Goal: Task Accomplishment & Management: Manage account settings

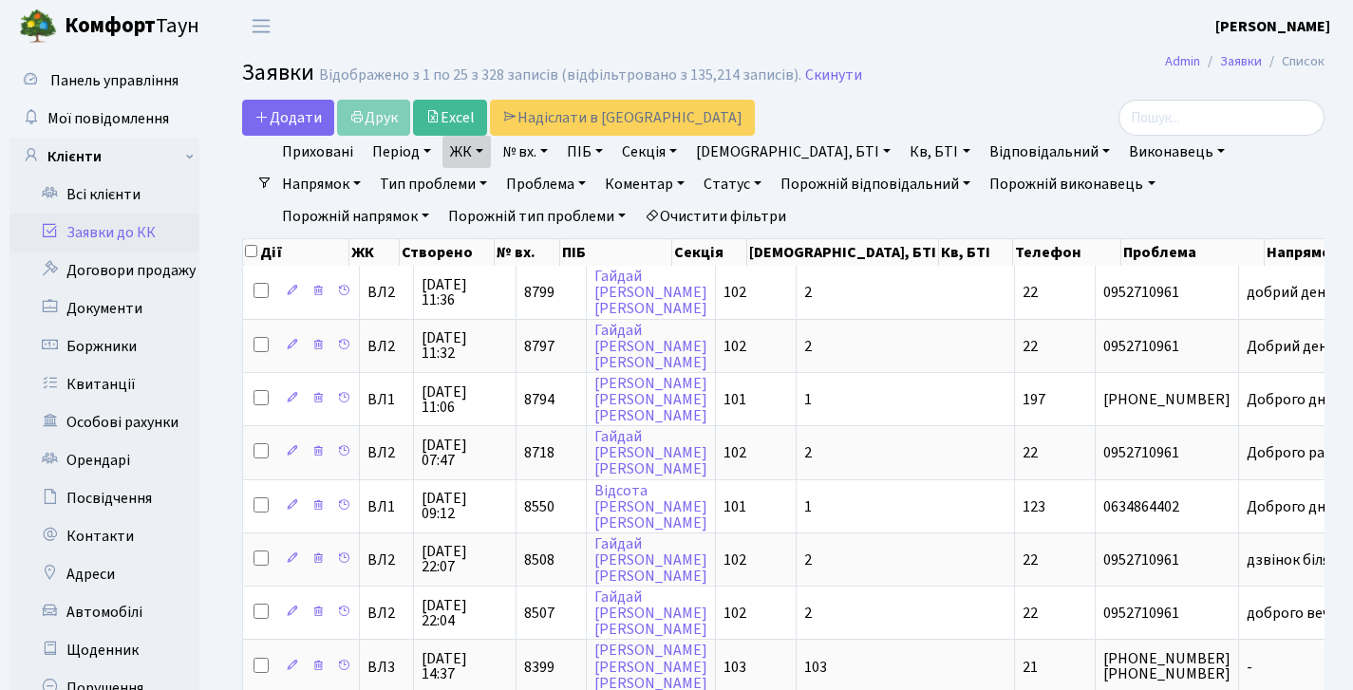
select select "25"
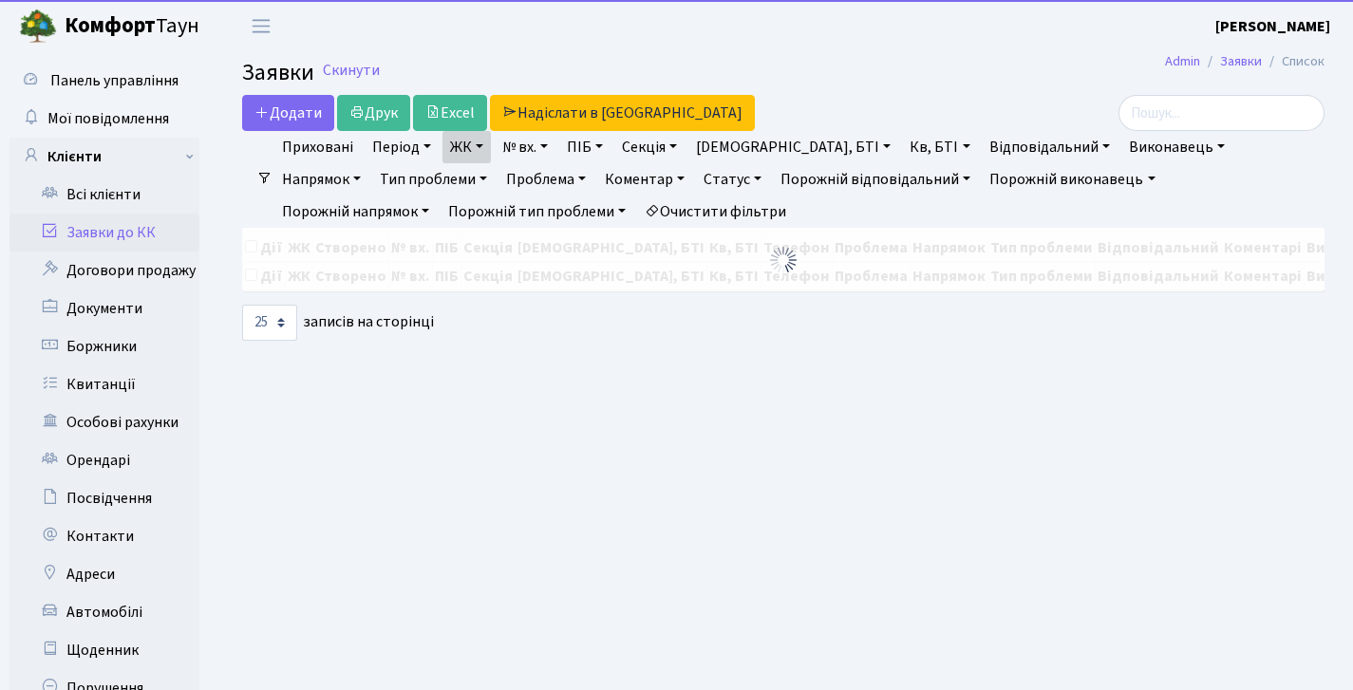
select select "25"
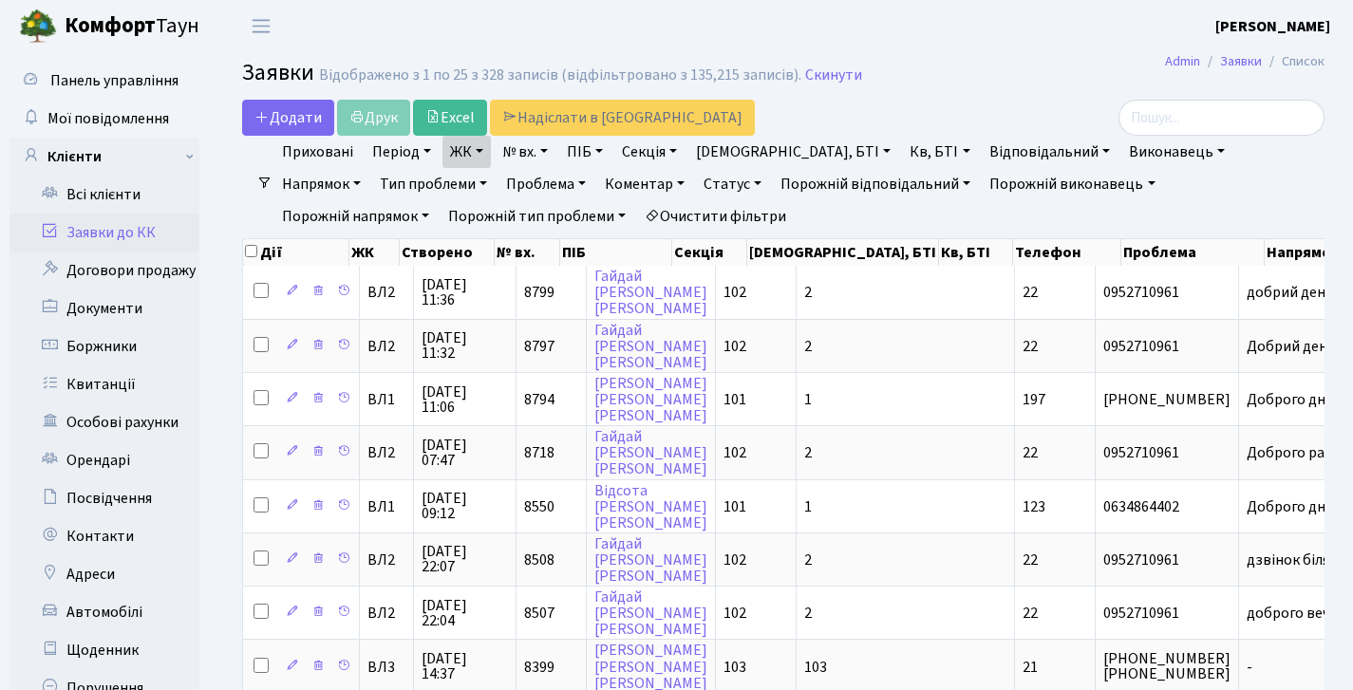
click at [119, 241] on link "Заявки до КК" at bounding box center [104, 233] width 190 height 38
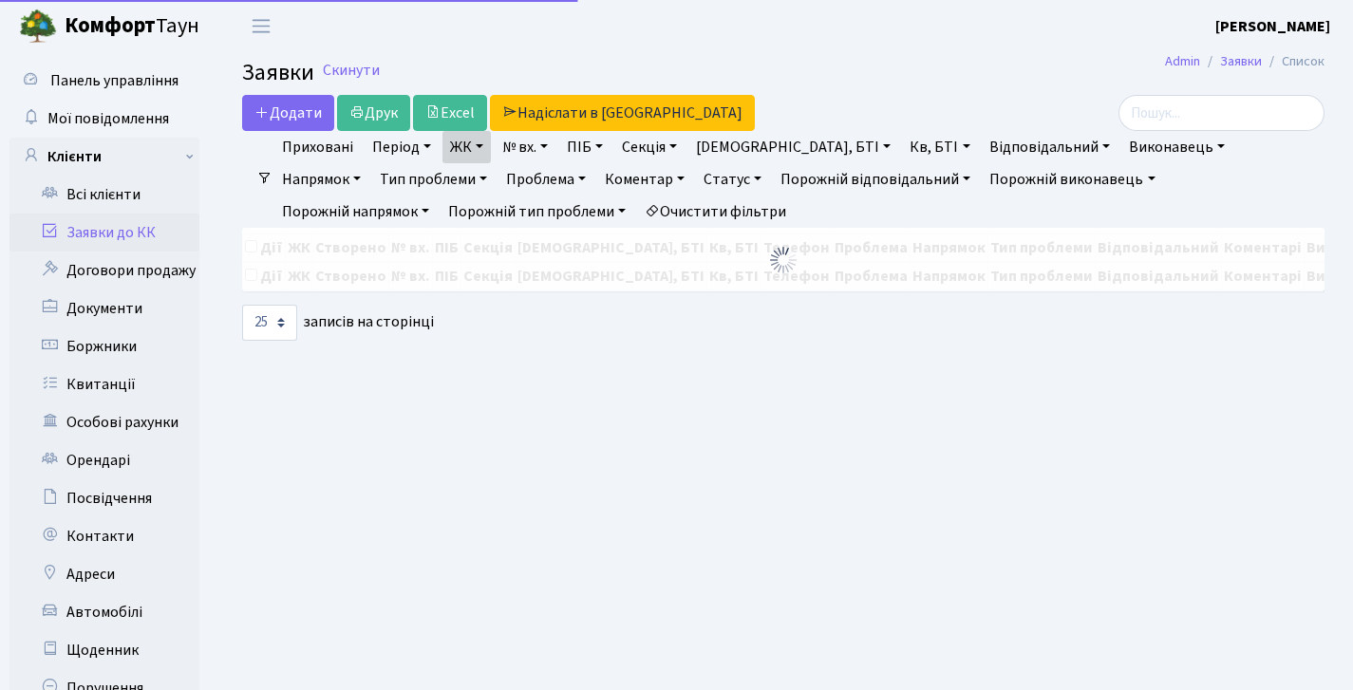
select select "25"
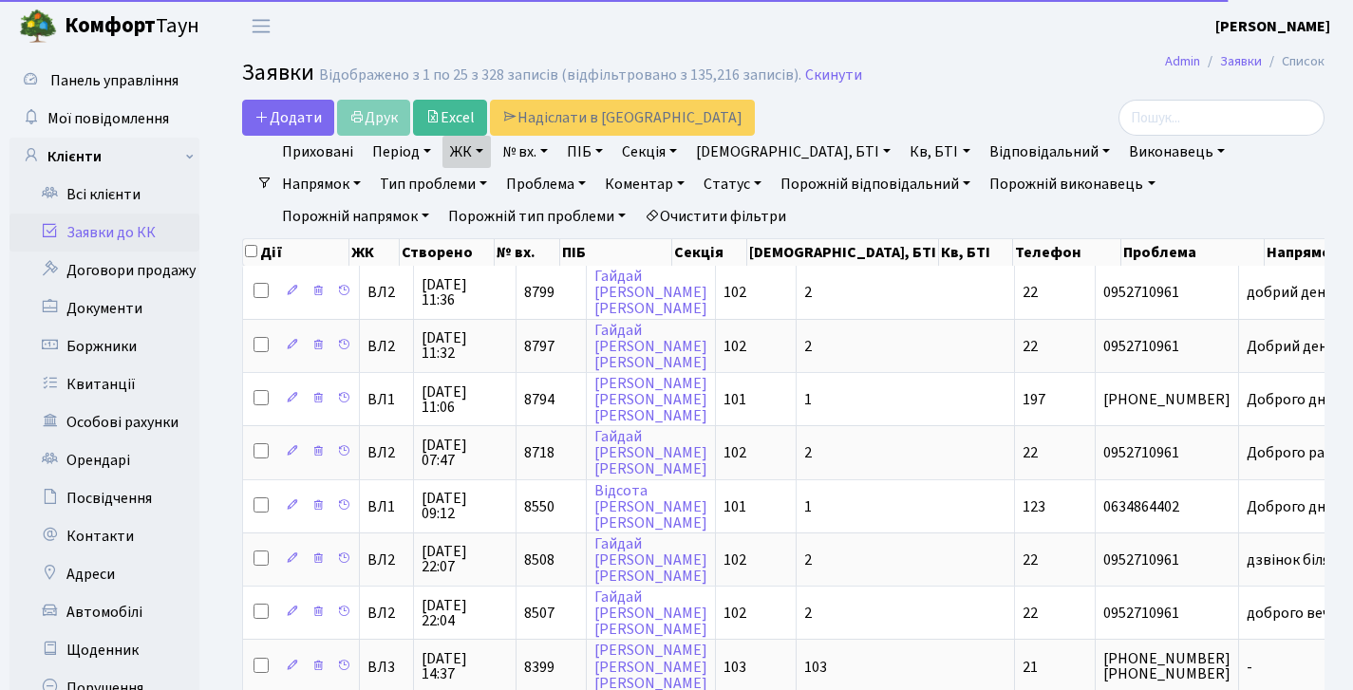
select select "25"
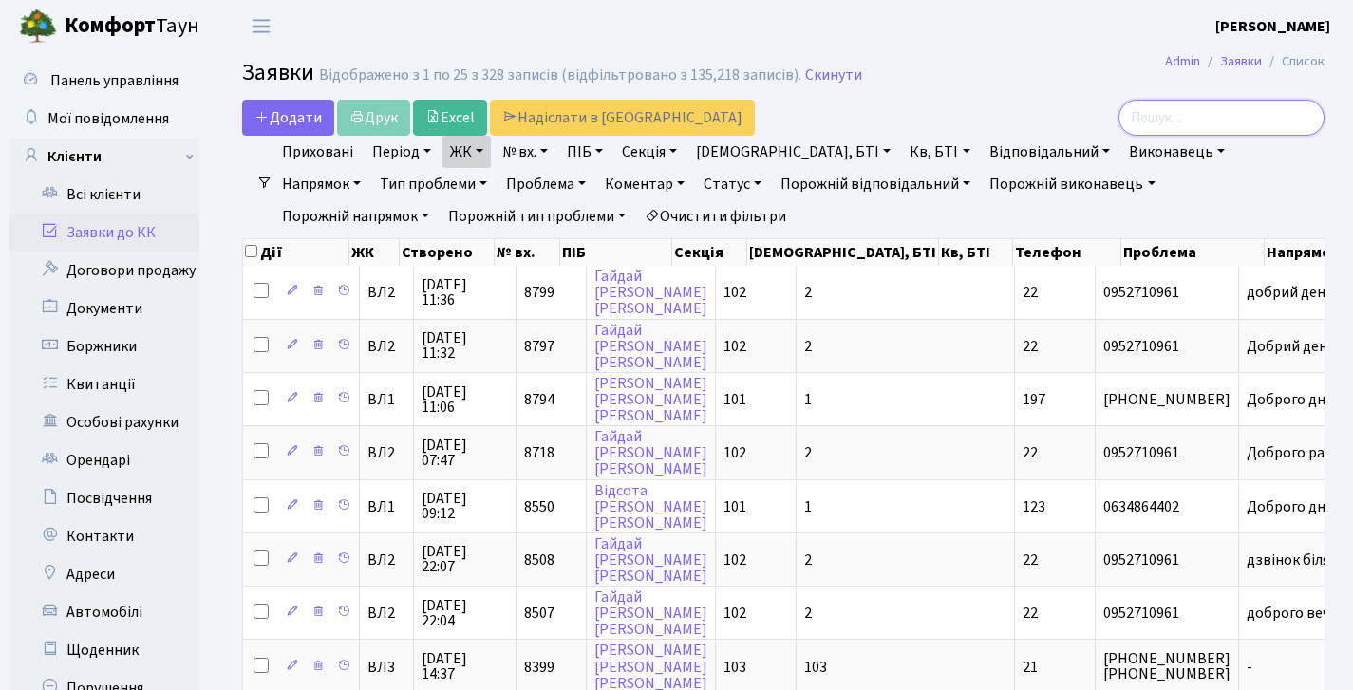
click at [1142, 116] on input "search" at bounding box center [1222, 118] width 206 height 36
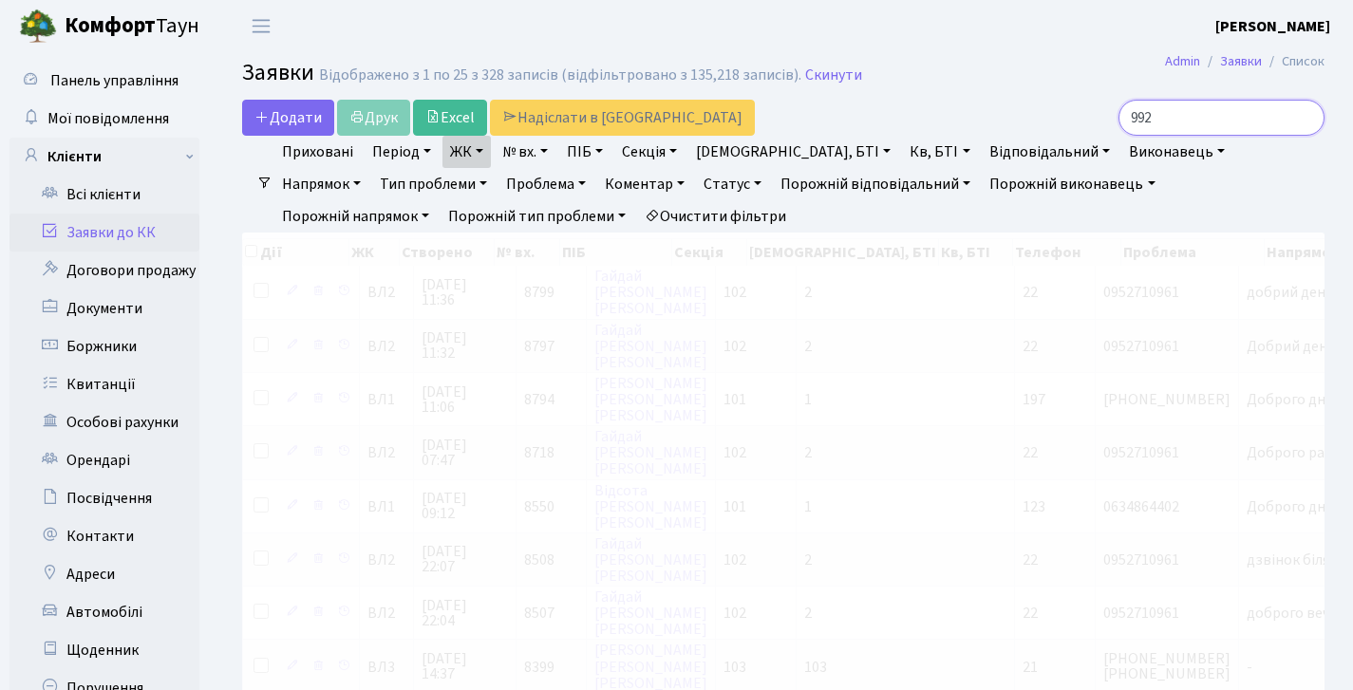
type input "992"
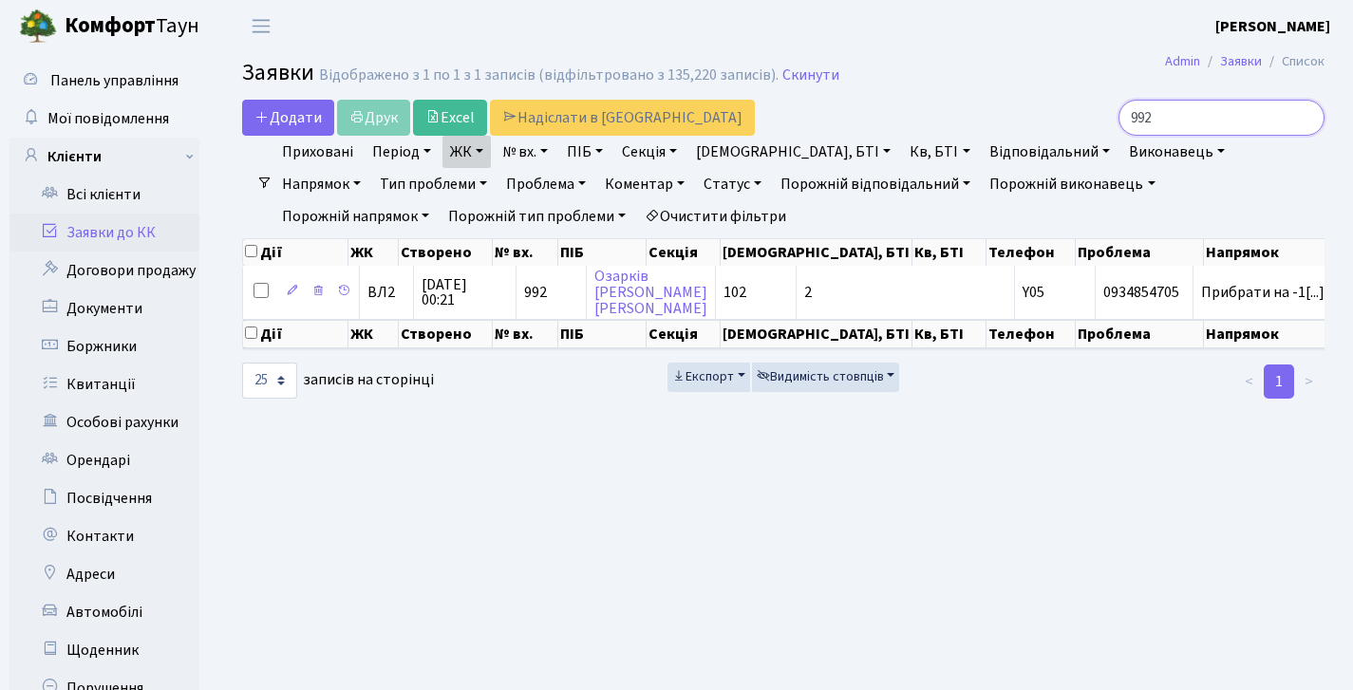
click at [431, 266] on th "Створено" at bounding box center [465, 266] width 103 height 0
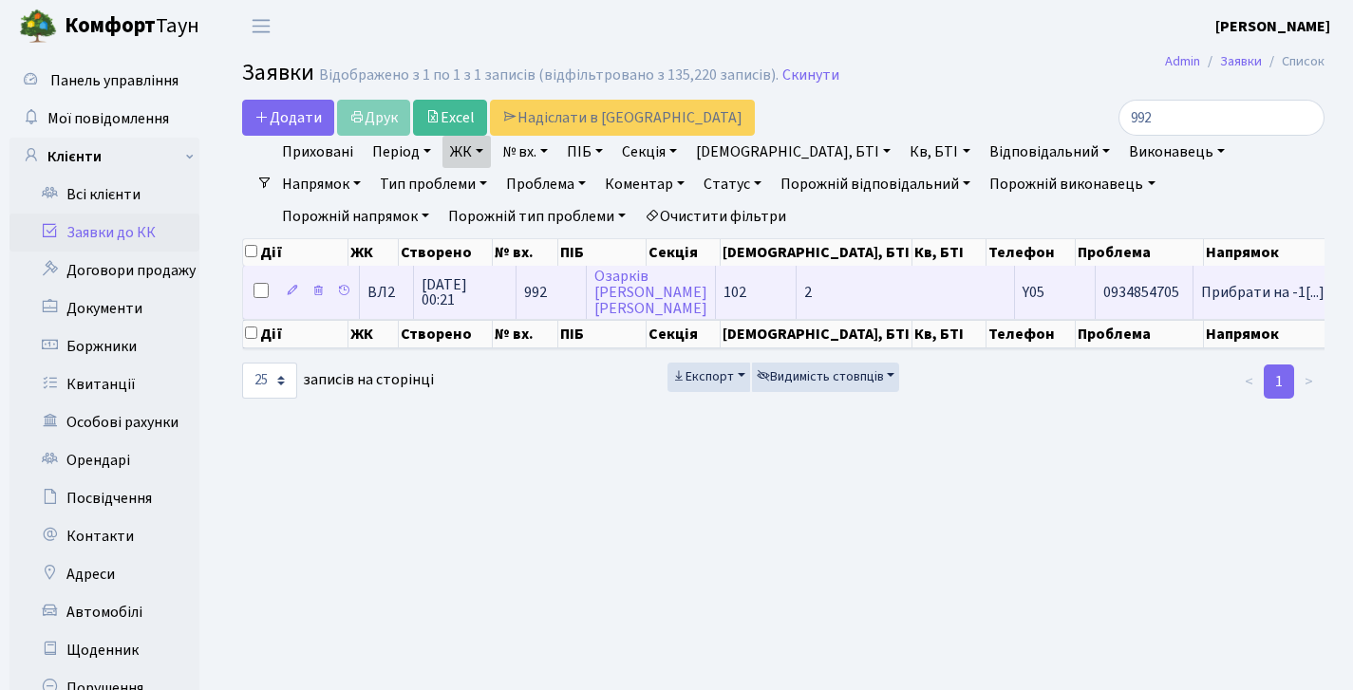
click at [439, 288] on td "09.02.2025 00:21" at bounding box center [465, 292] width 103 height 52
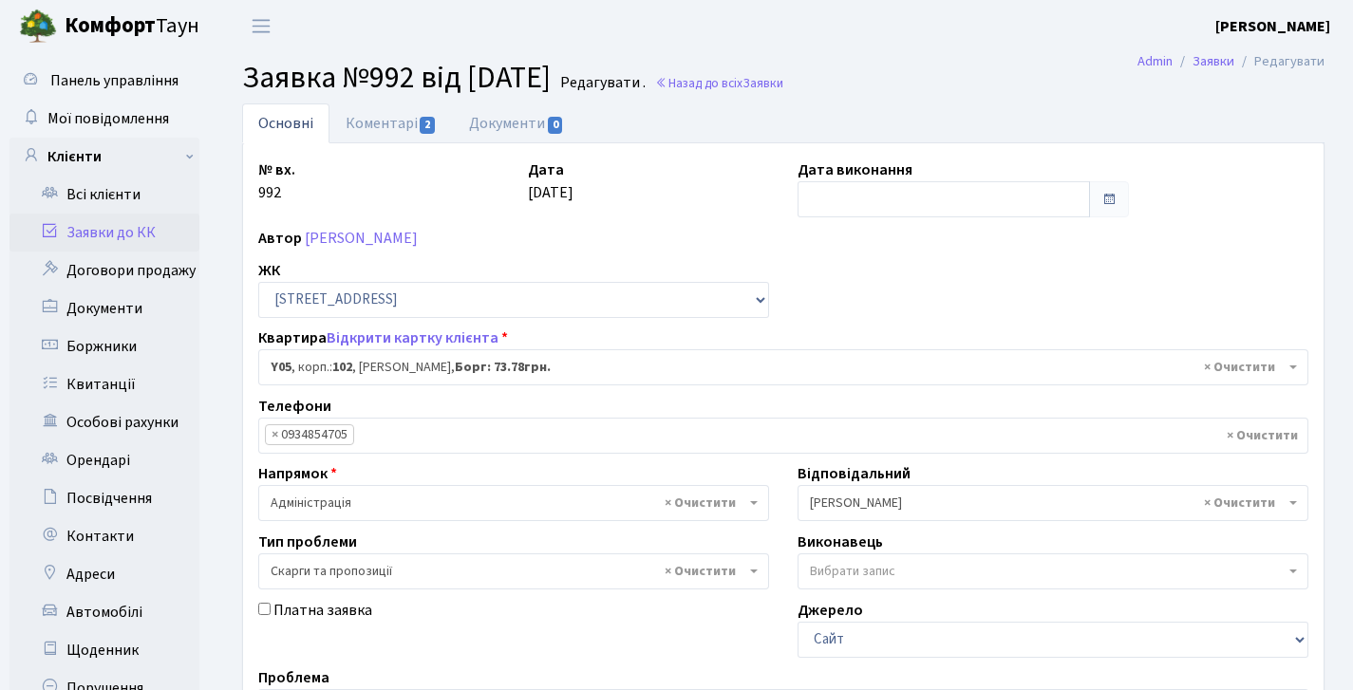
select select "39889"
select select "55"
click at [739, 77] on link "Назад до всіх Заявки" at bounding box center [719, 83] width 128 height 18
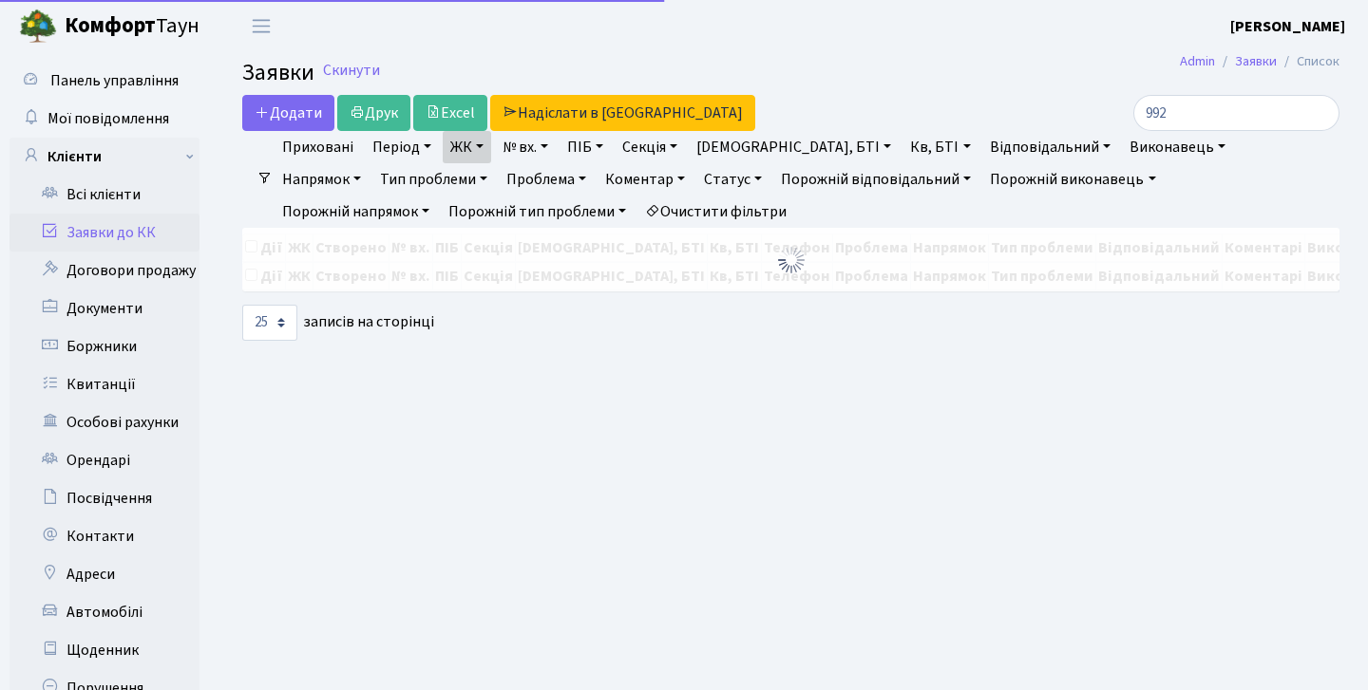
select select "25"
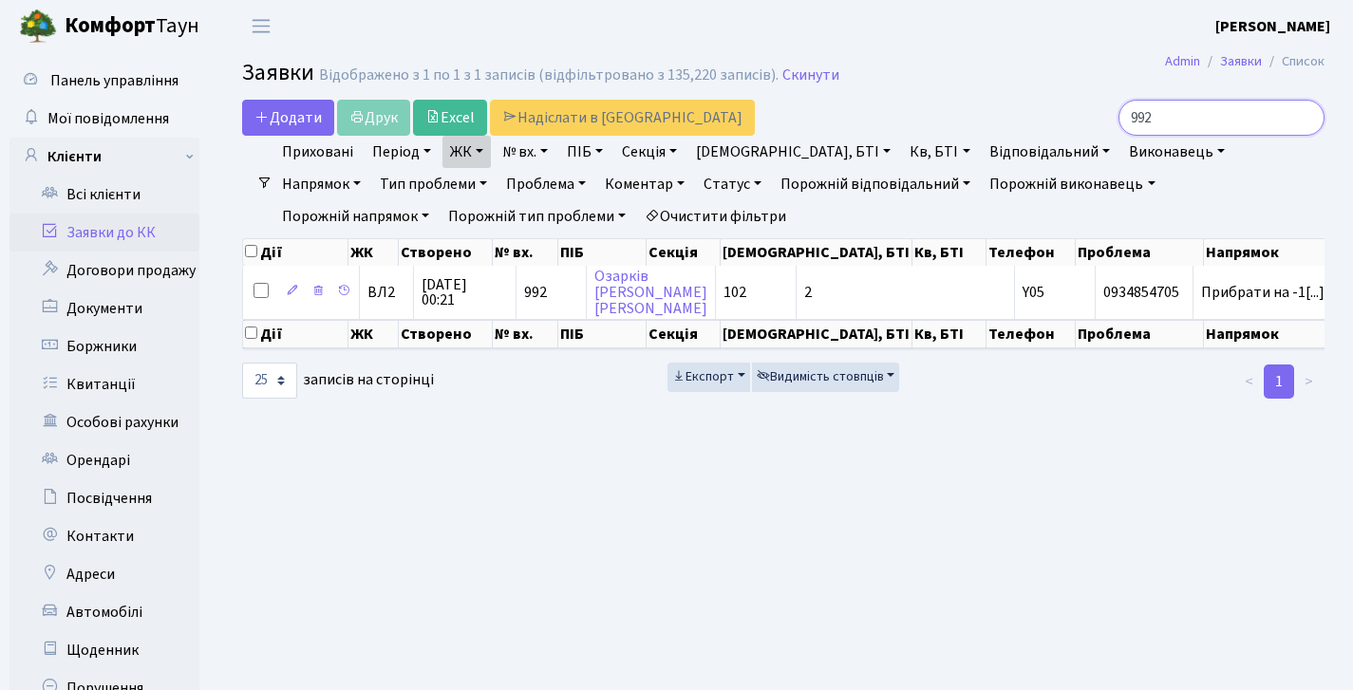
drag, startPoint x: 1164, startPoint y: 123, endPoint x: 953, endPoint y: 92, distance: 214.1
click at [953, 111] on div "Додати Друк Excel Надіслати в КАН 992" at bounding box center [783, 118] width 1111 height 36
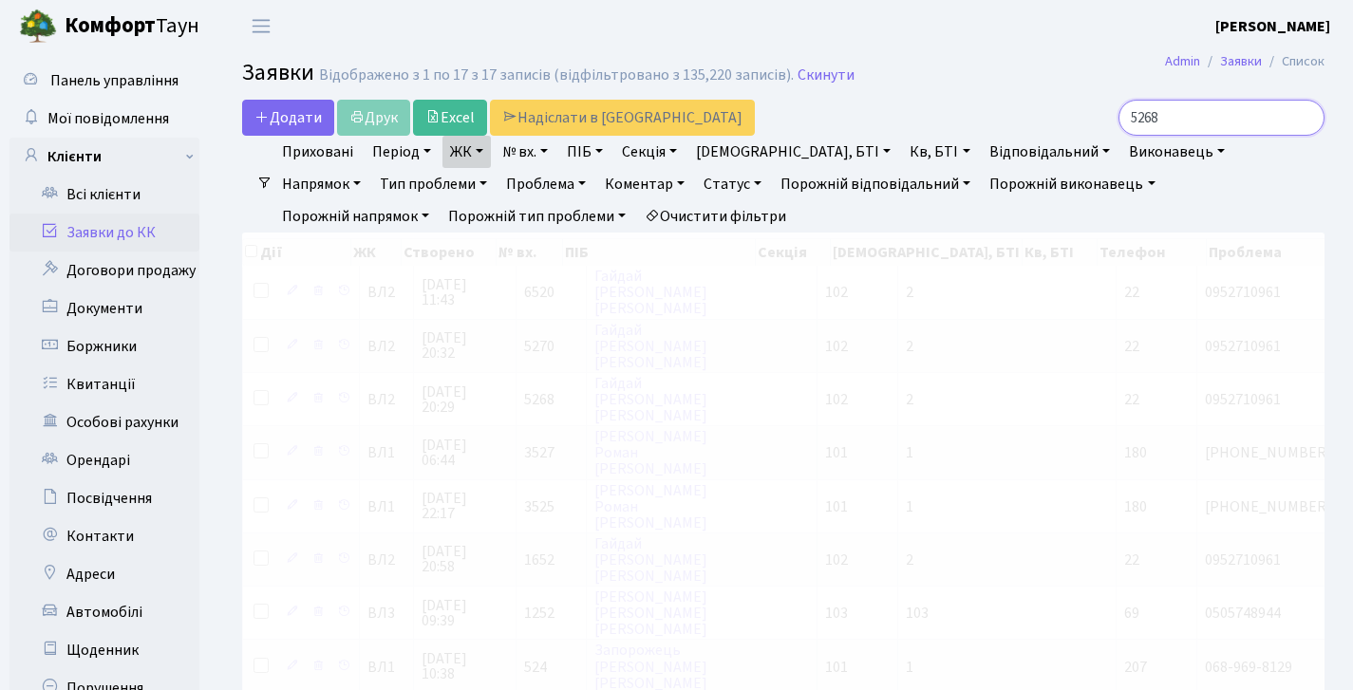
type input "5268"
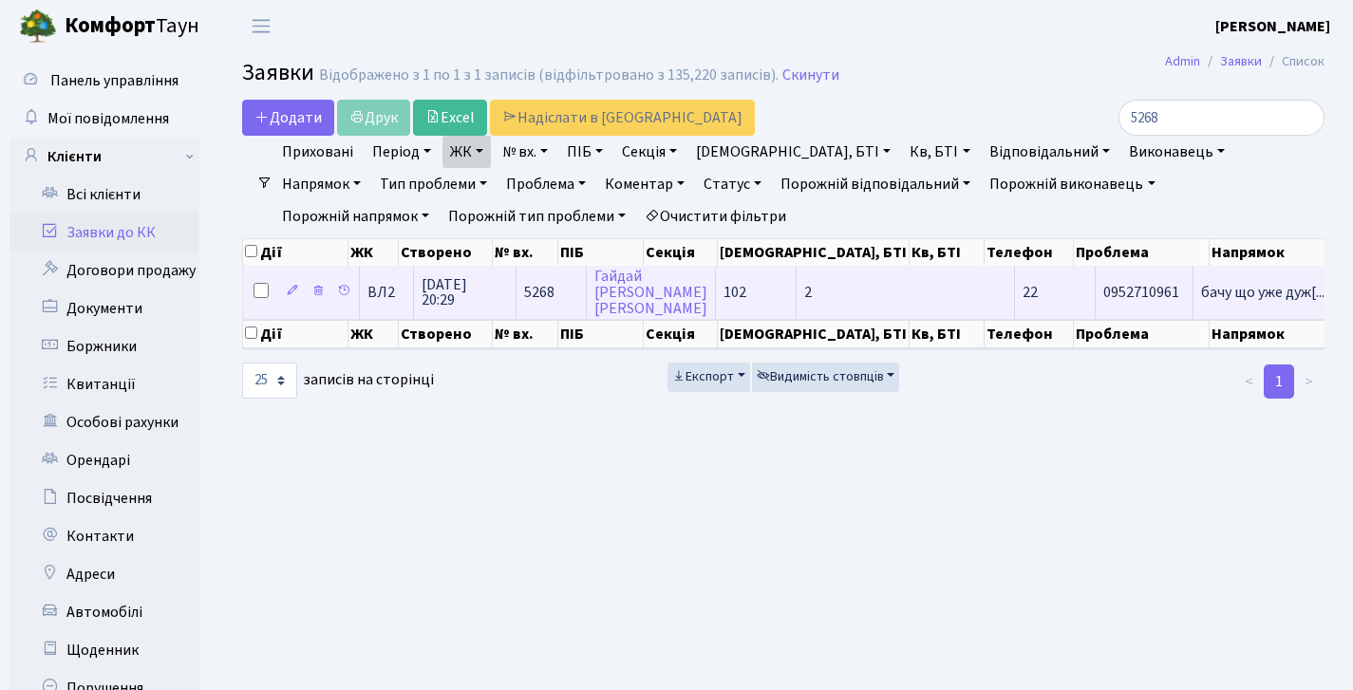
click at [456, 299] on span "26.06.2025 20:29" at bounding box center [465, 292] width 86 height 30
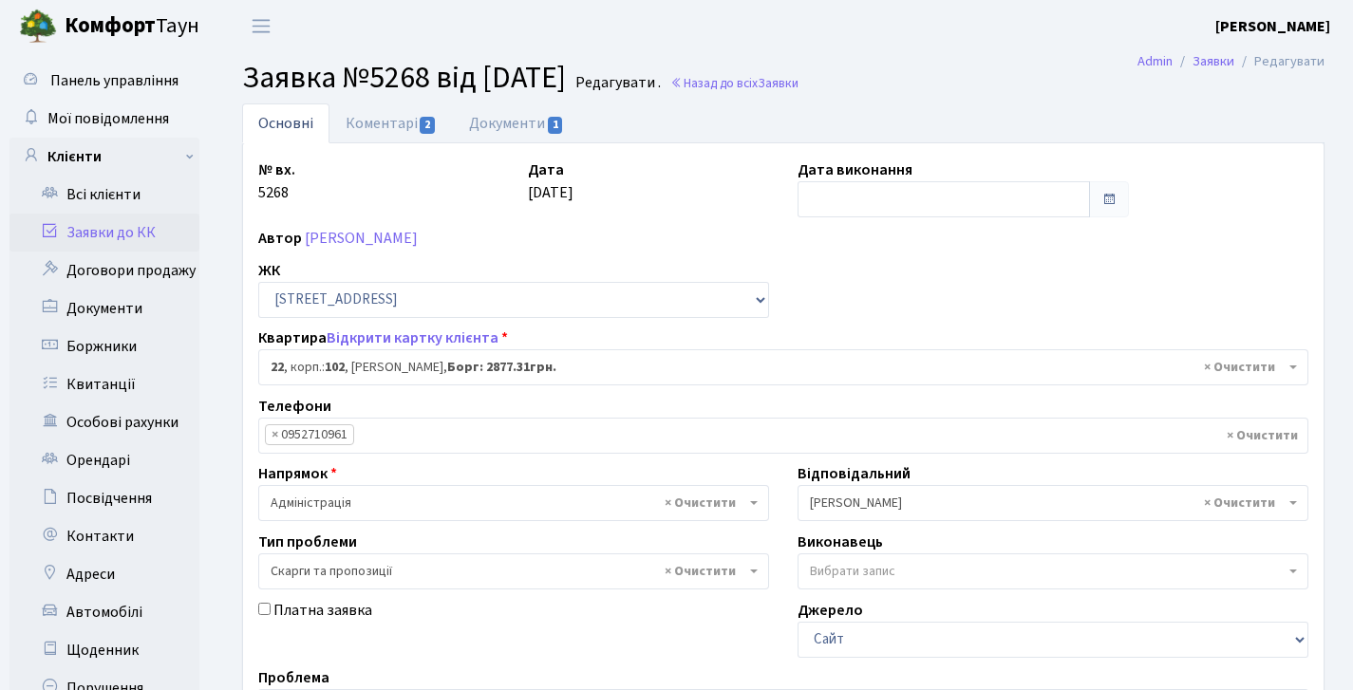
select select "38005"
select select "55"
click at [749, 85] on link "Назад до всіх Заявки" at bounding box center [734, 83] width 128 height 18
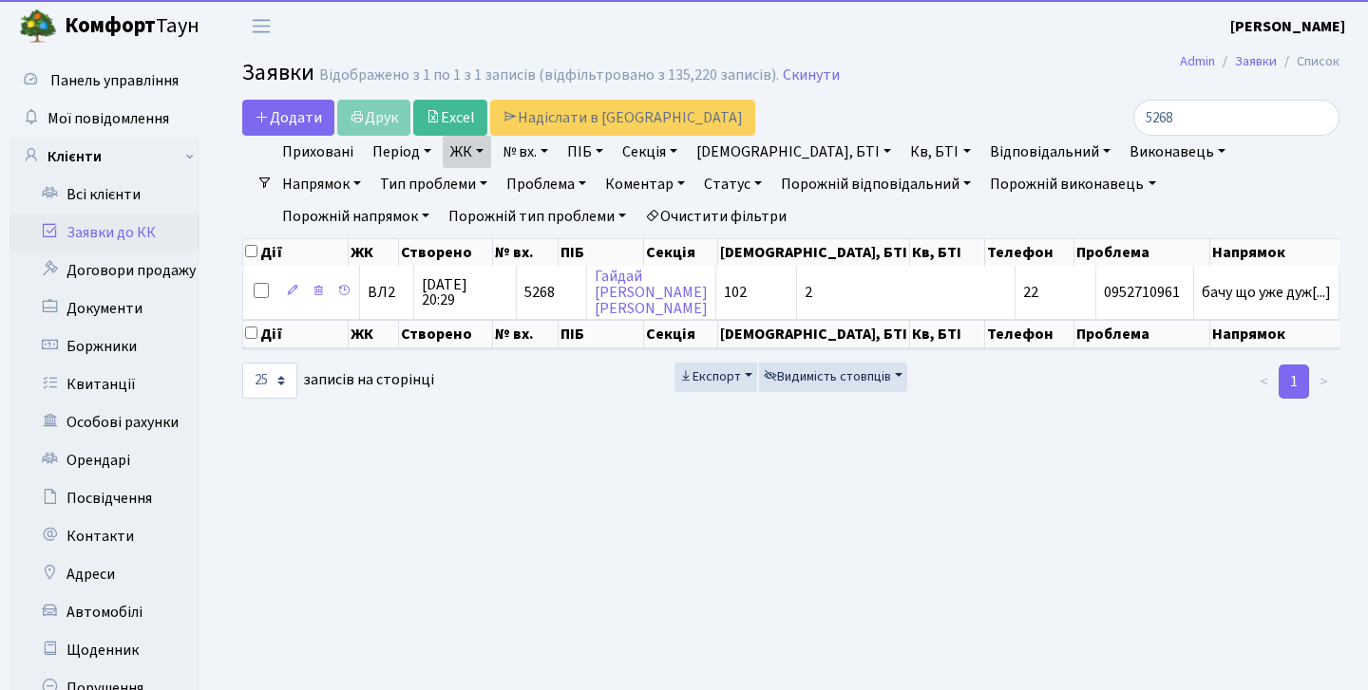
select select "25"
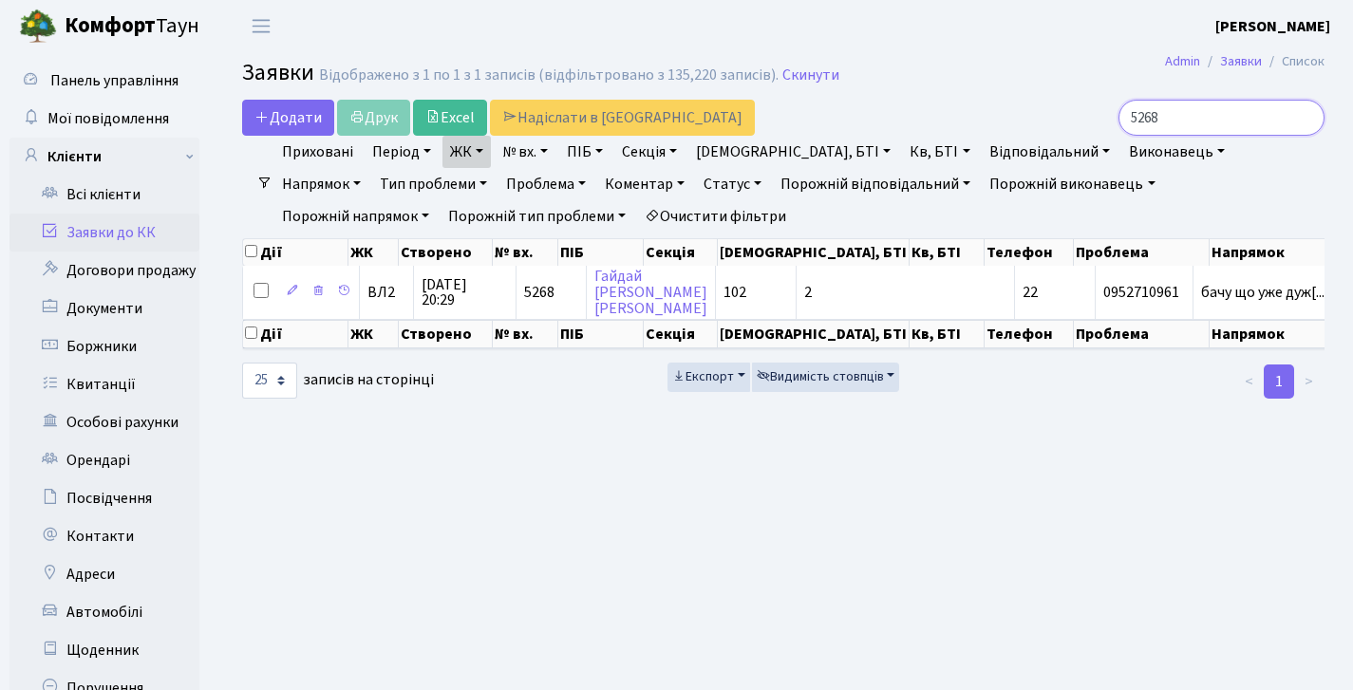
drag, startPoint x: 1179, startPoint y: 123, endPoint x: 965, endPoint y: 116, distance: 214.8
click at [958, 123] on div "Додати Друк Excel Надіслати в КАН 5268" at bounding box center [783, 118] width 1111 height 36
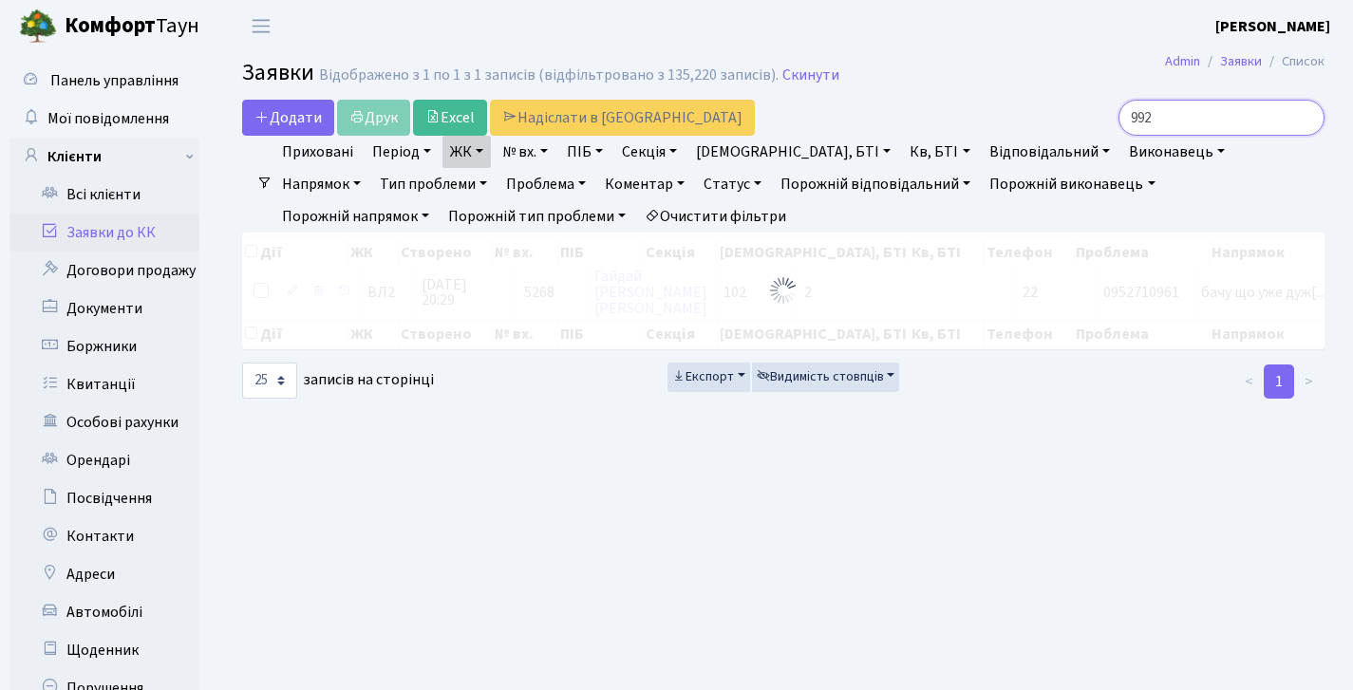
type input "992"
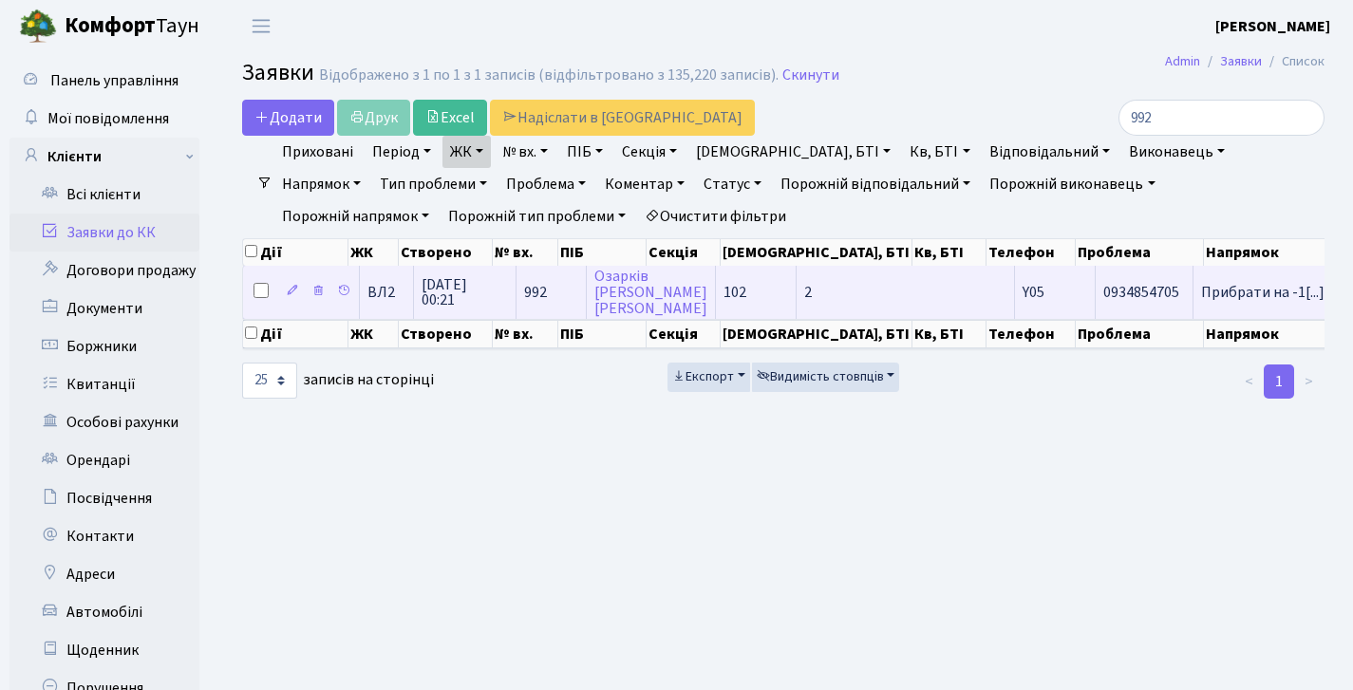
click at [470, 305] on span "09.02.2025 00:21" at bounding box center [465, 292] width 86 height 30
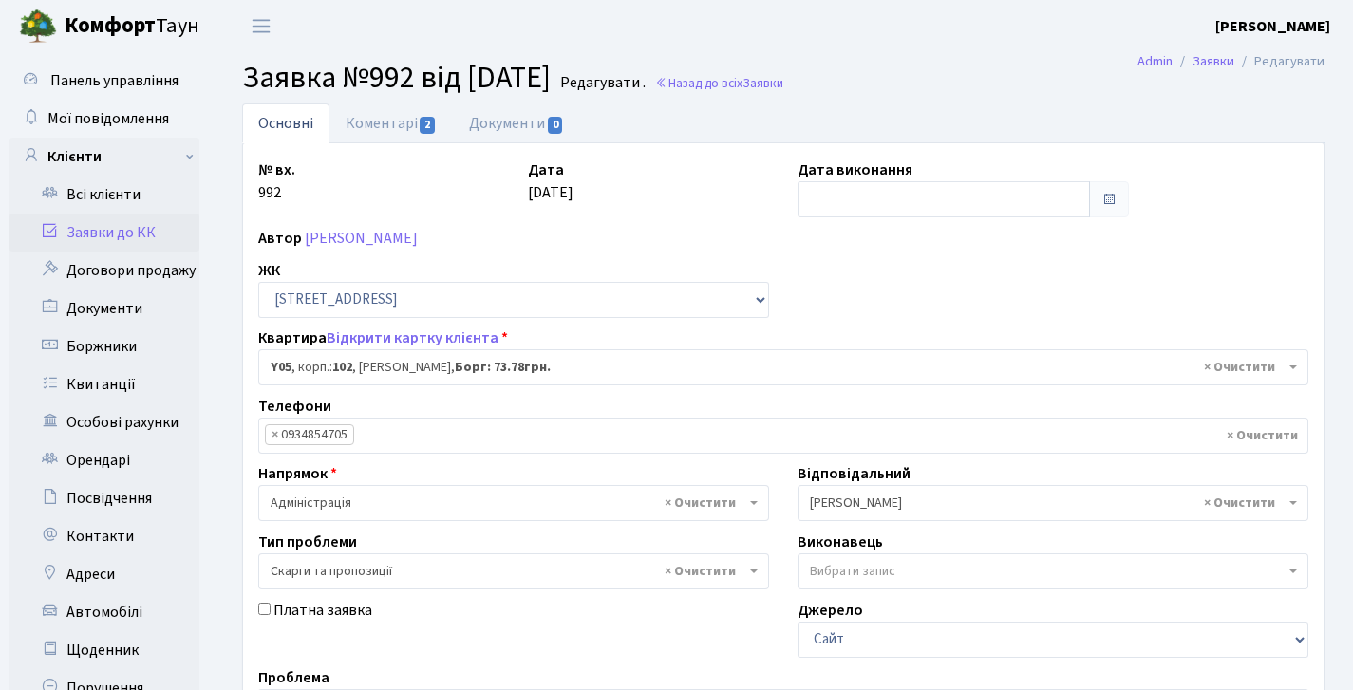
select select "39889"
select select "55"
click at [370, 116] on link "Коментарі 2" at bounding box center [391, 123] width 123 height 39
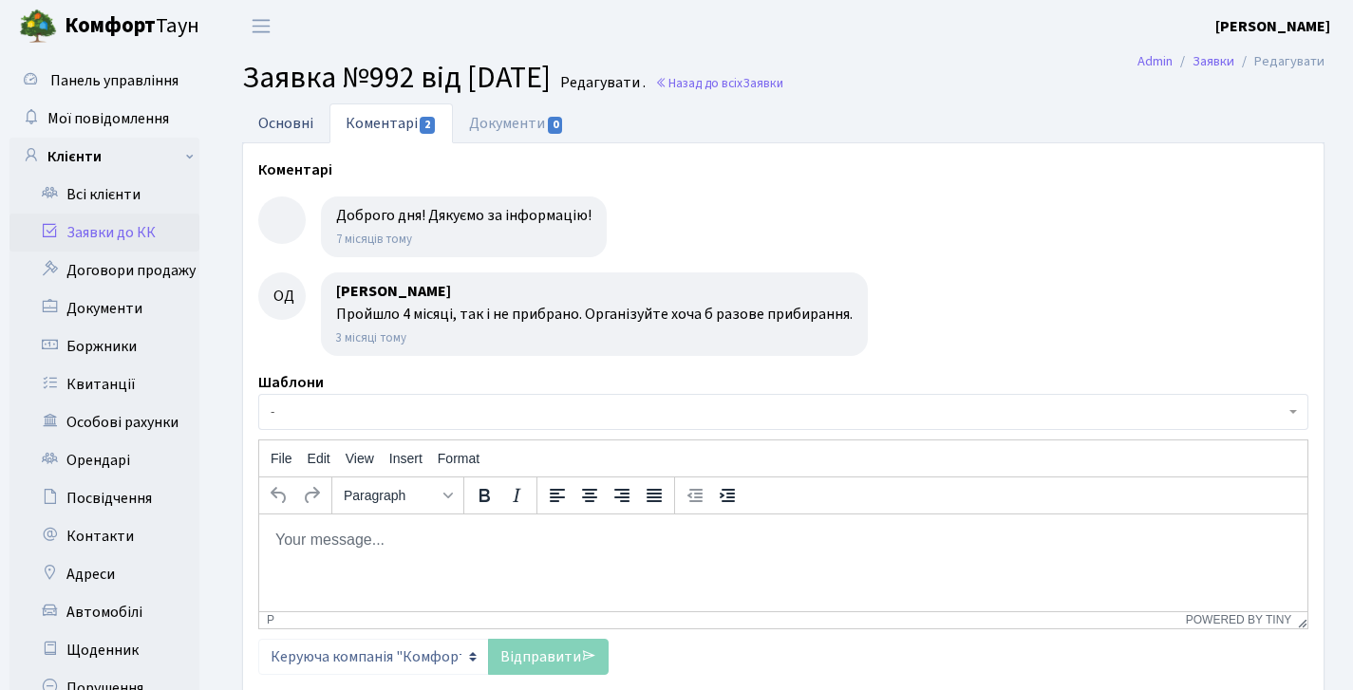
click at [290, 107] on link "Основні" at bounding box center [285, 123] width 87 height 39
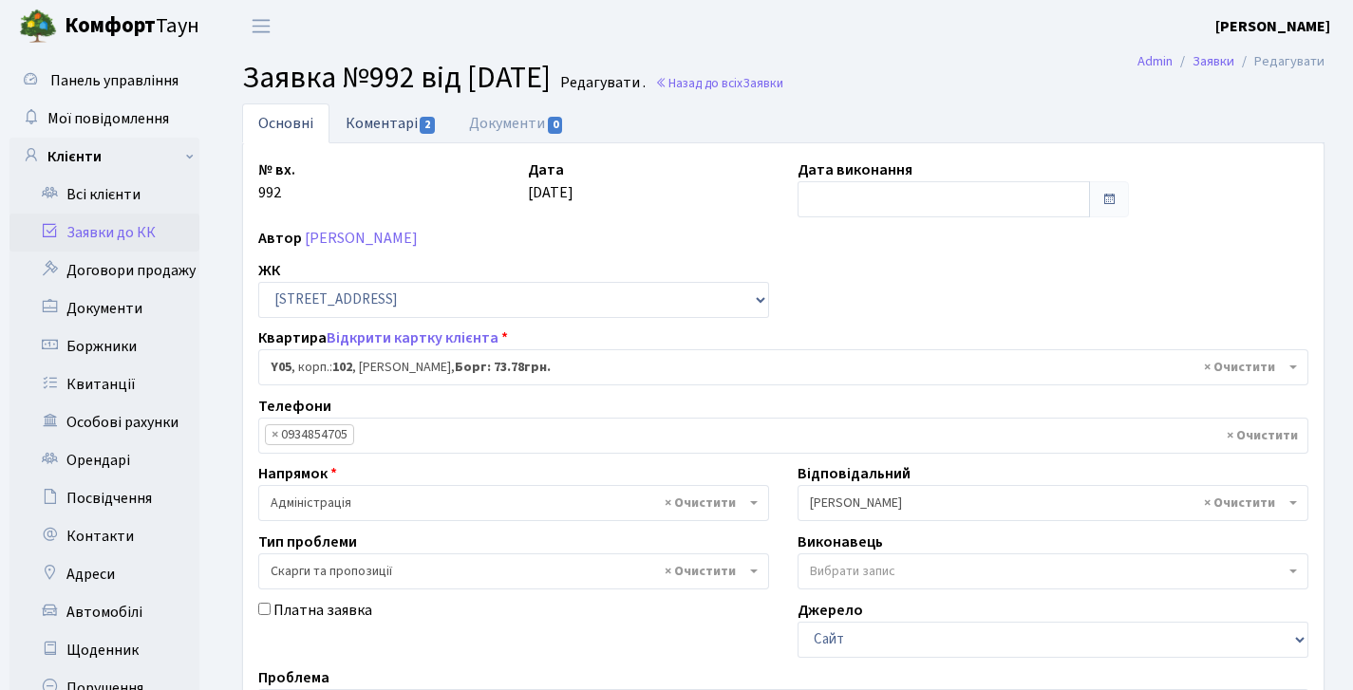
click at [433, 115] on link "Коментарі 2" at bounding box center [391, 123] width 123 height 39
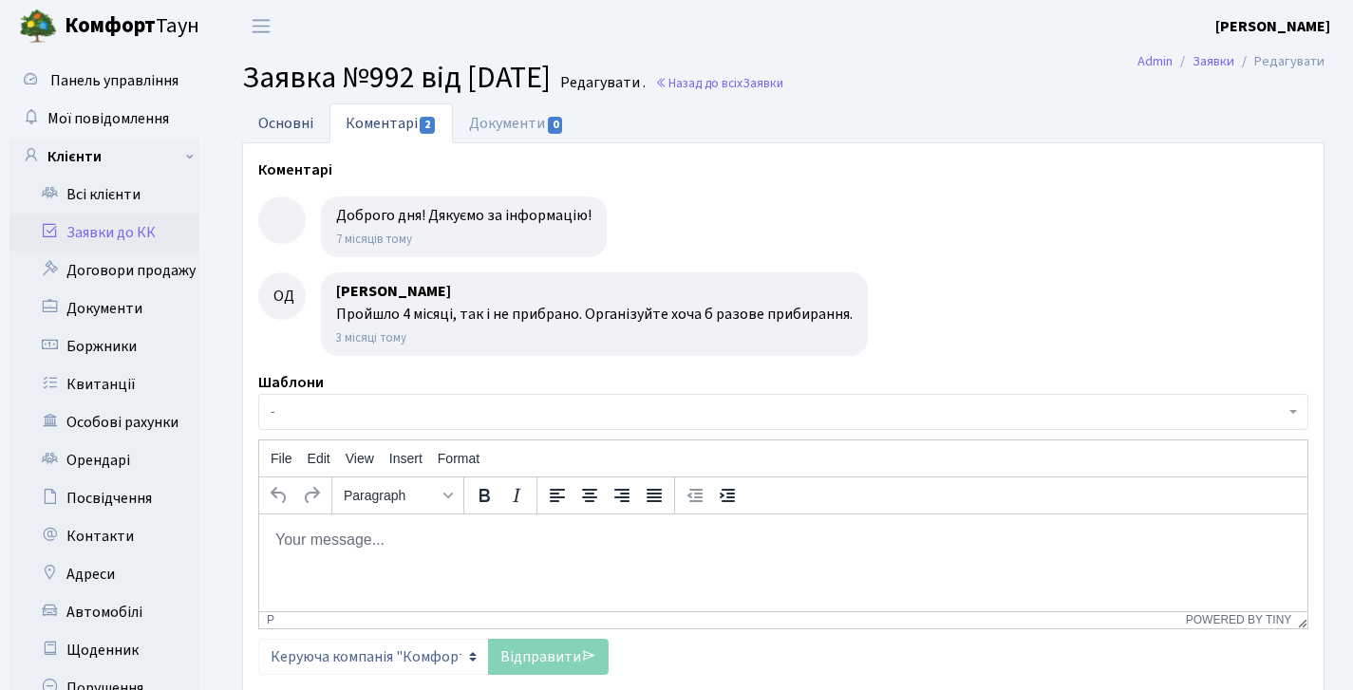
click at [294, 130] on link "Основні" at bounding box center [285, 123] width 87 height 39
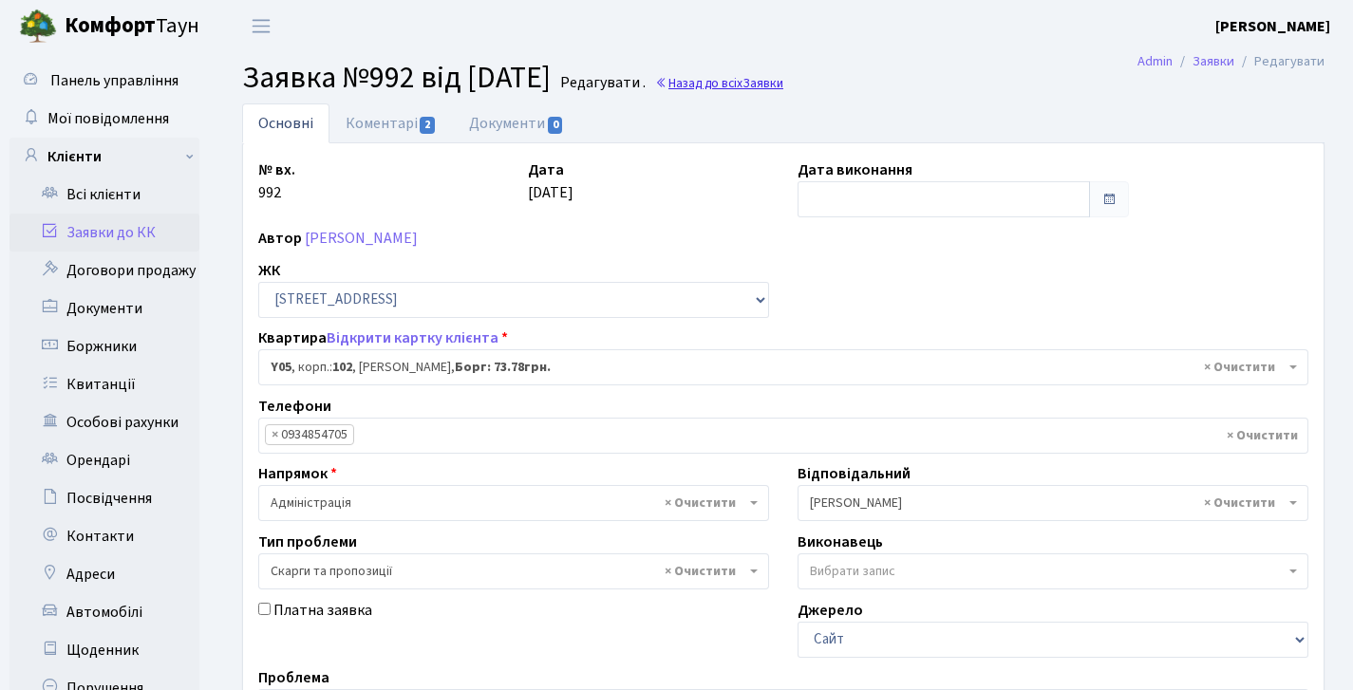
click at [737, 74] on link "Назад до всіх Заявки" at bounding box center [719, 83] width 128 height 18
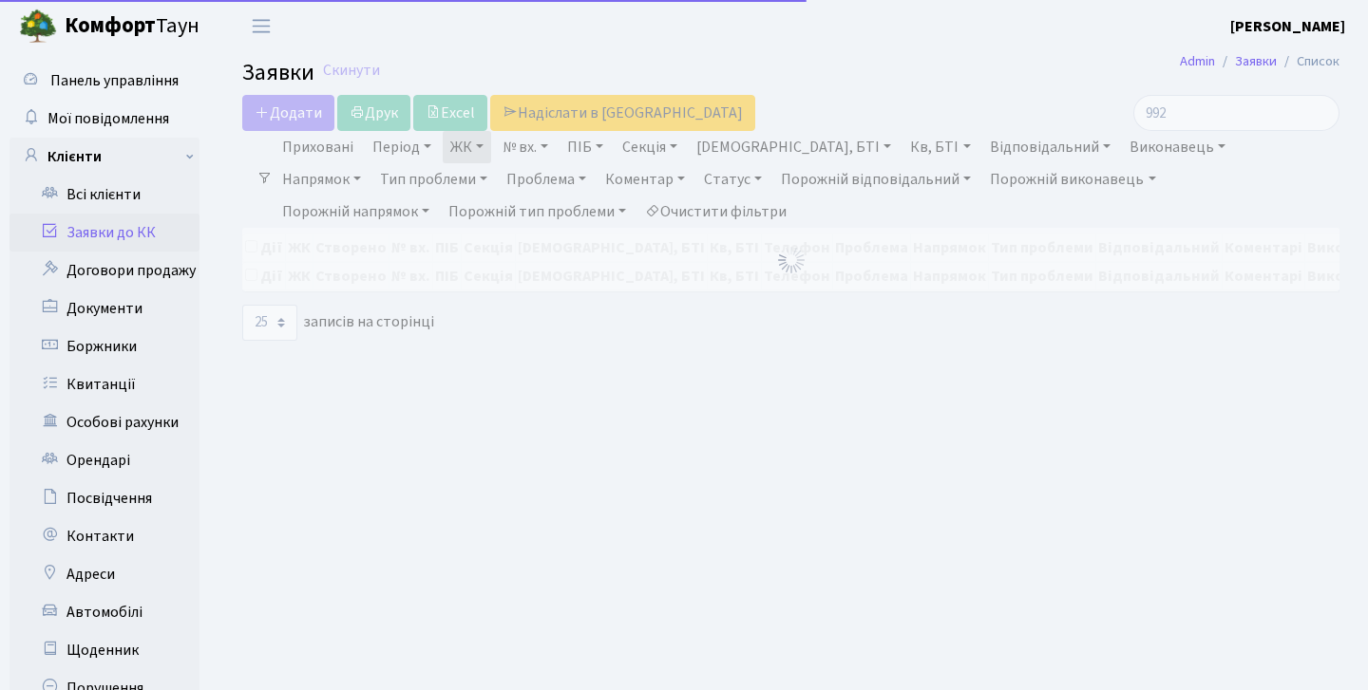
select select "25"
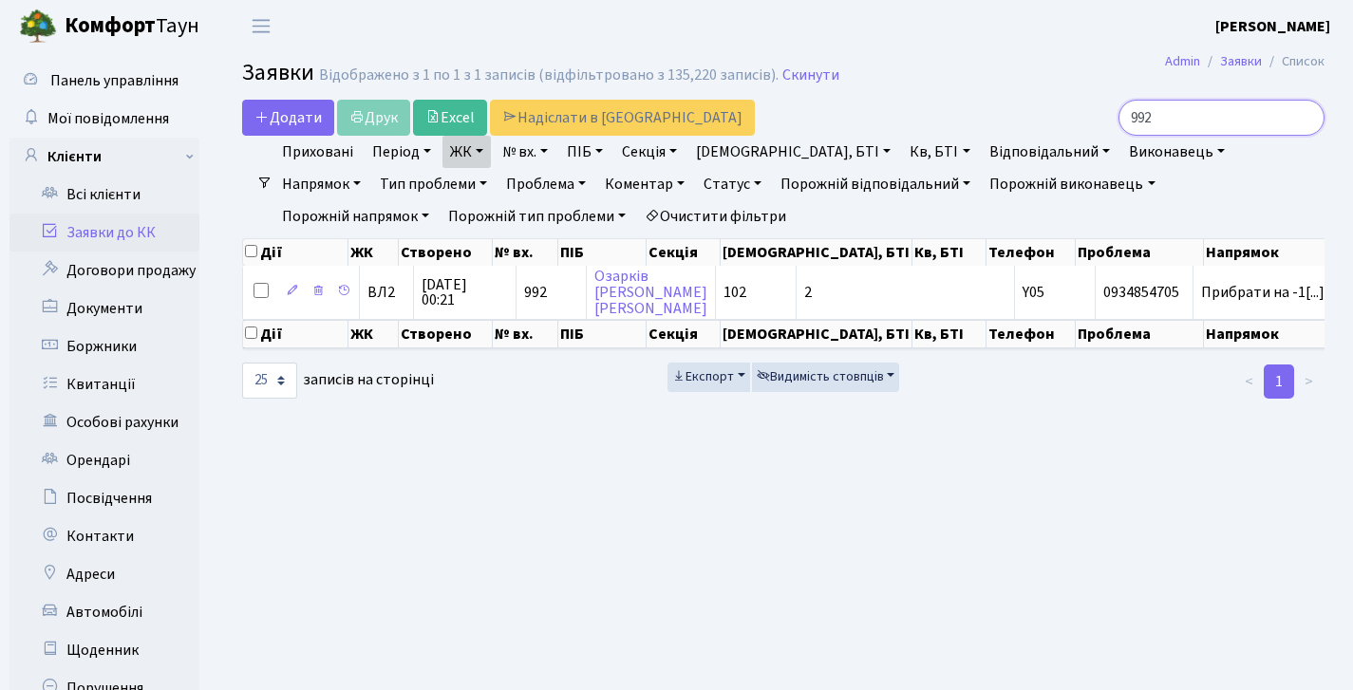
drag, startPoint x: 1163, startPoint y: 123, endPoint x: 971, endPoint y: 106, distance: 193.5
click at [972, 106] on div "992" at bounding box center [1154, 118] width 370 height 36
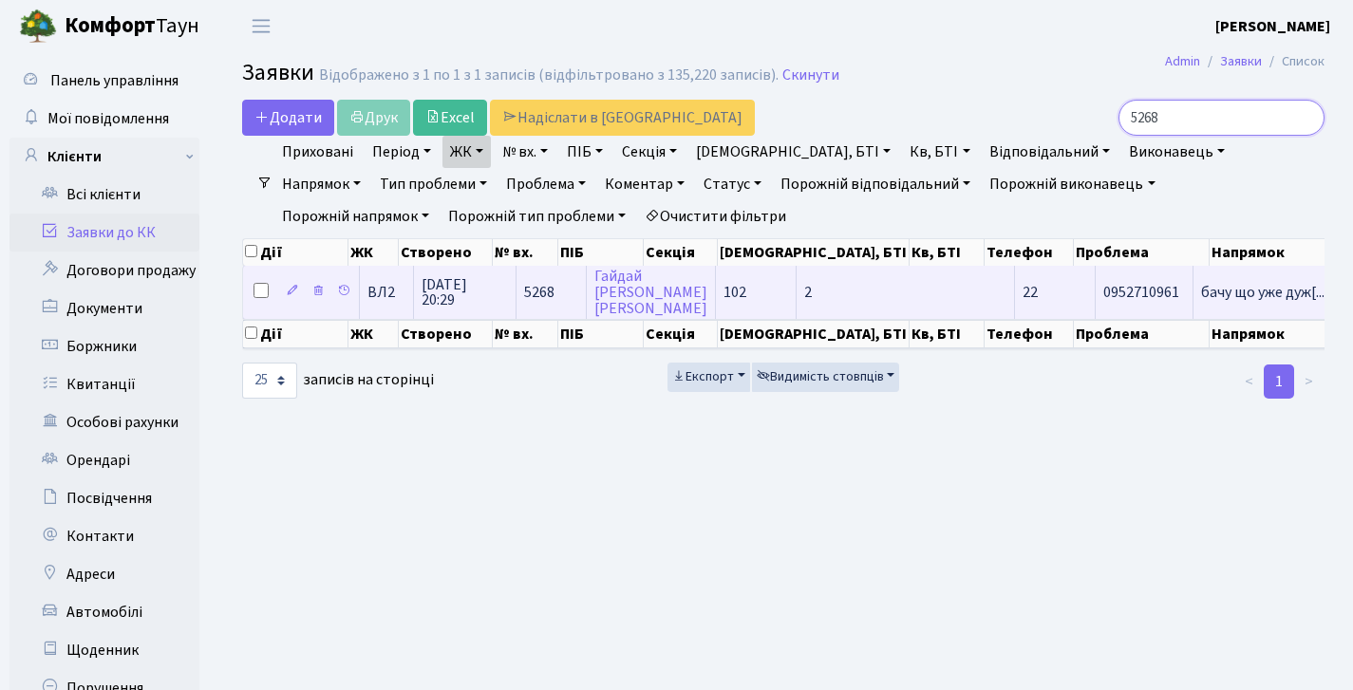
type input "5268"
click at [529, 298] on span "5268" at bounding box center [539, 292] width 30 height 21
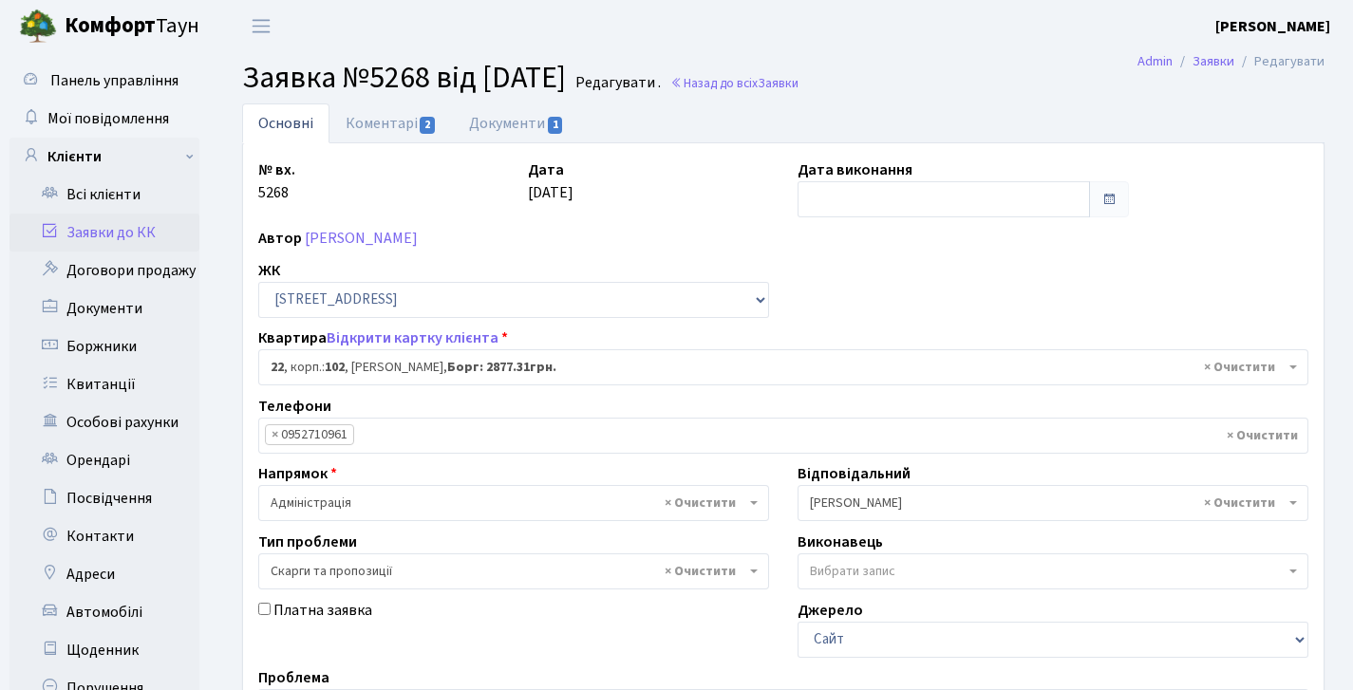
select select "38005"
select select "55"
click at [1230, 58] on link "Заявки" at bounding box center [1214, 61] width 42 height 20
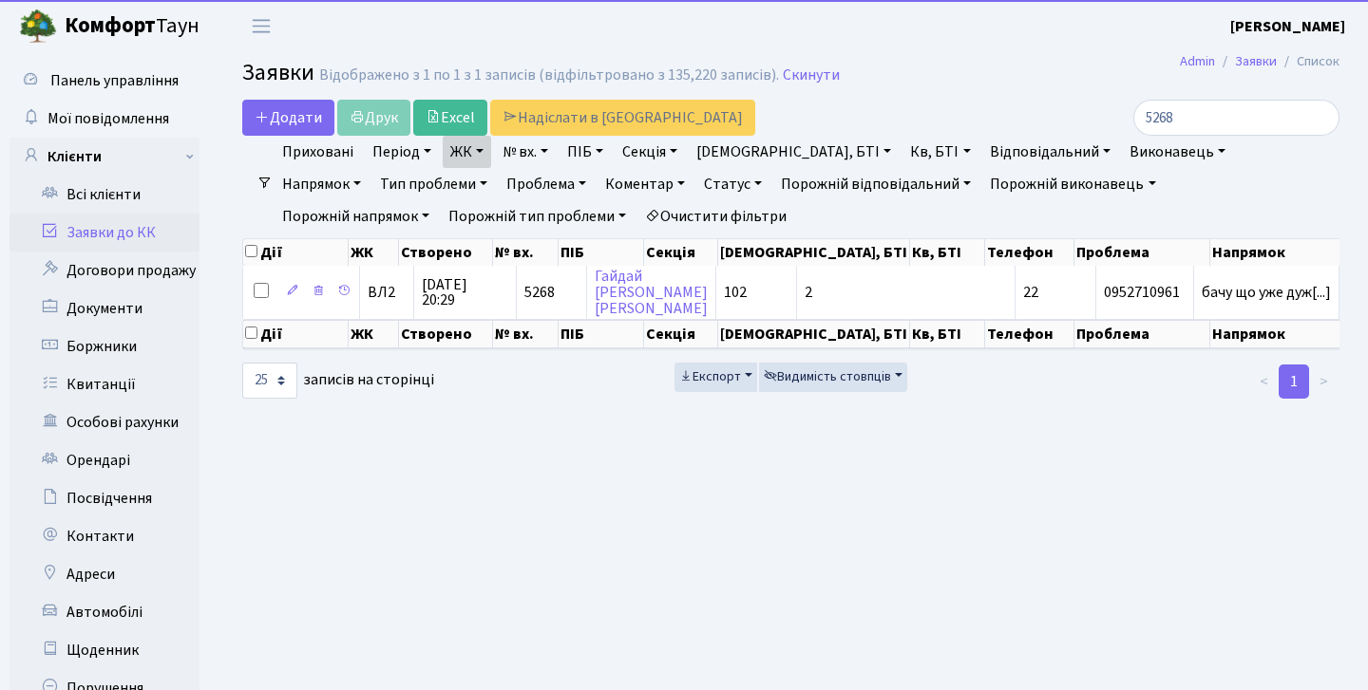
select select "25"
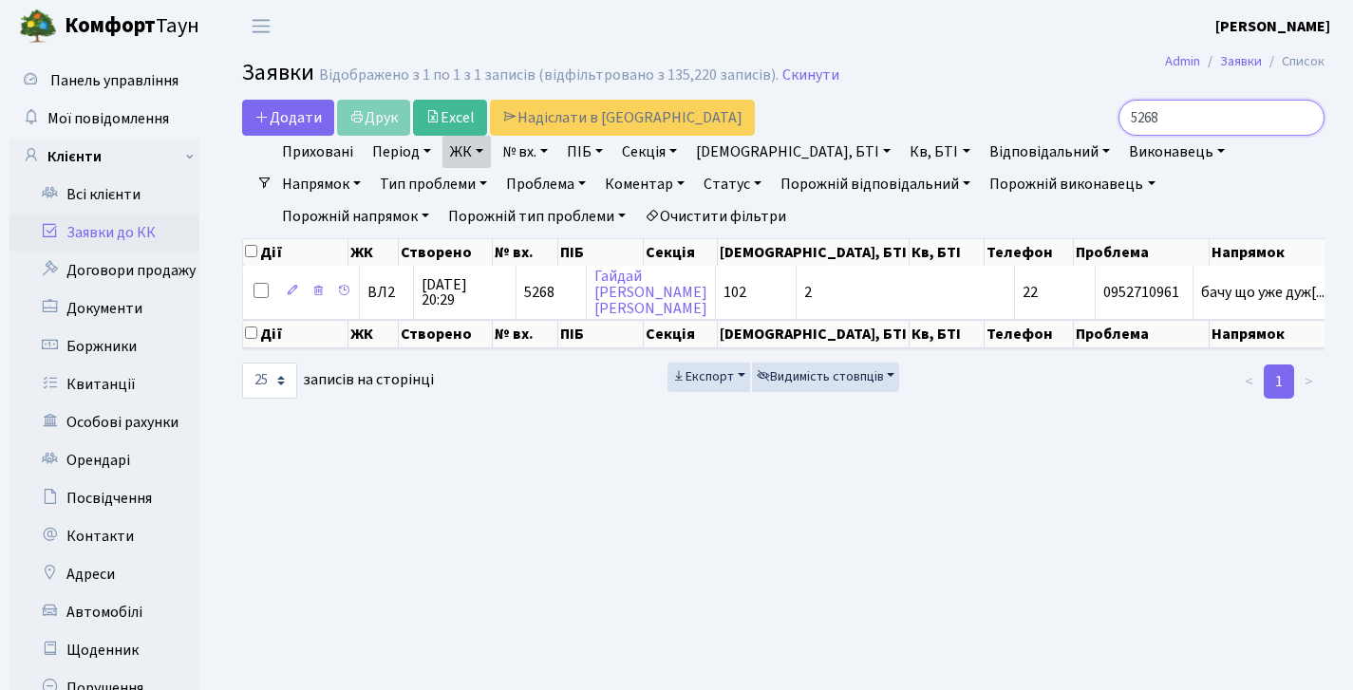
drag, startPoint x: 1219, startPoint y: 115, endPoint x: 859, endPoint y: 164, distance: 363.3
click at [859, 164] on div "Додати Друк Excel Надіслати в КАН 5268 Фільтри Приховані Період 09.10.2025 - 09…" at bounding box center [783, 250] width 1111 height 300
type input "52686606"
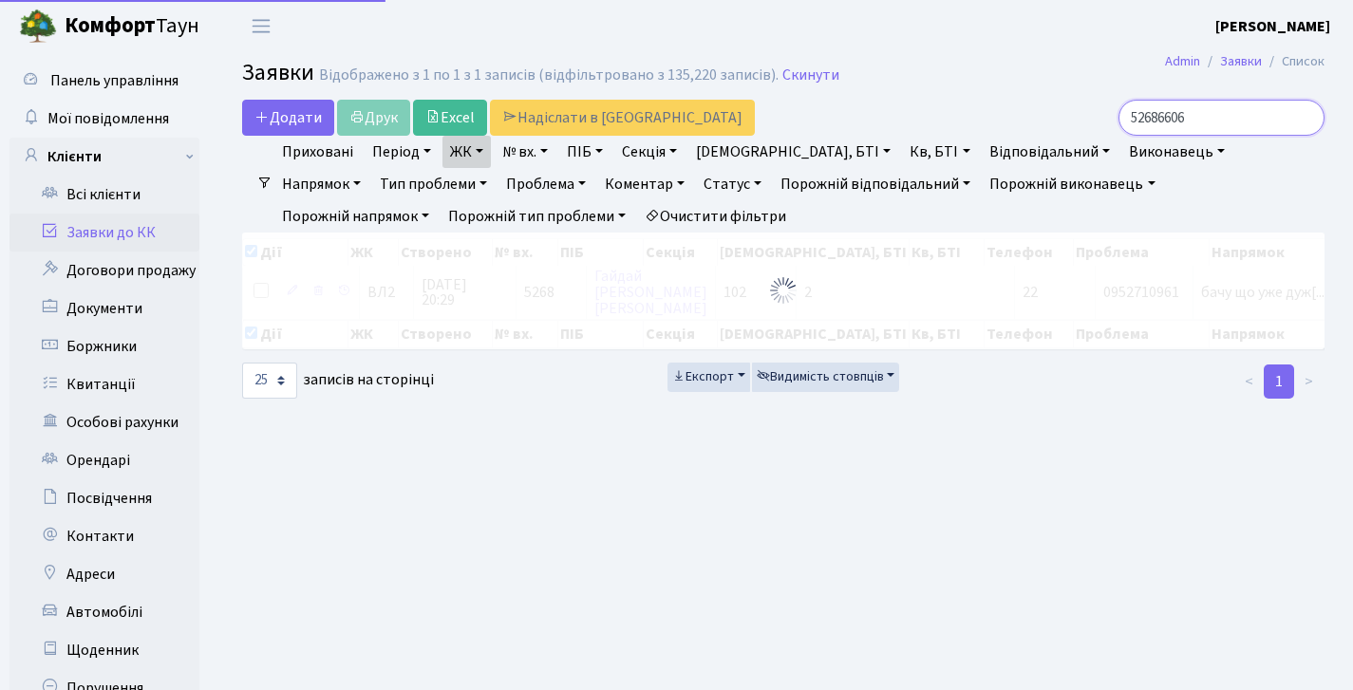
checkbox input "true"
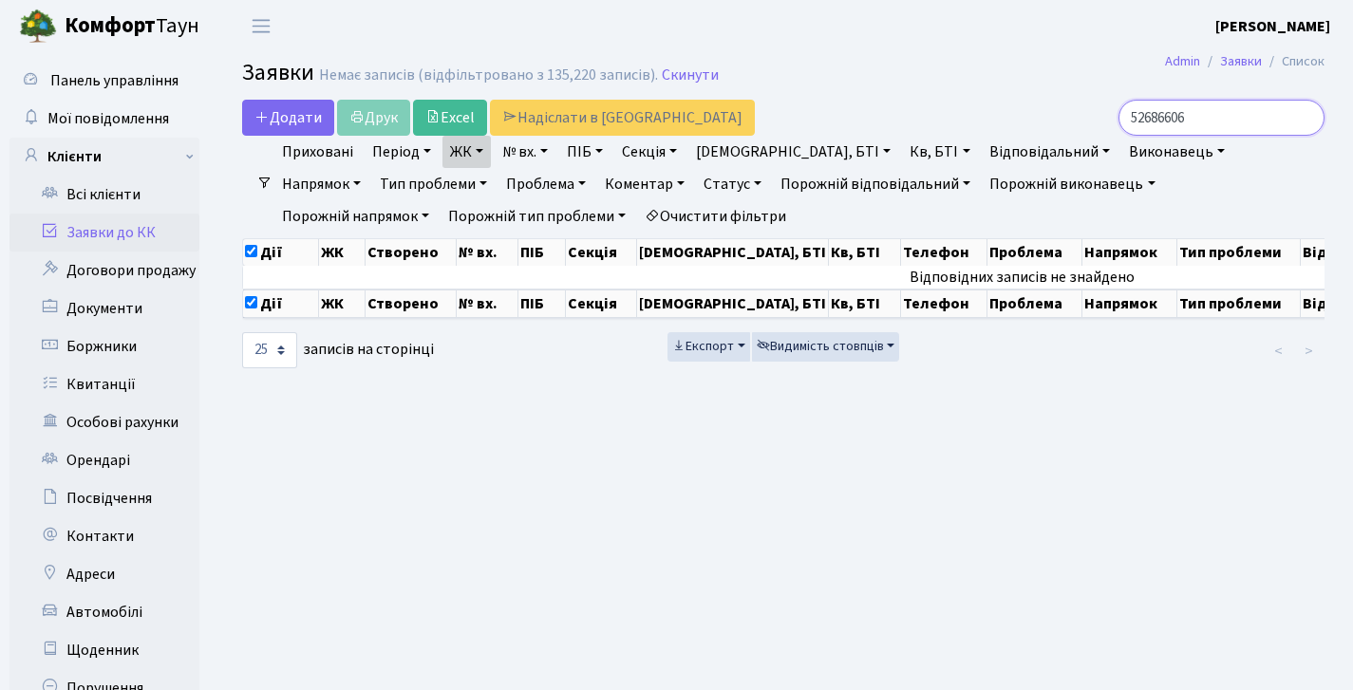
drag, startPoint x: 1206, startPoint y: 115, endPoint x: 784, endPoint y: 117, distance: 421.7
click at [787, 118] on div "Додати Друк Excel Надіслати в КАН 52686606" at bounding box center [783, 118] width 1111 height 36
type input "6606"
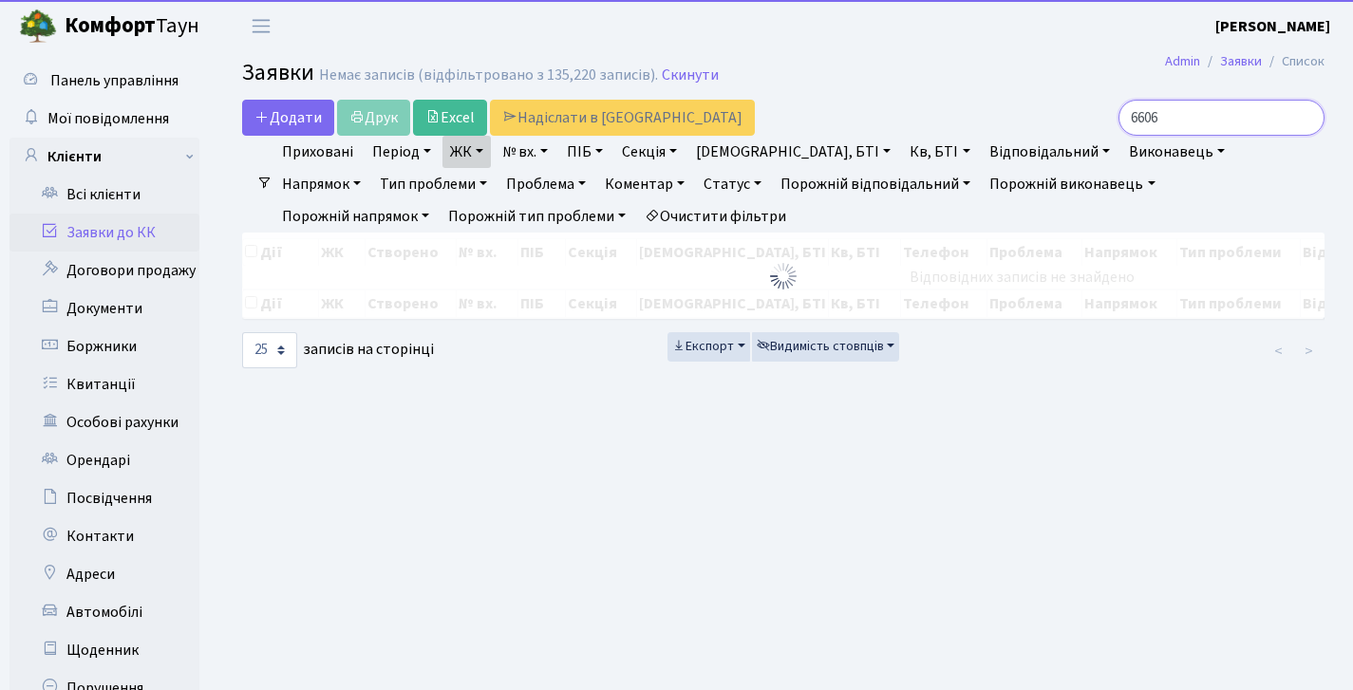
checkbox input "false"
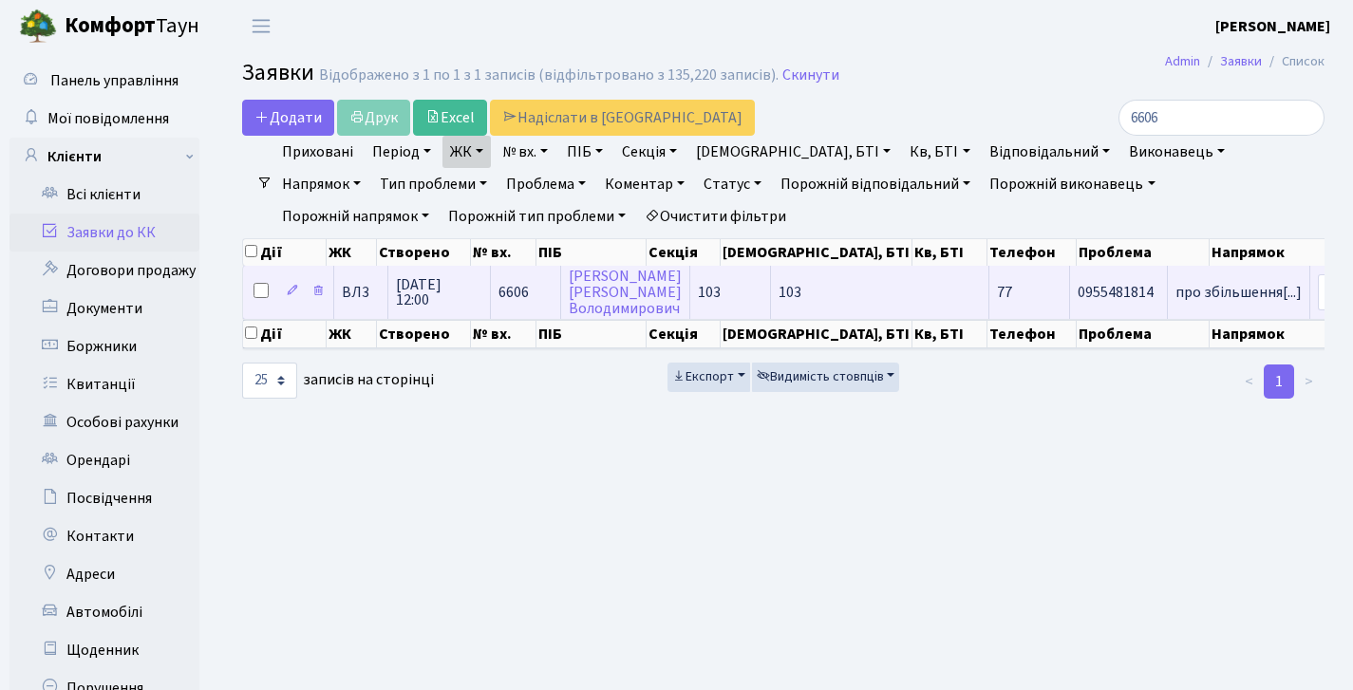
click at [491, 314] on td "6606" at bounding box center [526, 292] width 70 height 52
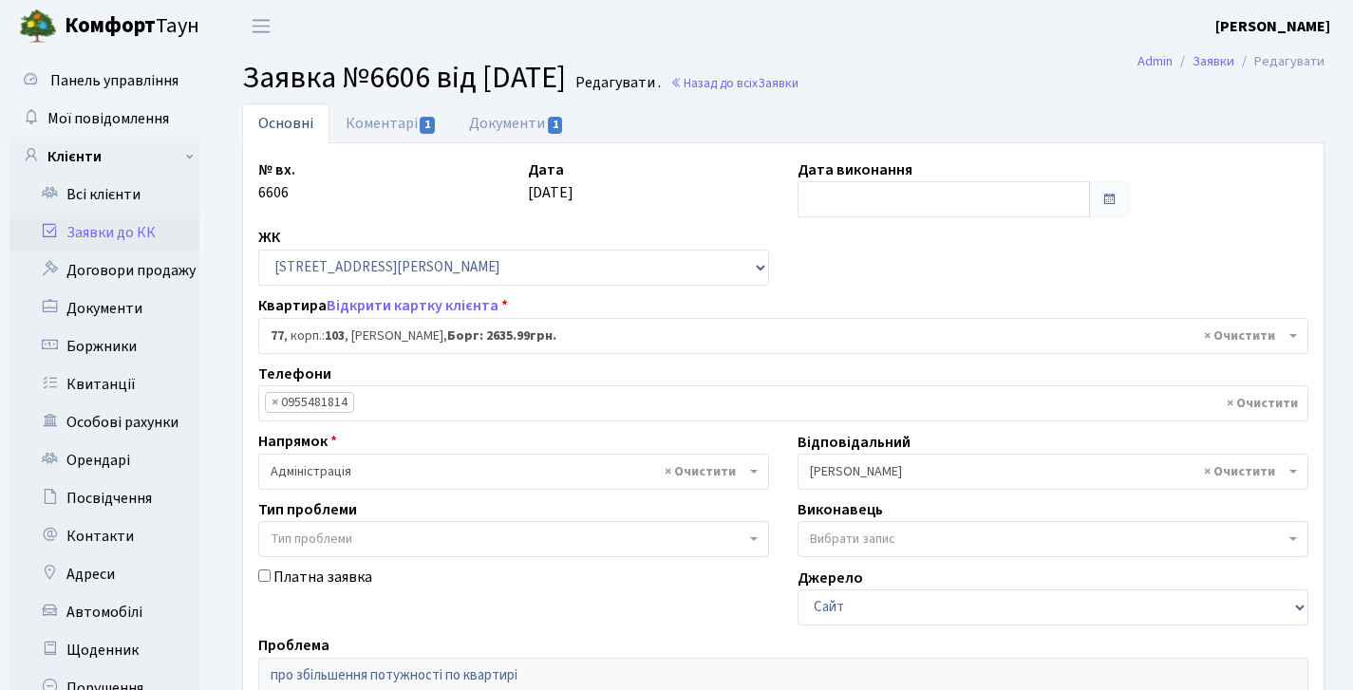
select select "42802"
click at [395, 138] on link "Коментарі 1" at bounding box center [391, 123] width 123 height 39
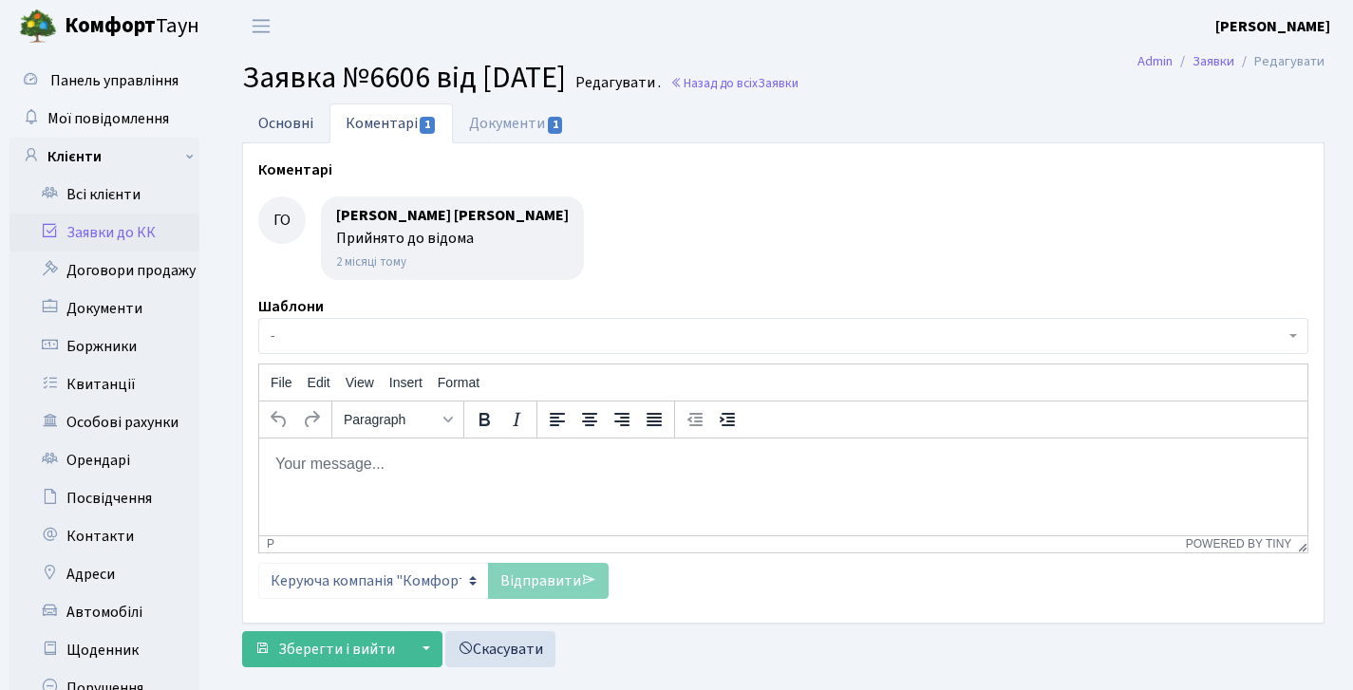
click at [245, 106] on link "Основні" at bounding box center [285, 123] width 87 height 39
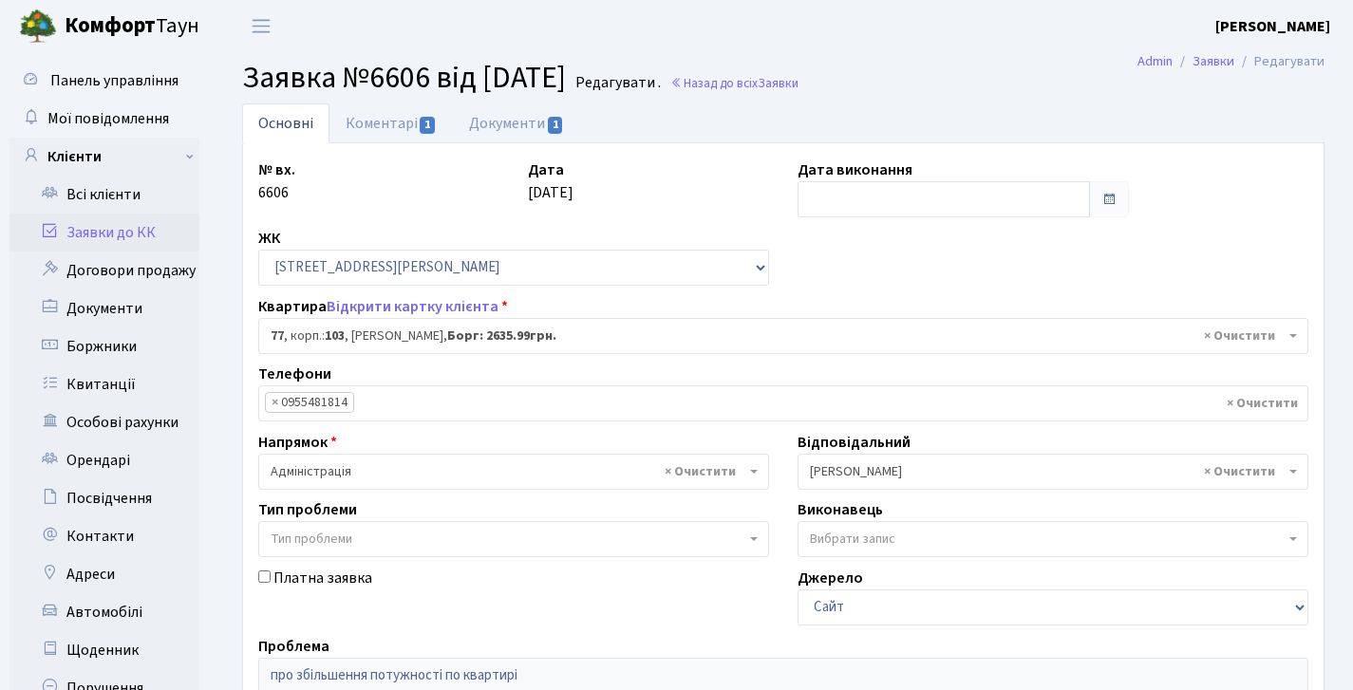
click at [117, 234] on link "Заявки до КК" at bounding box center [104, 233] width 190 height 38
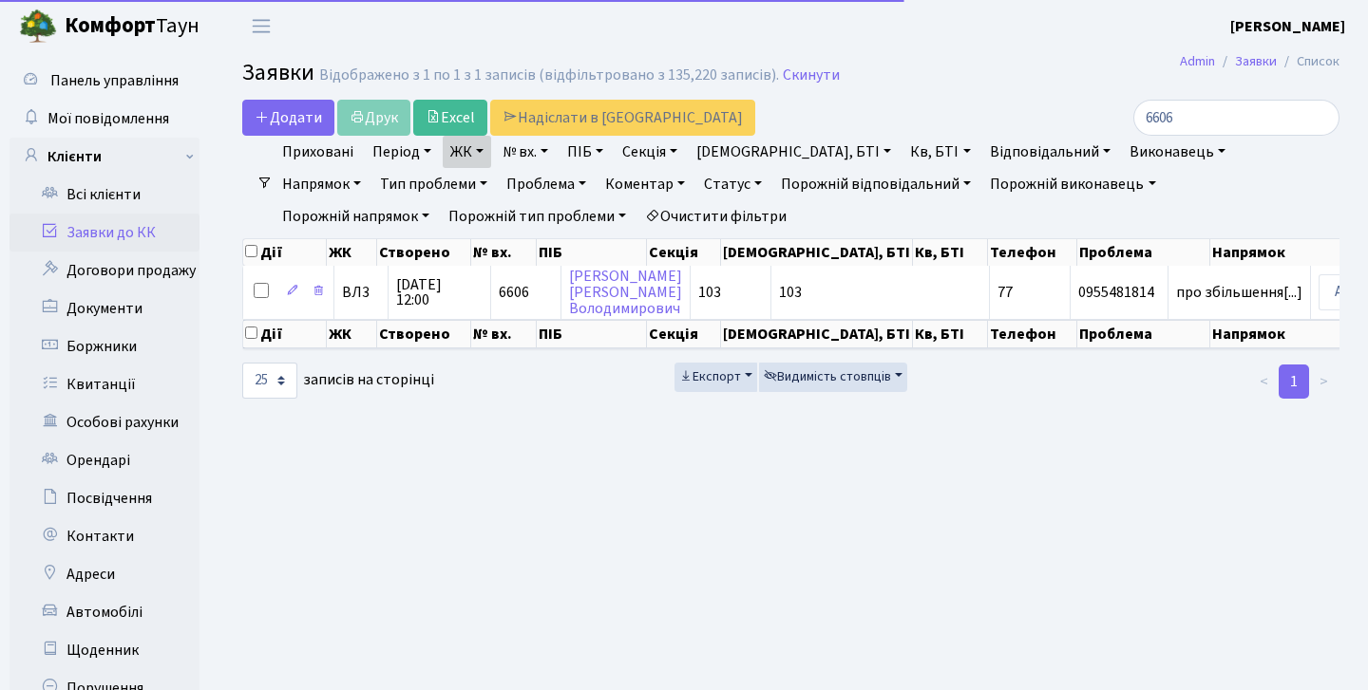
select select "25"
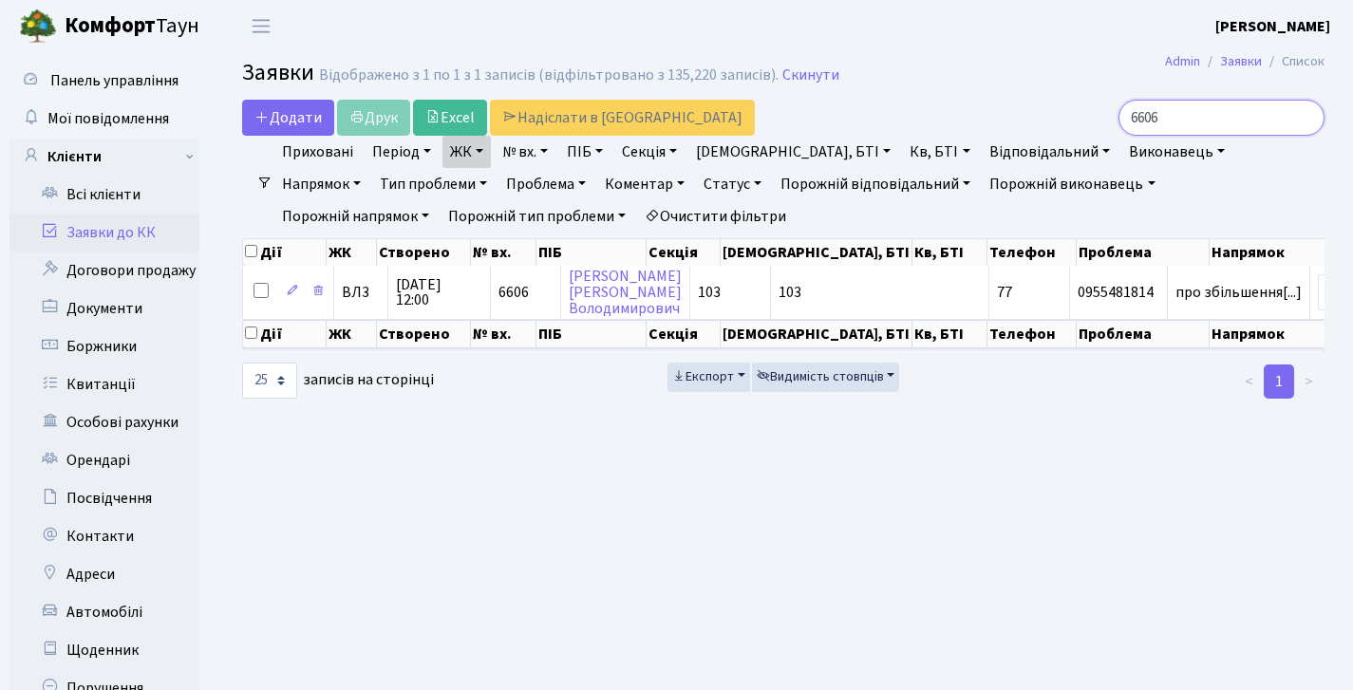
click at [1303, 118] on input "6606" at bounding box center [1222, 118] width 206 height 36
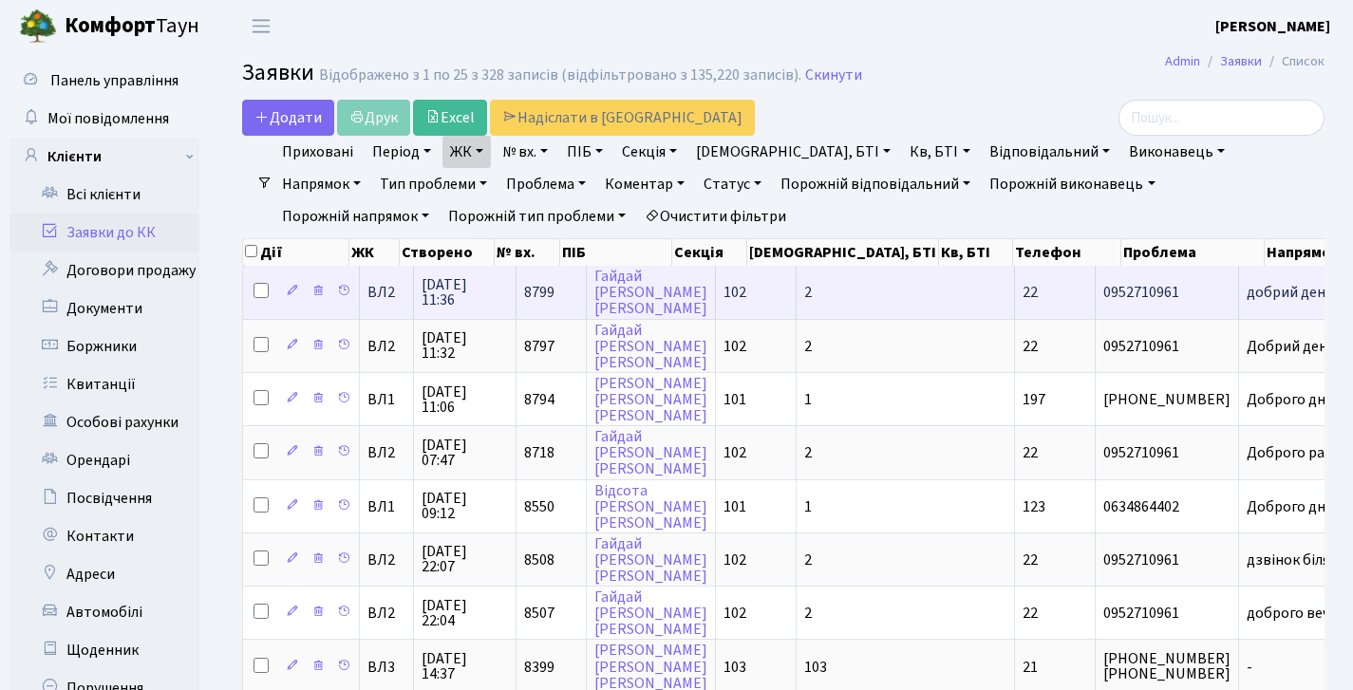
click at [551, 288] on td "8799" at bounding box center [552, 292] width 70 height 52
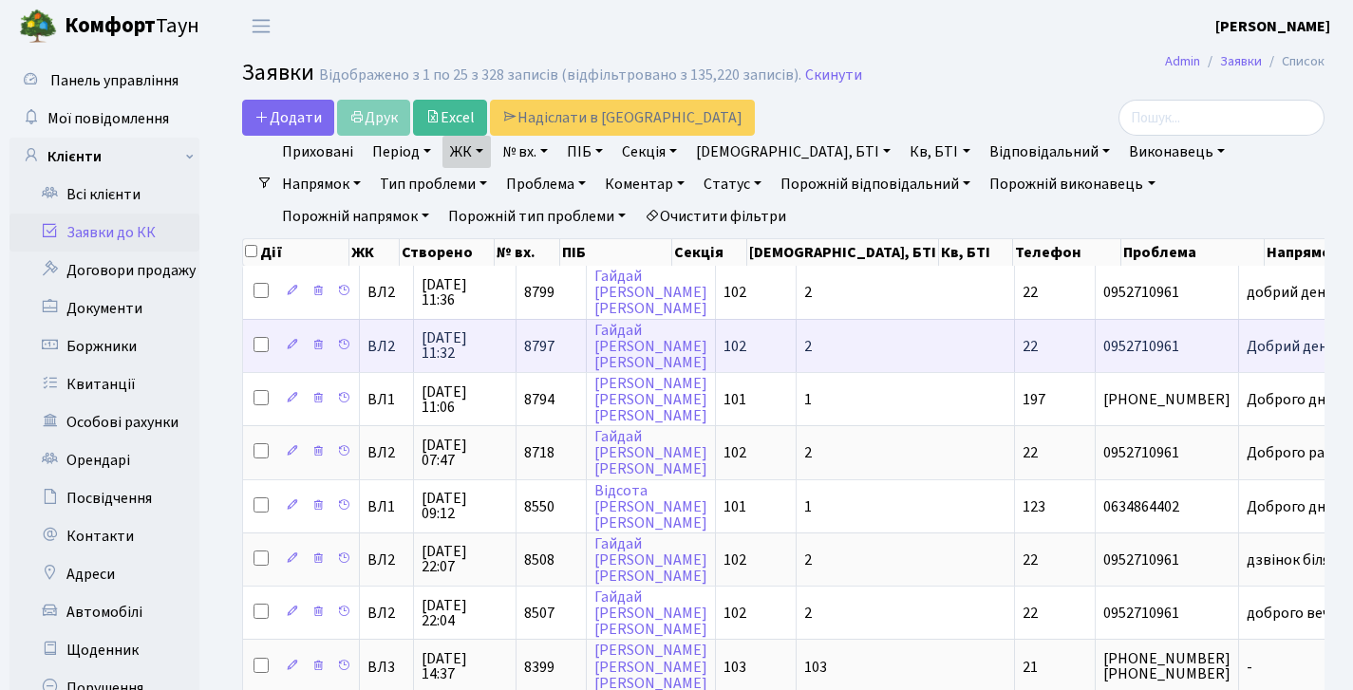
click at [551, 351] on td "8797" at bounding box center [552, 345] width 70 height 53
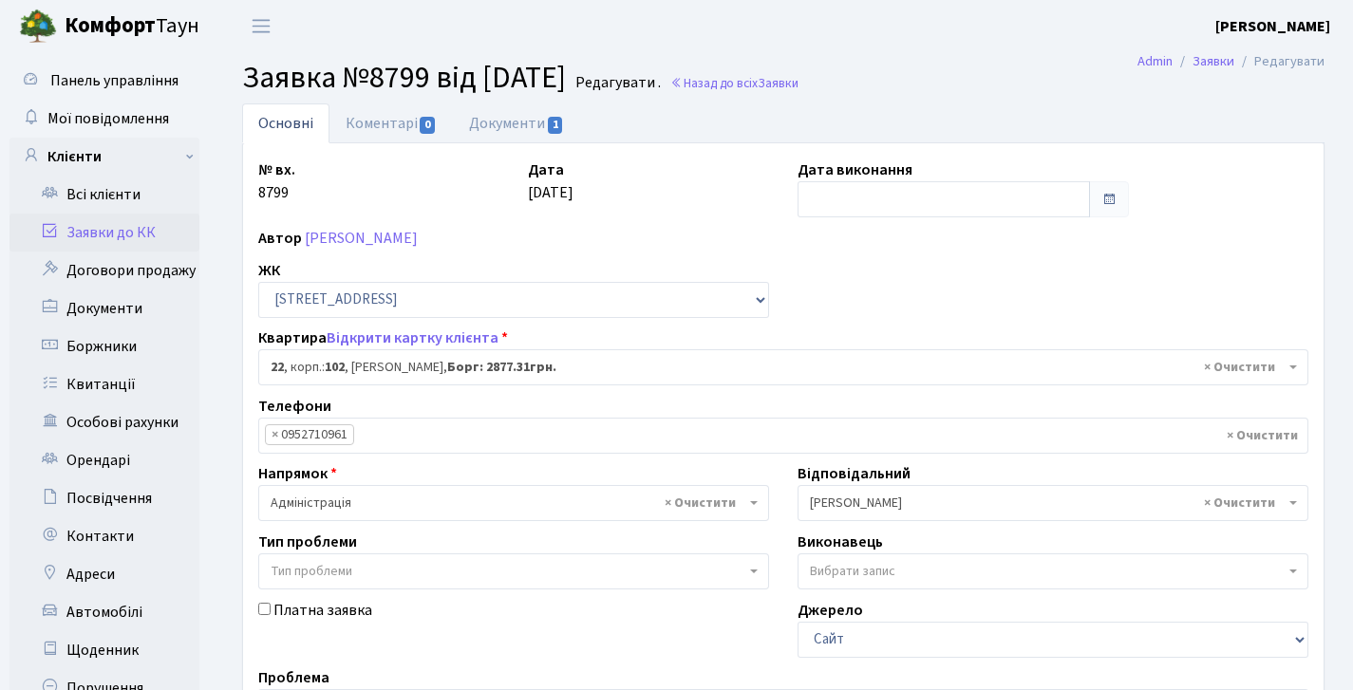
select select "38005"
select select "40"
click at [370, 132] on link "Коментарі 2" at bounding box center [391, 123] width 123 height 39
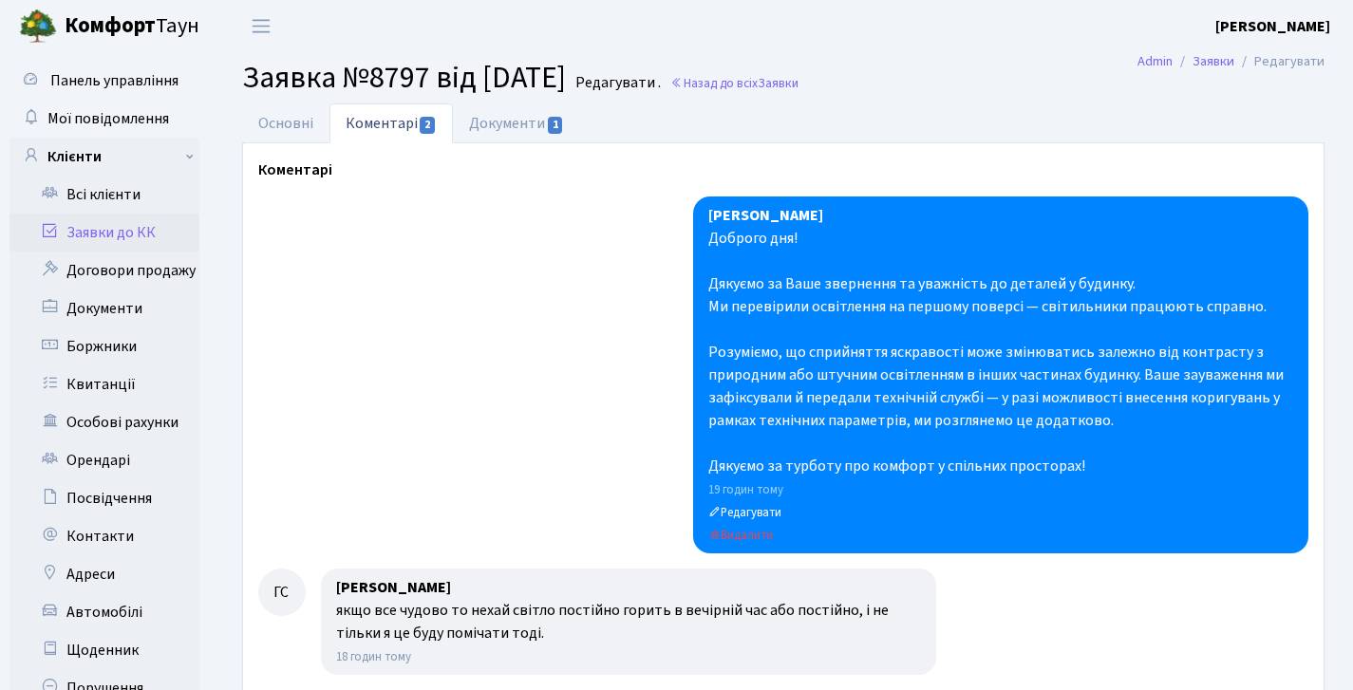
scroll to position [4, 0]
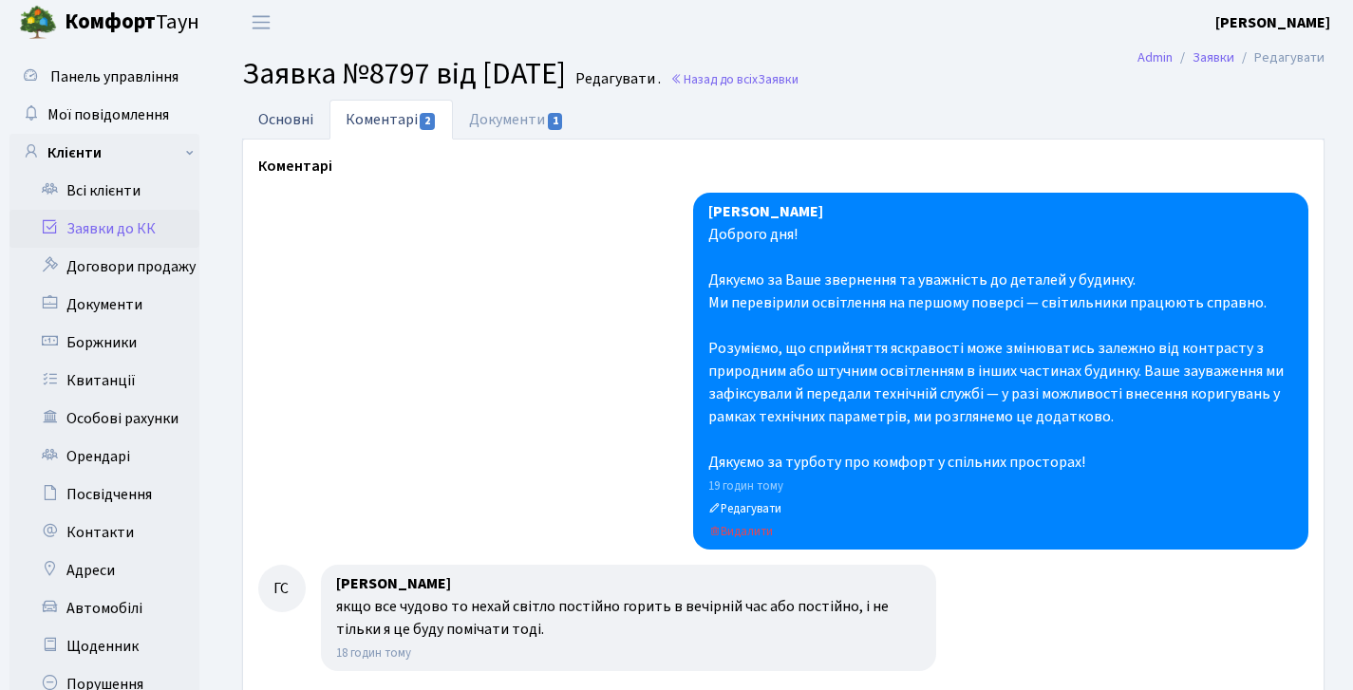
click at [269, 118] on link "Основні" at bounding box center [285, 119] width 87 height 39
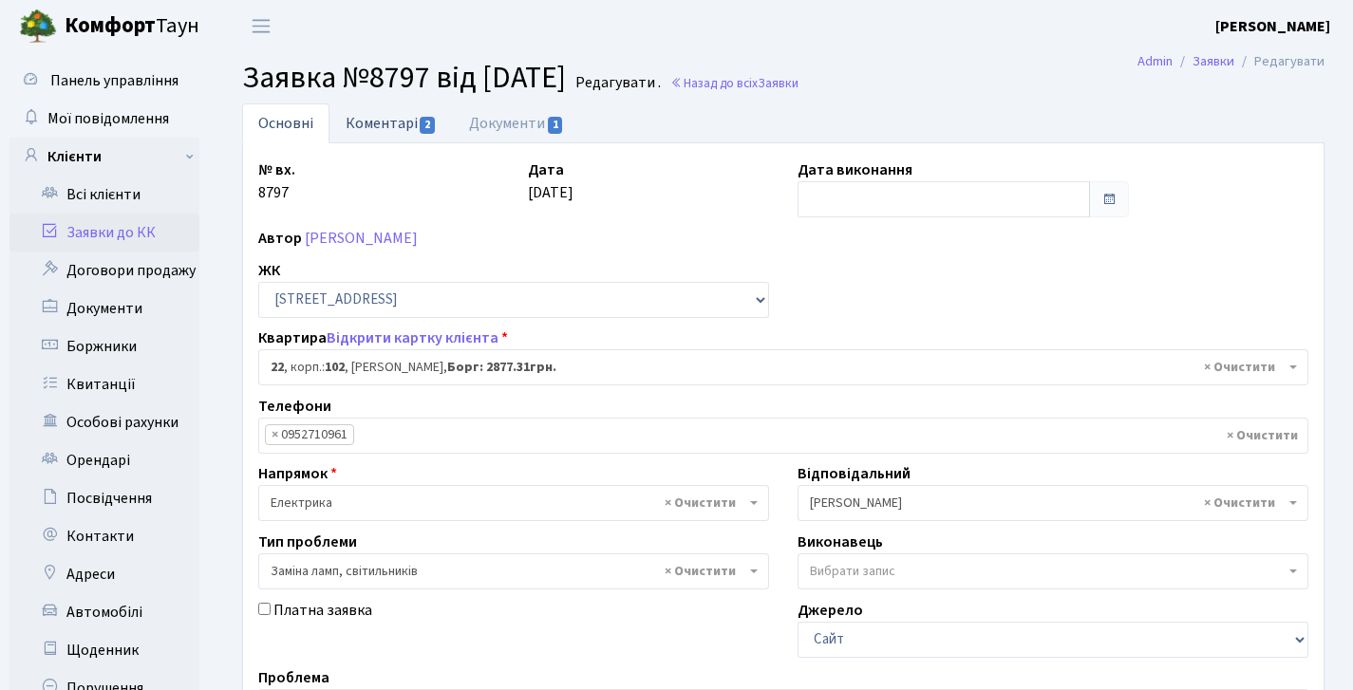
click at [376, 125] on link "Коментарі 2" at bounding box center [391, 123] width 123 height 39
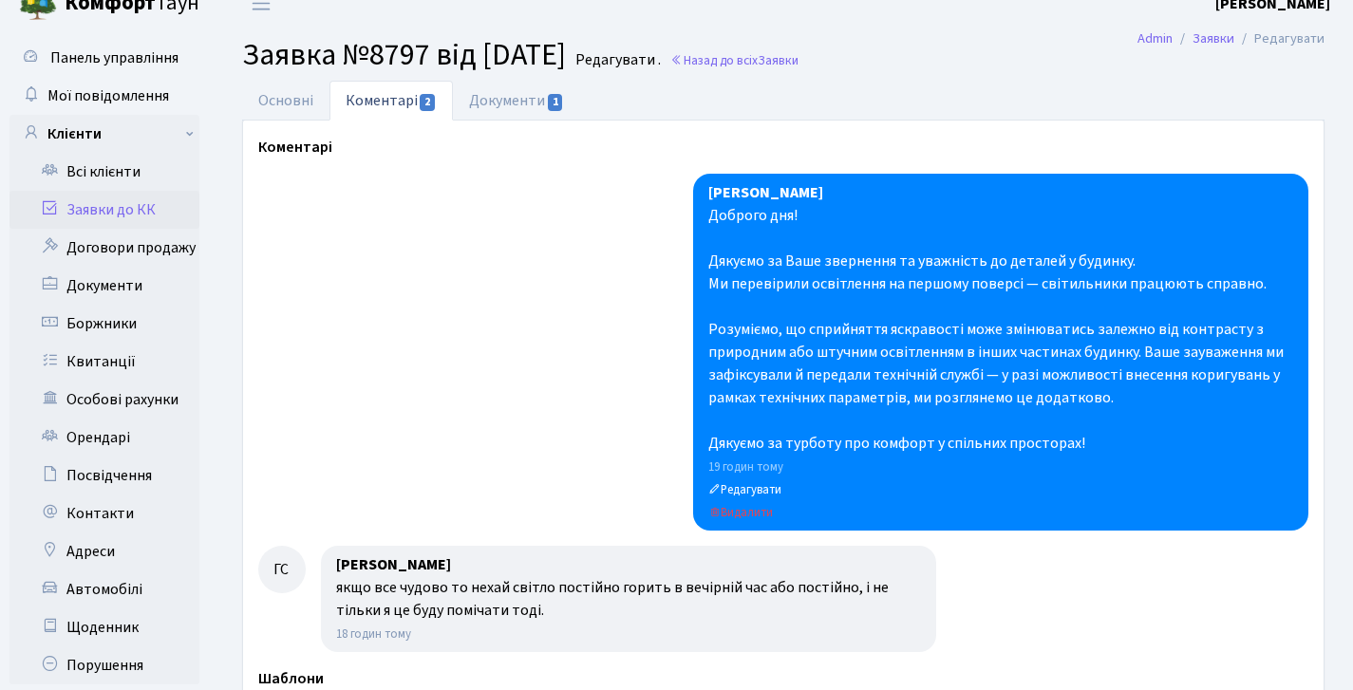
scroll to position [27, 0]
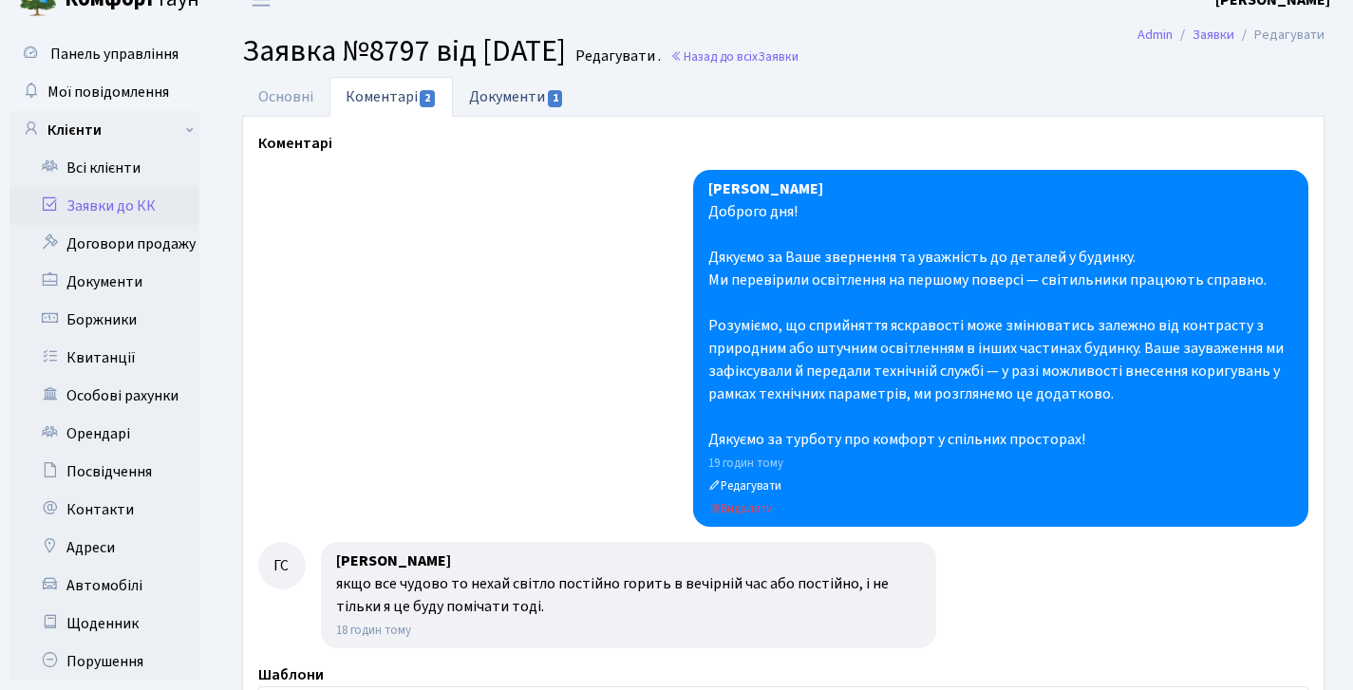
click at [503, 106] on link "Документи 1" at bounding box center [516, 96] width 127 height 39
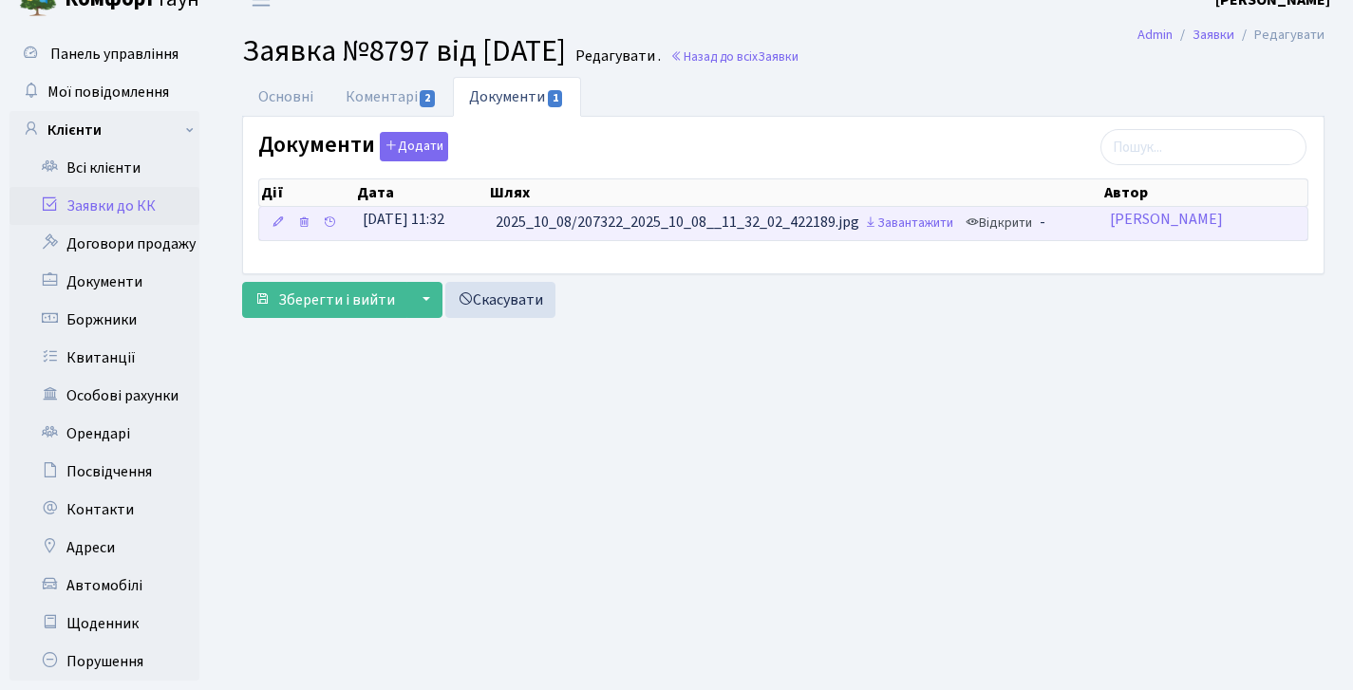
click at [1026, 222] on link "Відкрити" at bounding box center [999, 223] width 76 height 29
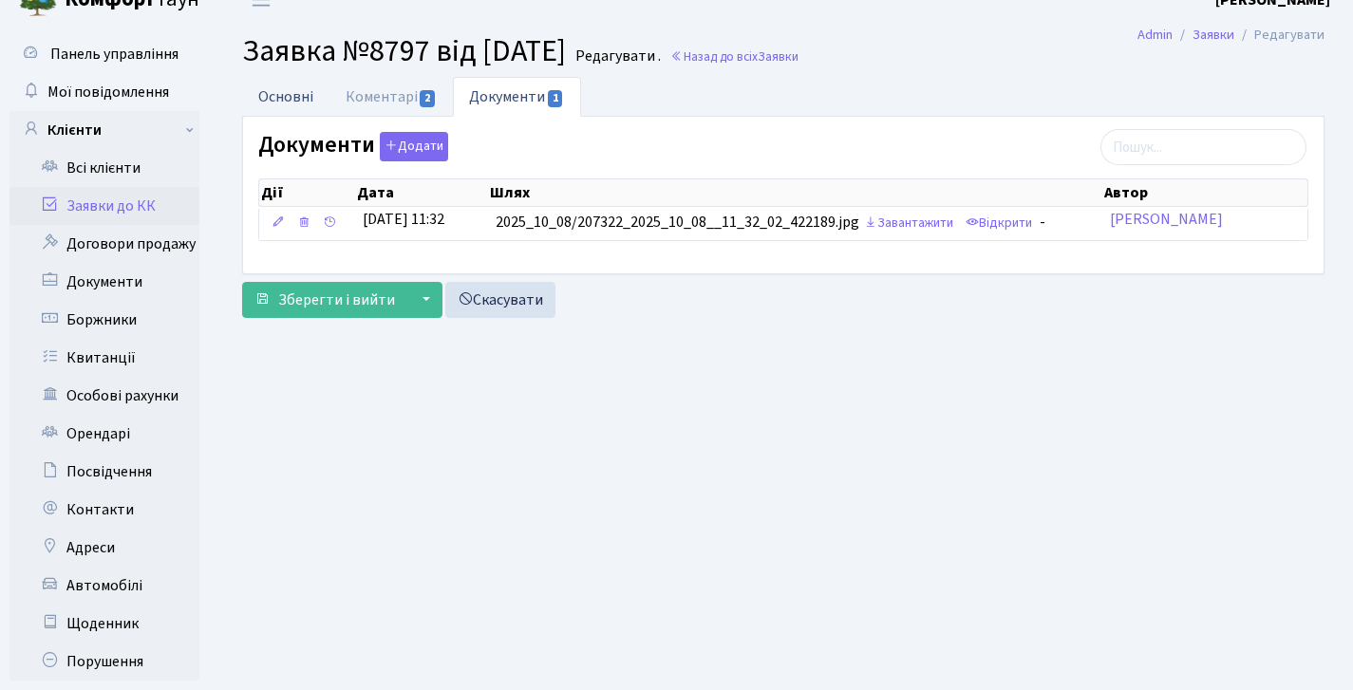
click at [289, 92] on link "Основні" at bounding box center [285, 96] width 87 height 39
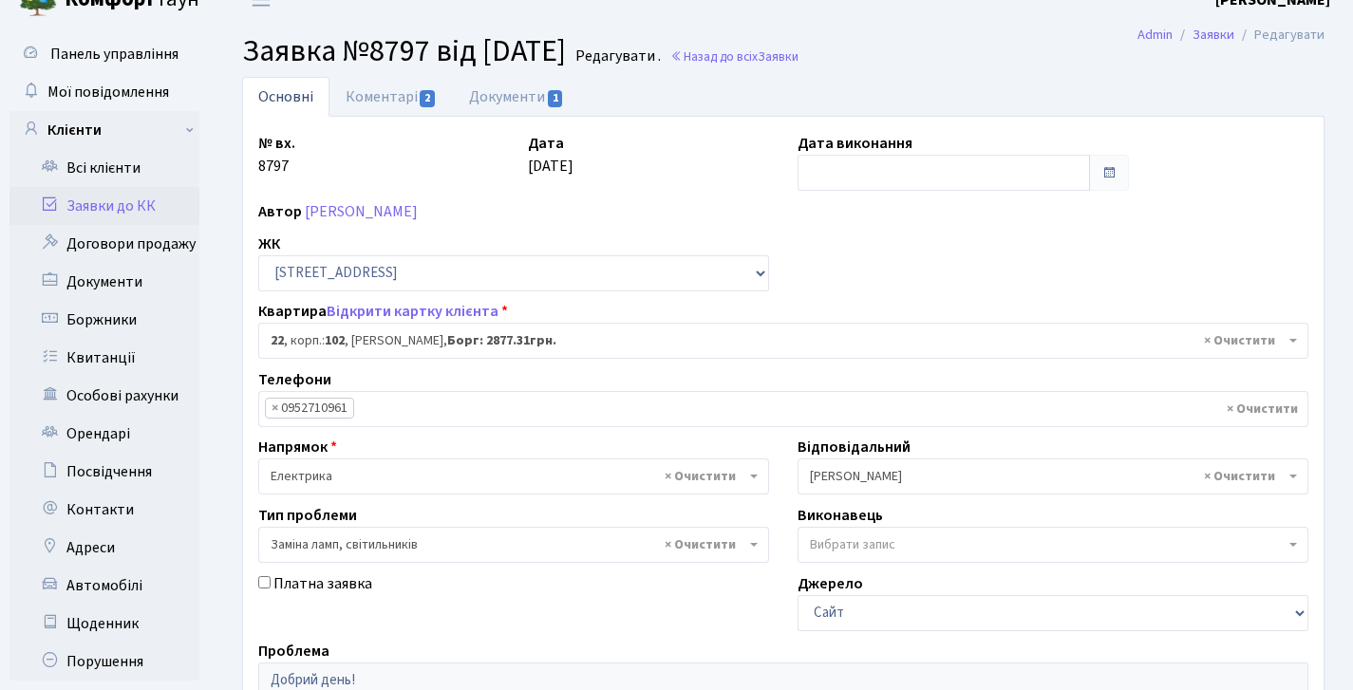
click at [89, 215] on link "Заявки до КК" at bounding box center [104, 206] width 190 height 38
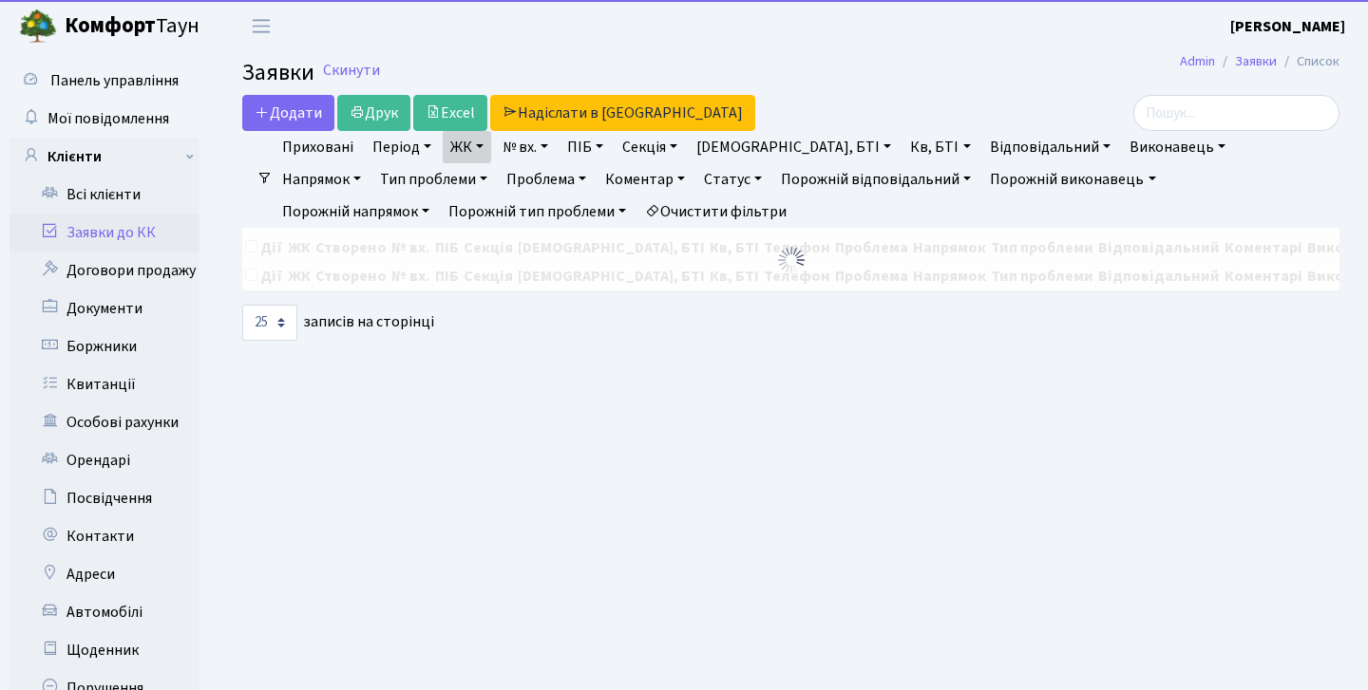
select select "25"
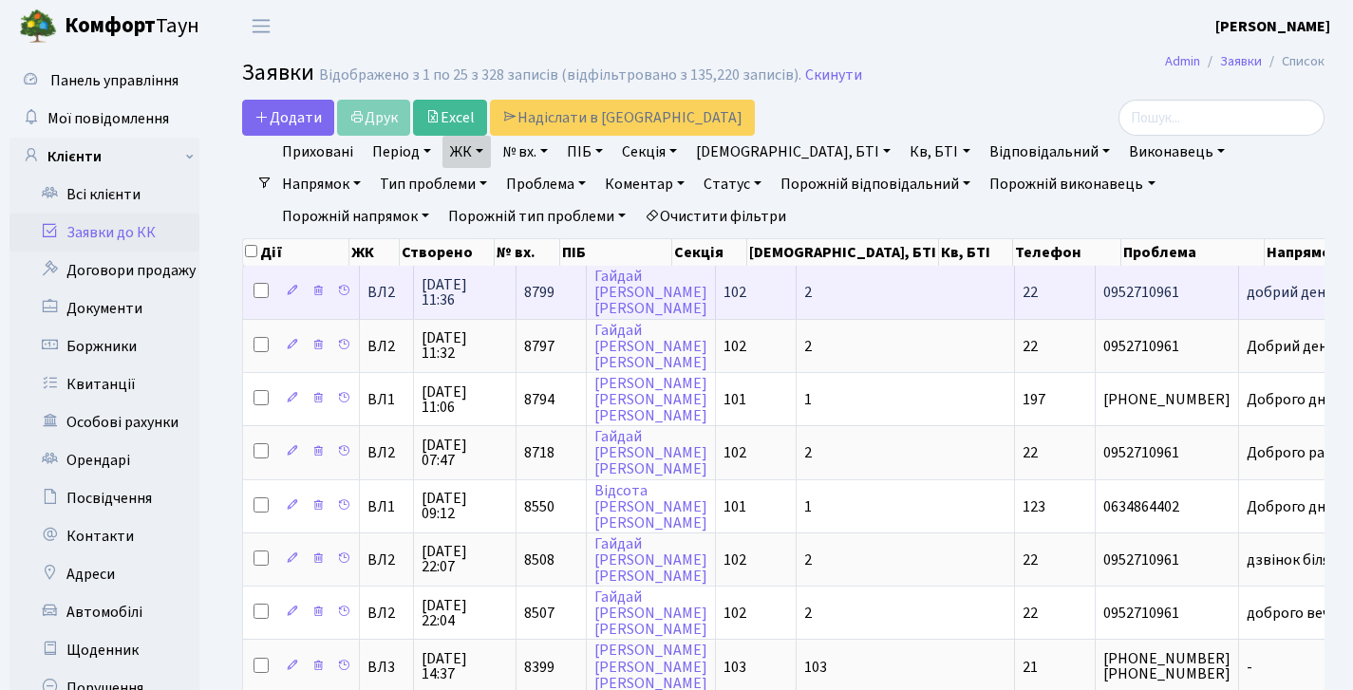
click at [526, 303] on span "8799" at bounding box center [539, 292] width 30 height 21
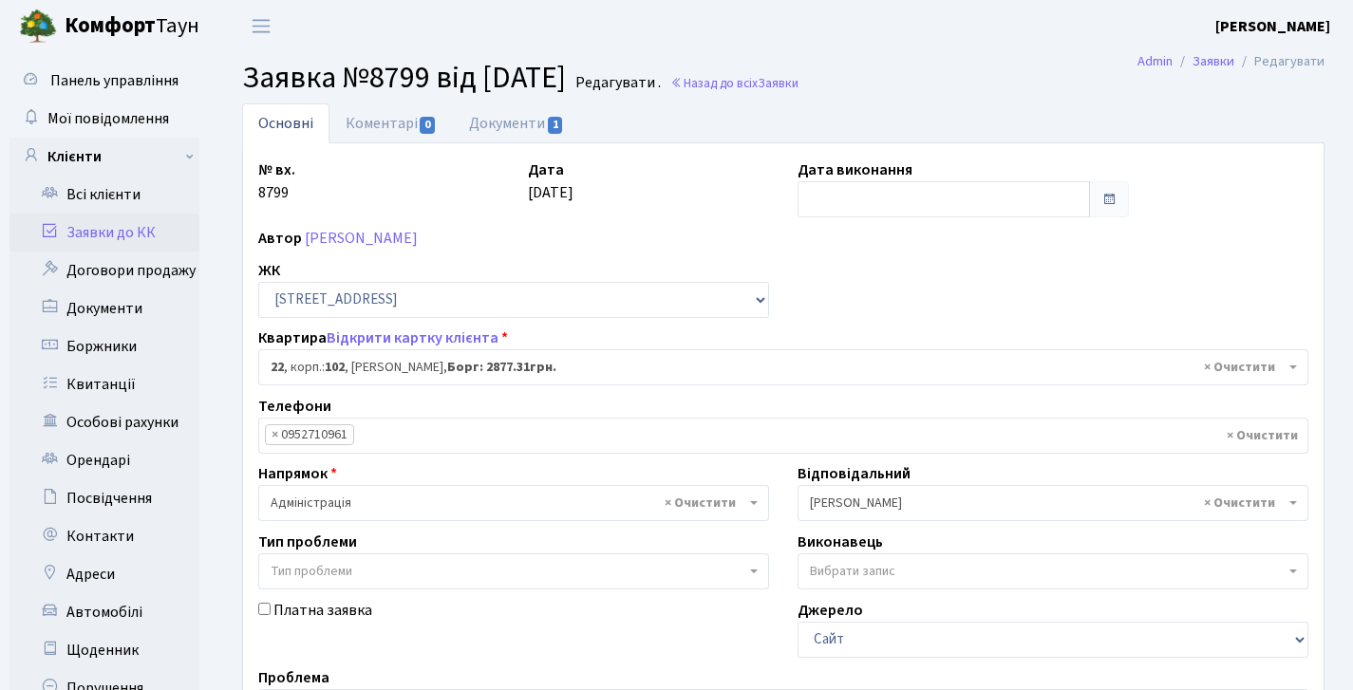
select select "38005"
click at [502, 115] on link "Документи 1" at bounding box center [516, 123] width 127 height 39
select select "25"
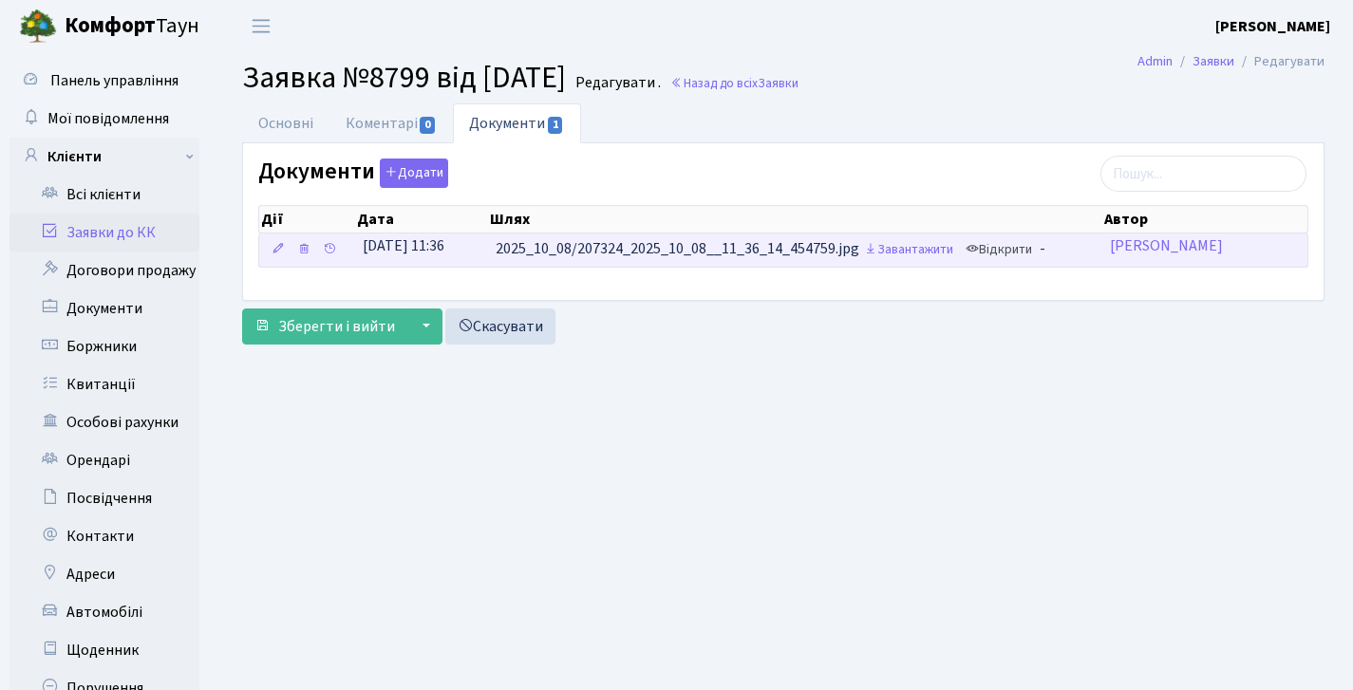
click at [1007, 253] on link "Відкрити" at bounding box center [999, 250] width 76 height 29
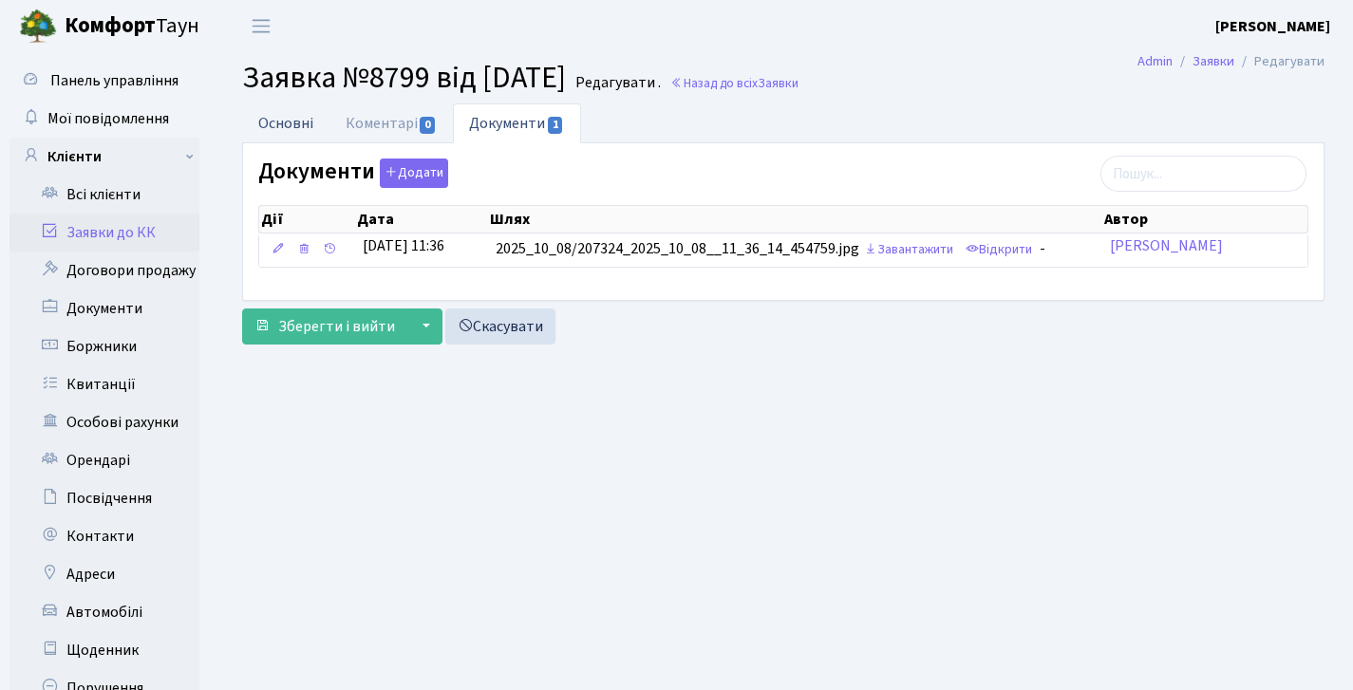
click at [269, 122] on link "Основні" at bounding box center [285, 123] width 87 height 39
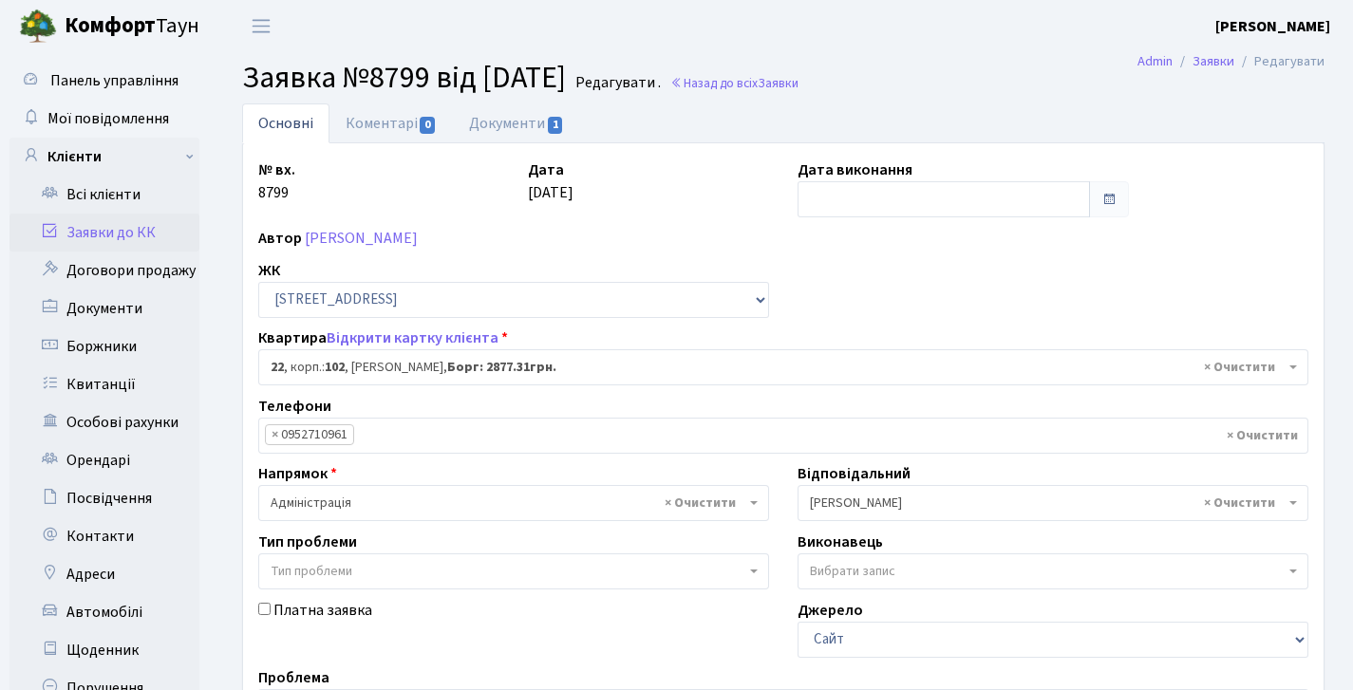
click at [123, 222] on link "Заявки до КК" at bounding box center [104, 233] width 190 height 38
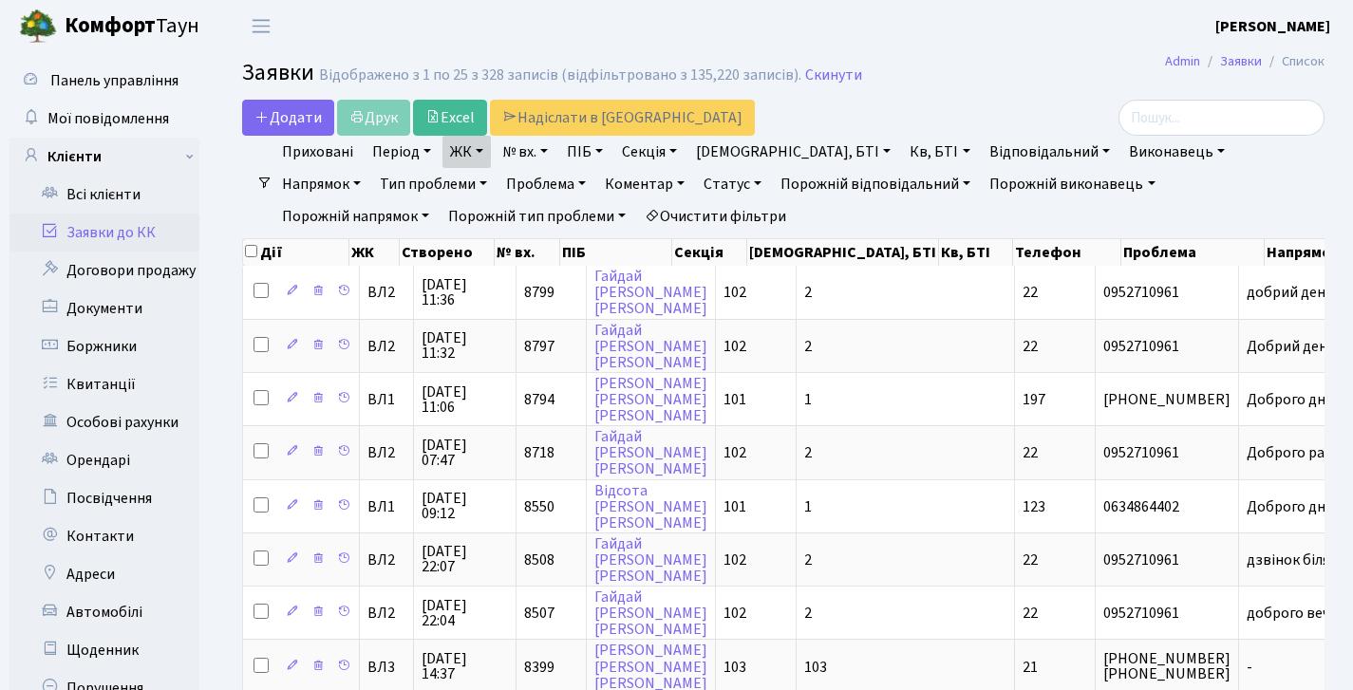
select select "25"
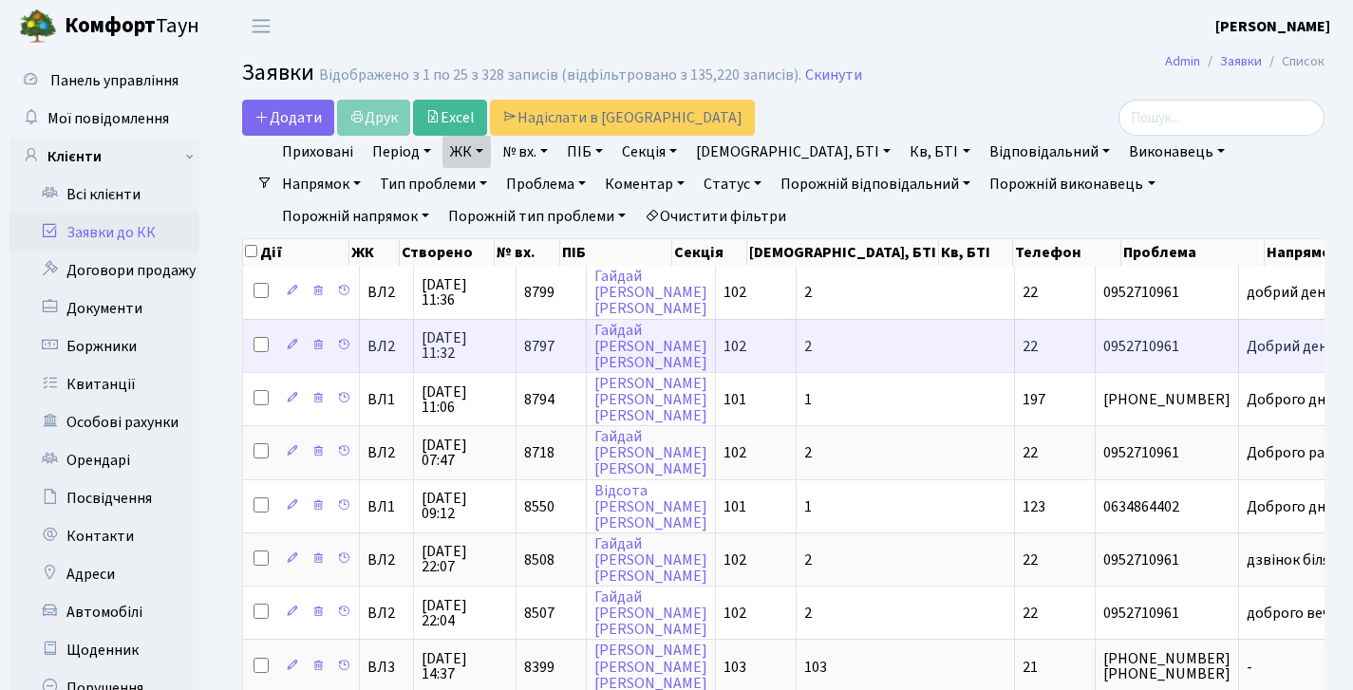
click at [552, 355] on td "8797" at bounding box center [552, 345] width 70 height 53
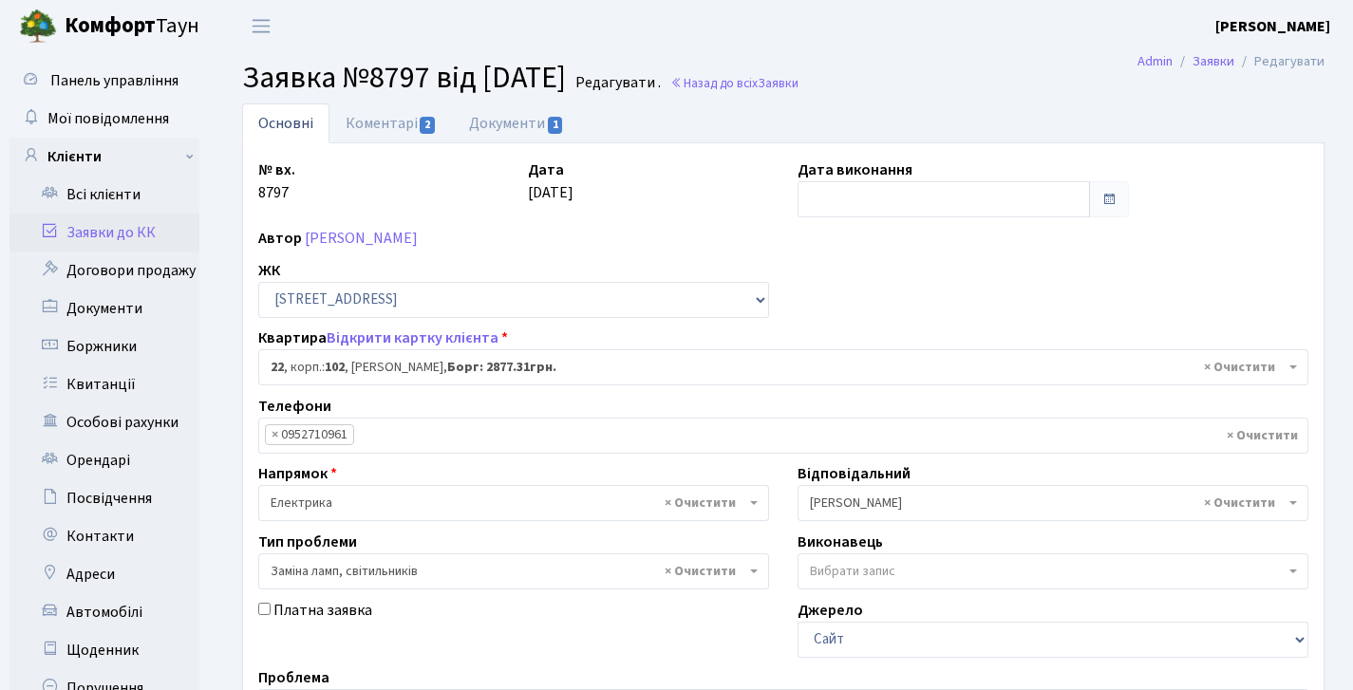
select select "38005"
select select "40"
click at [412, 117] on link "Коментарі 2" at bounding box center [391, 123] width 123 height 39
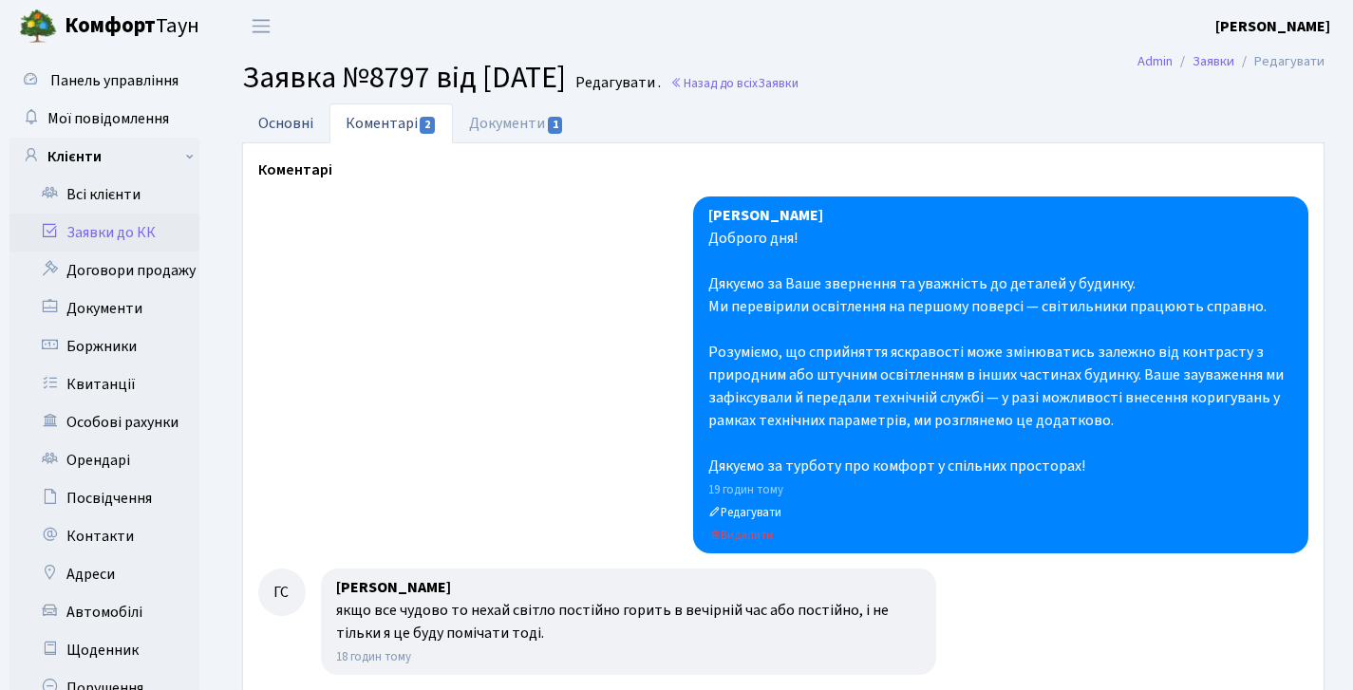
click at [291, 116] on link "Основні" at bounding box center [285, 123] width 87 height 39
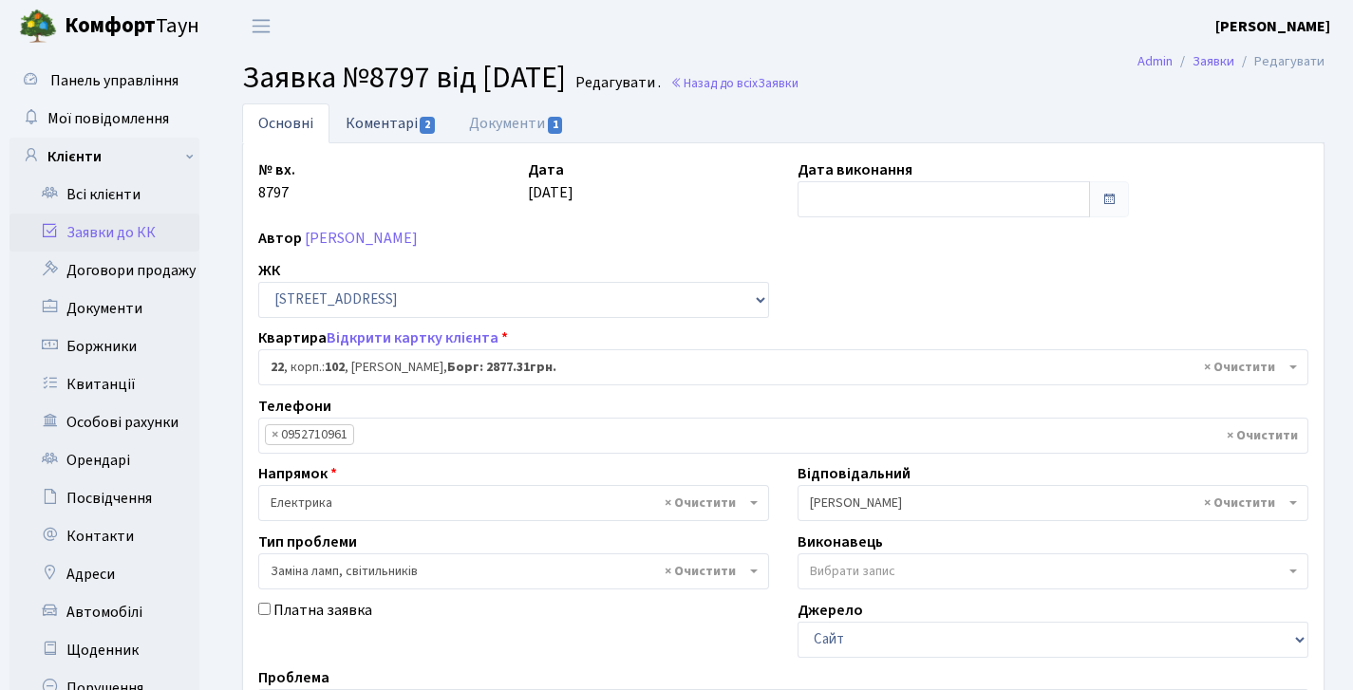
click at [374, 126] on link "Коментарі 2" at bounding box center [391, 123] width 123 height 39
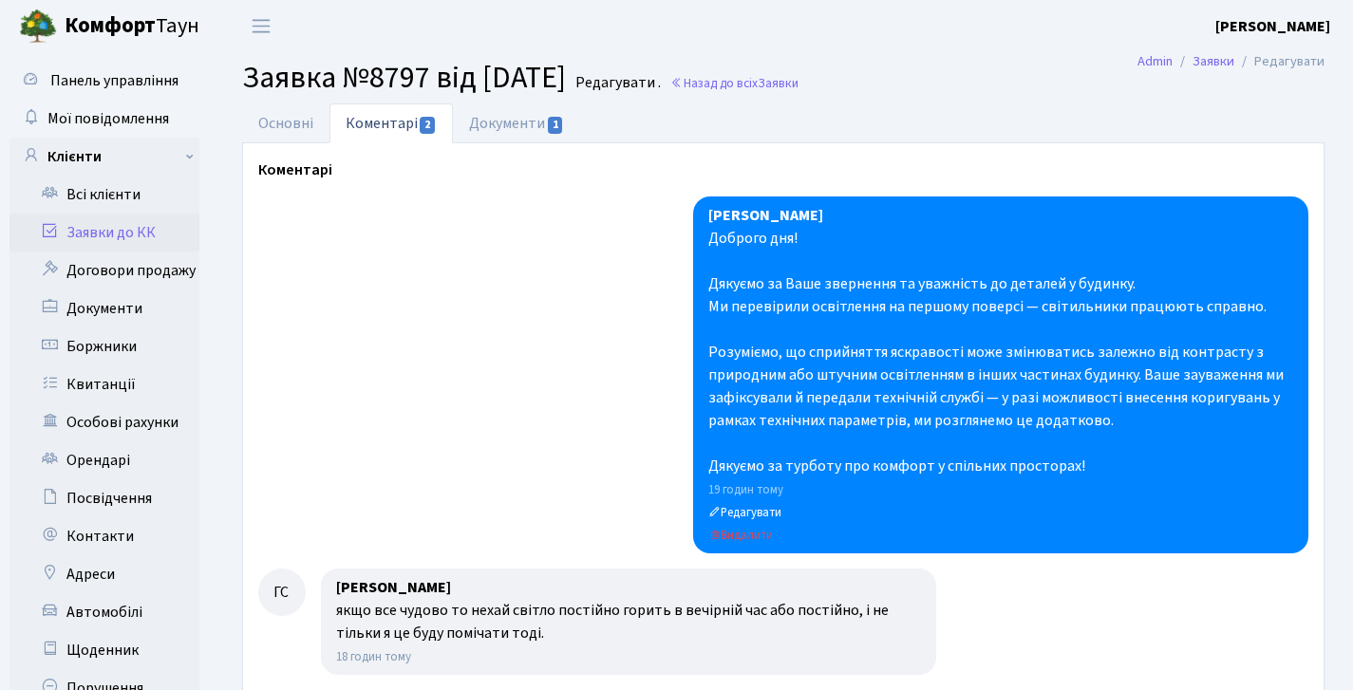
click at [307, 103] on main "Admin Заявки Редагувати Заявка №8797 від 08.10.2025 Редагувати . Назад до всіх …" at bounding box center [784, 562] width 1140 height 1020
click at [305, 110] on link "Основні" at bounding box center [285, 123] width 87 height 39
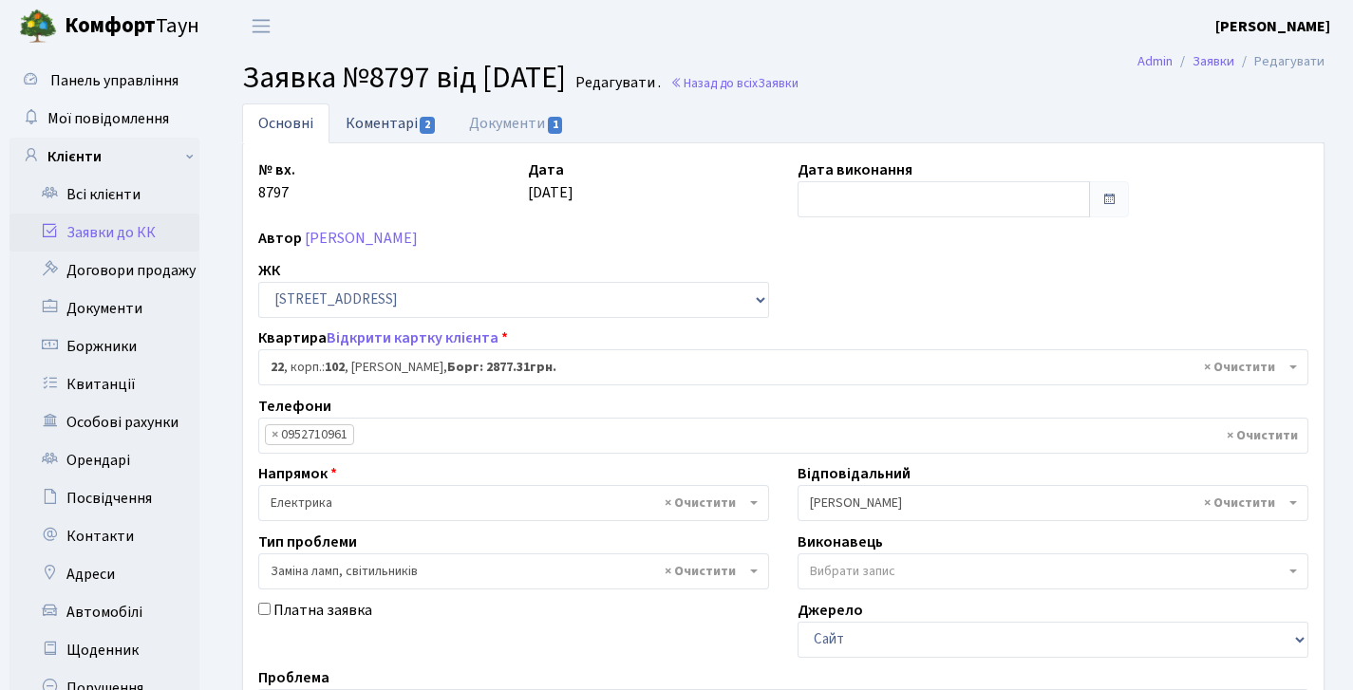
click at [406, 123] on link "Коментарі 2" at bounding box center [391, 123] width 123 height 39
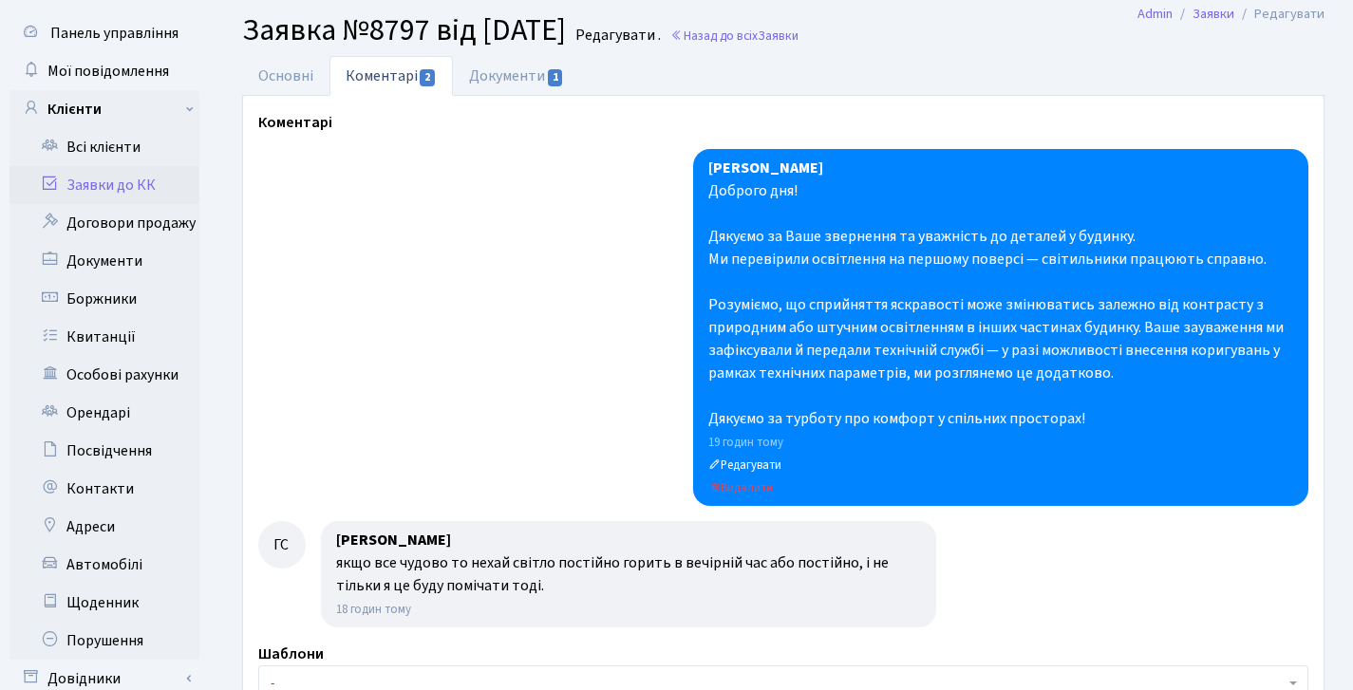
scroll to position [106, 0]
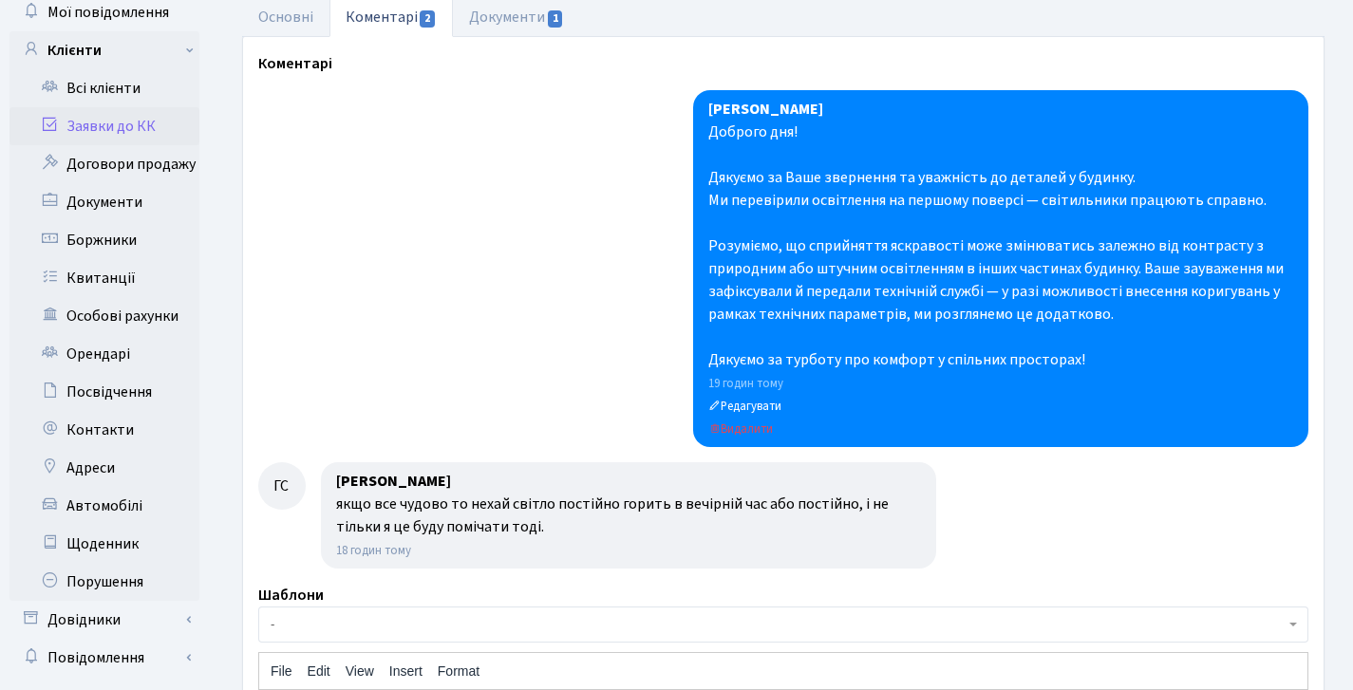
click at [124, 115] on link "Заявки до КК" at bounding box center [104, 126] width 190 height 38
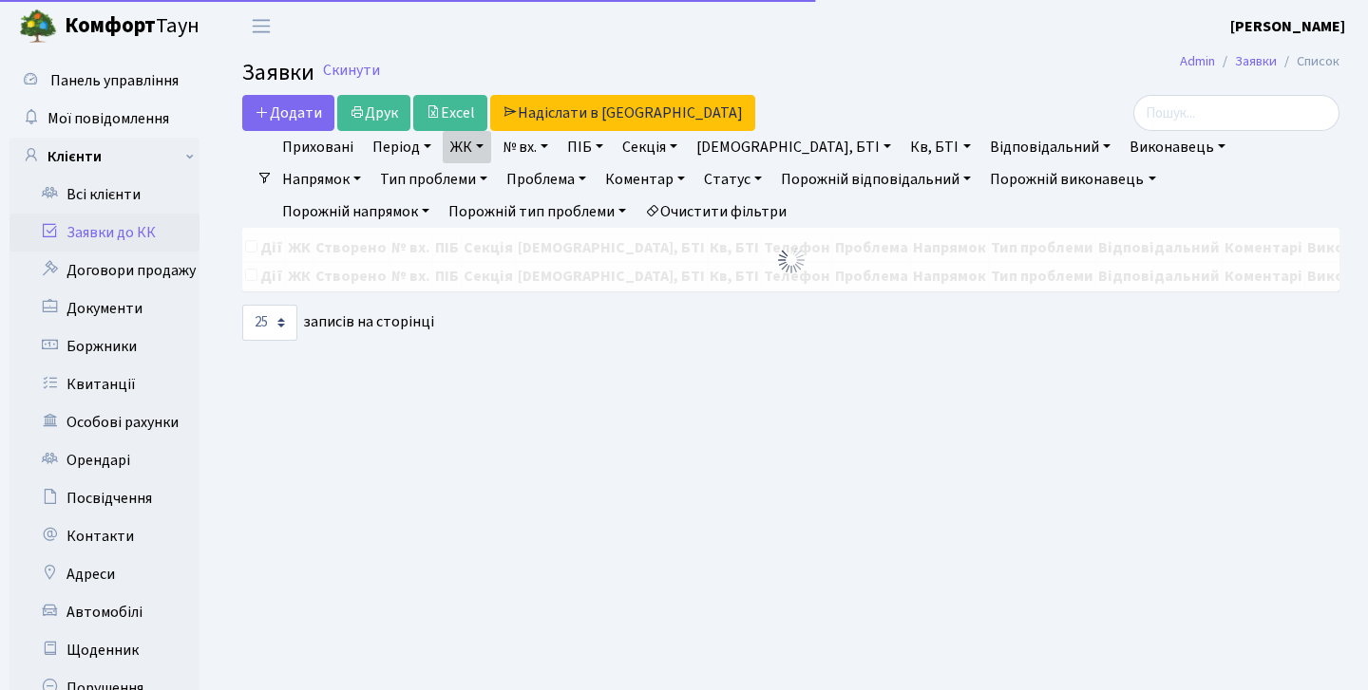
select select "25"
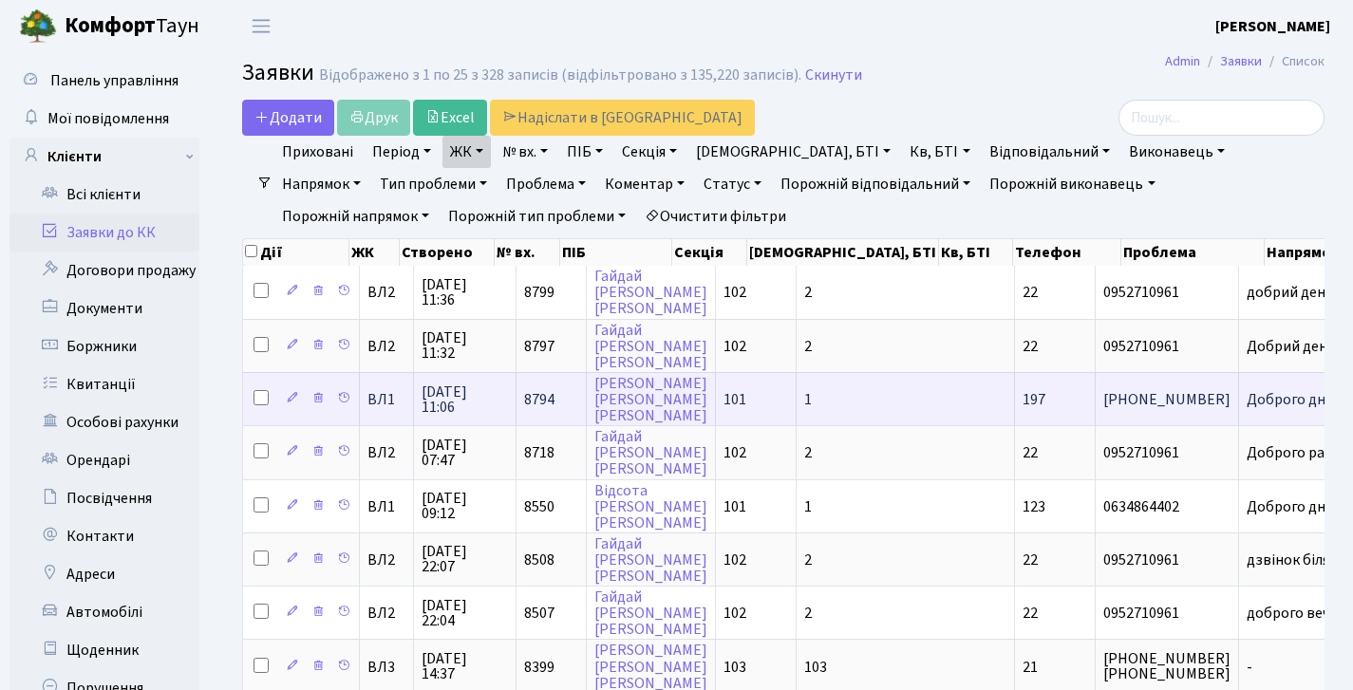
click at [540, 410] on span "8794" at bounding box center [539, 399] width 30 height 21
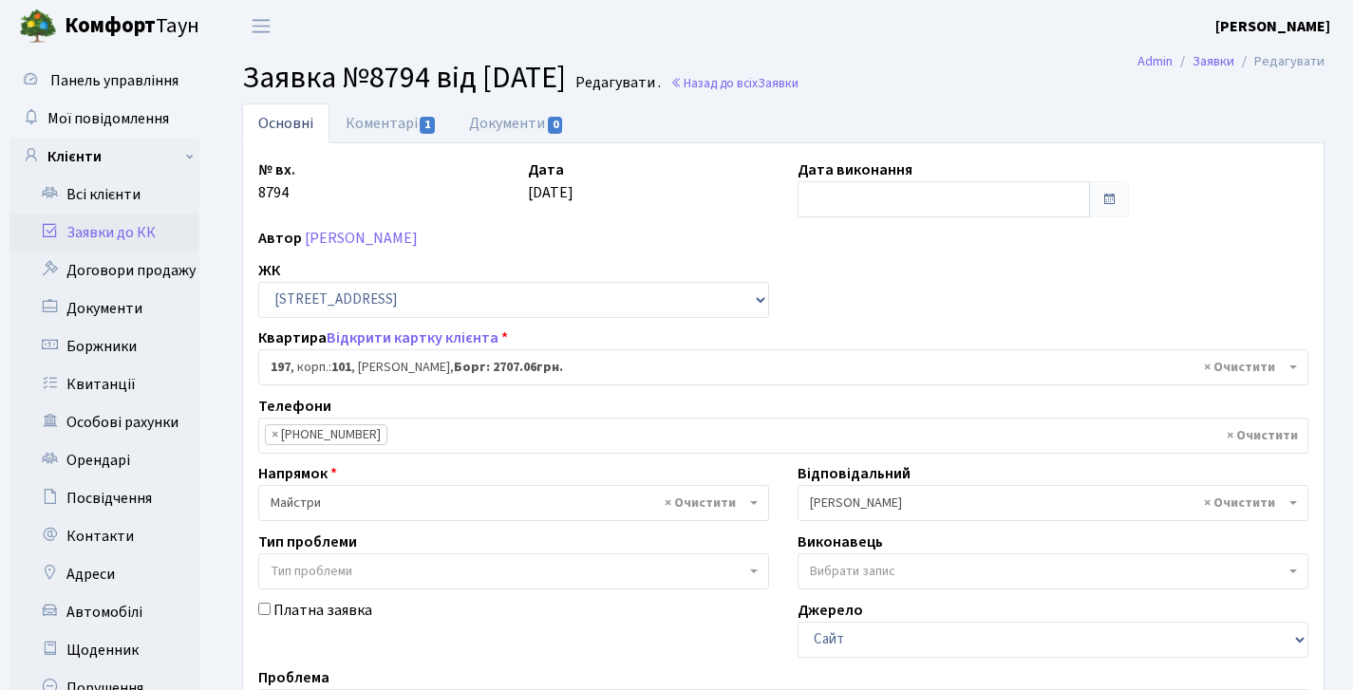
select select "44263"
click at [421, 106] on link "Коментарі 1" at bounding box center [391, 123] width 123 height 39
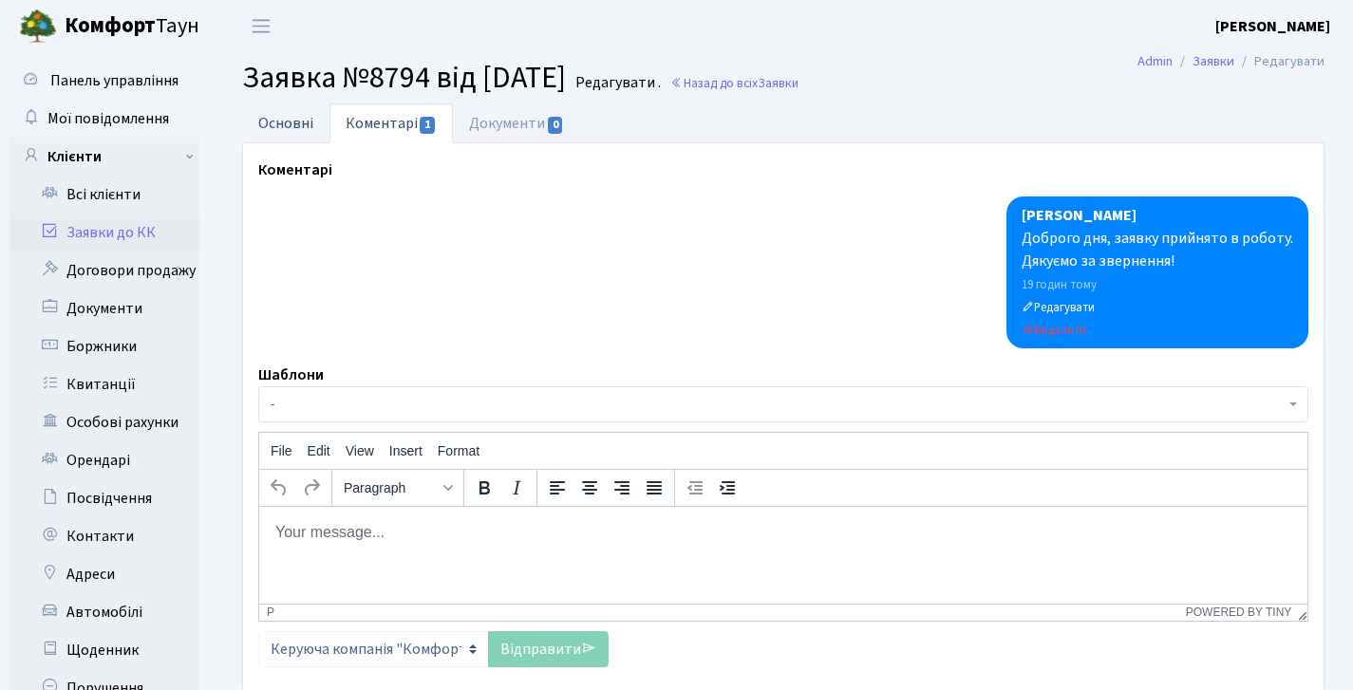
click at [301, 113] on link "Основні" at bounding box center [285, 123] width 87 height 39
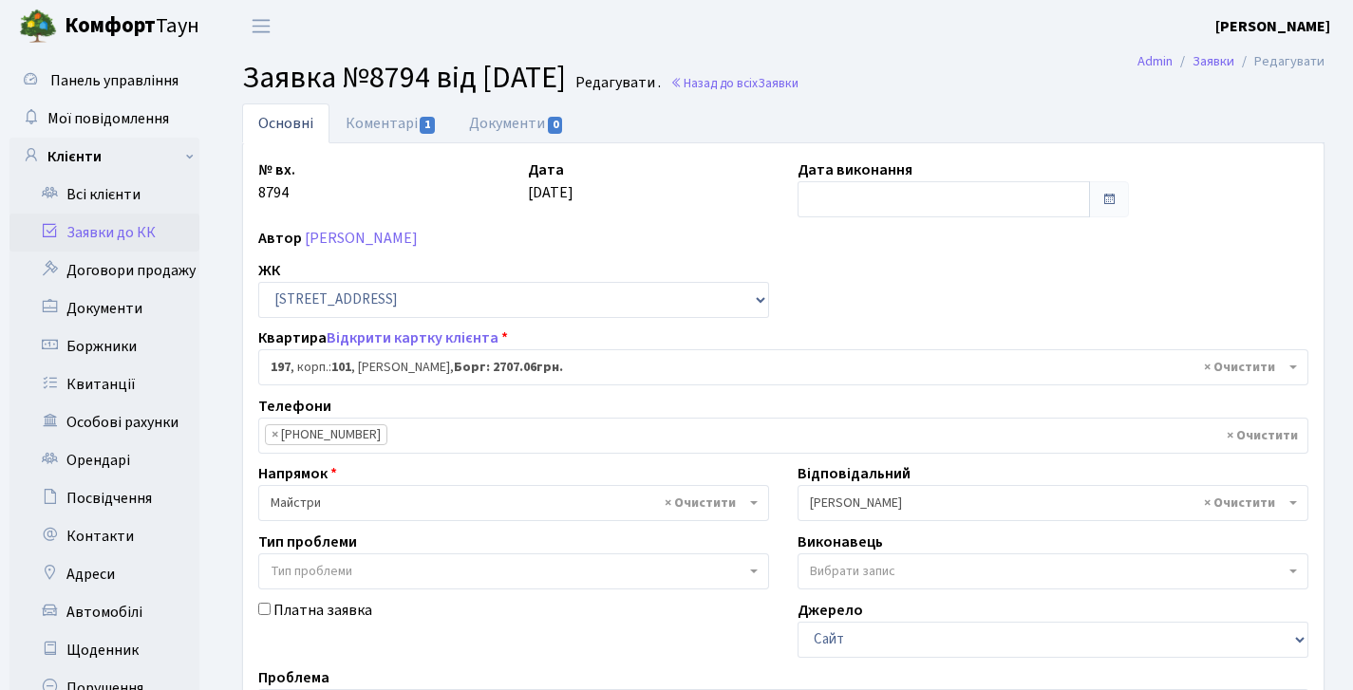
click at [112, 231] on link "Заявки до КК" at bounding box center [104, 233] width 190 height 38
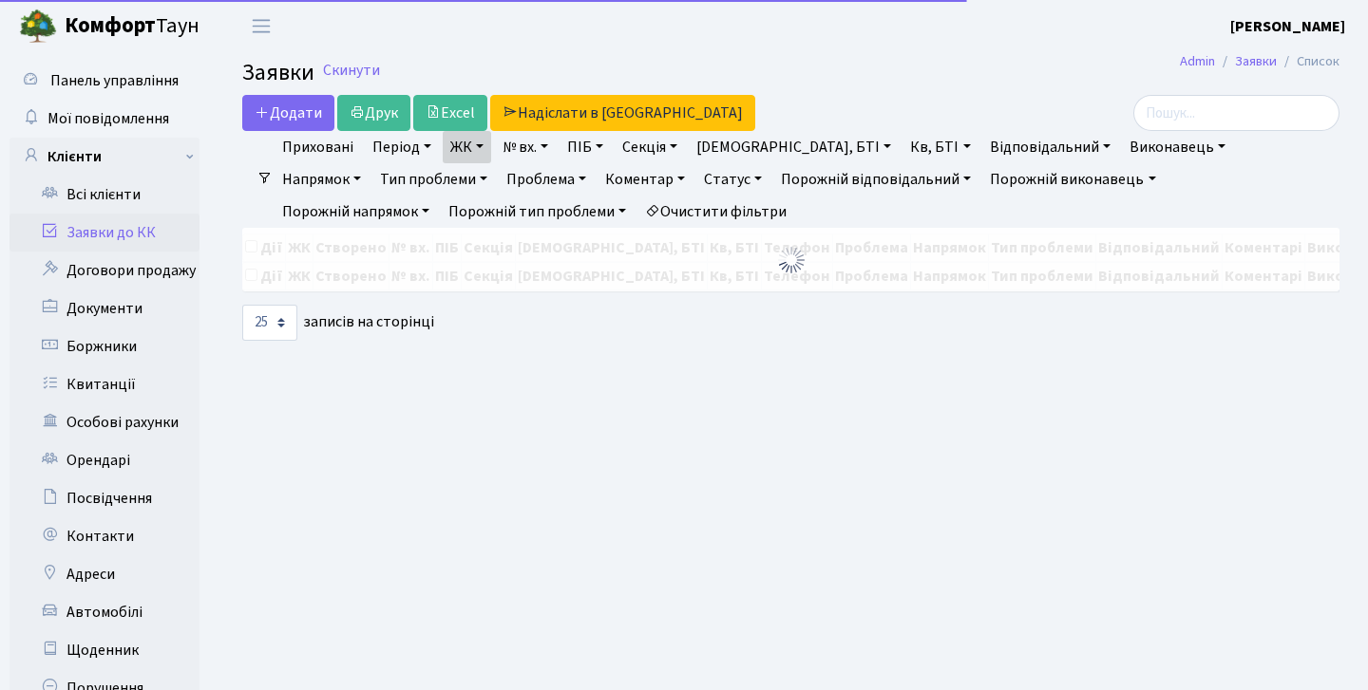
select select "25"
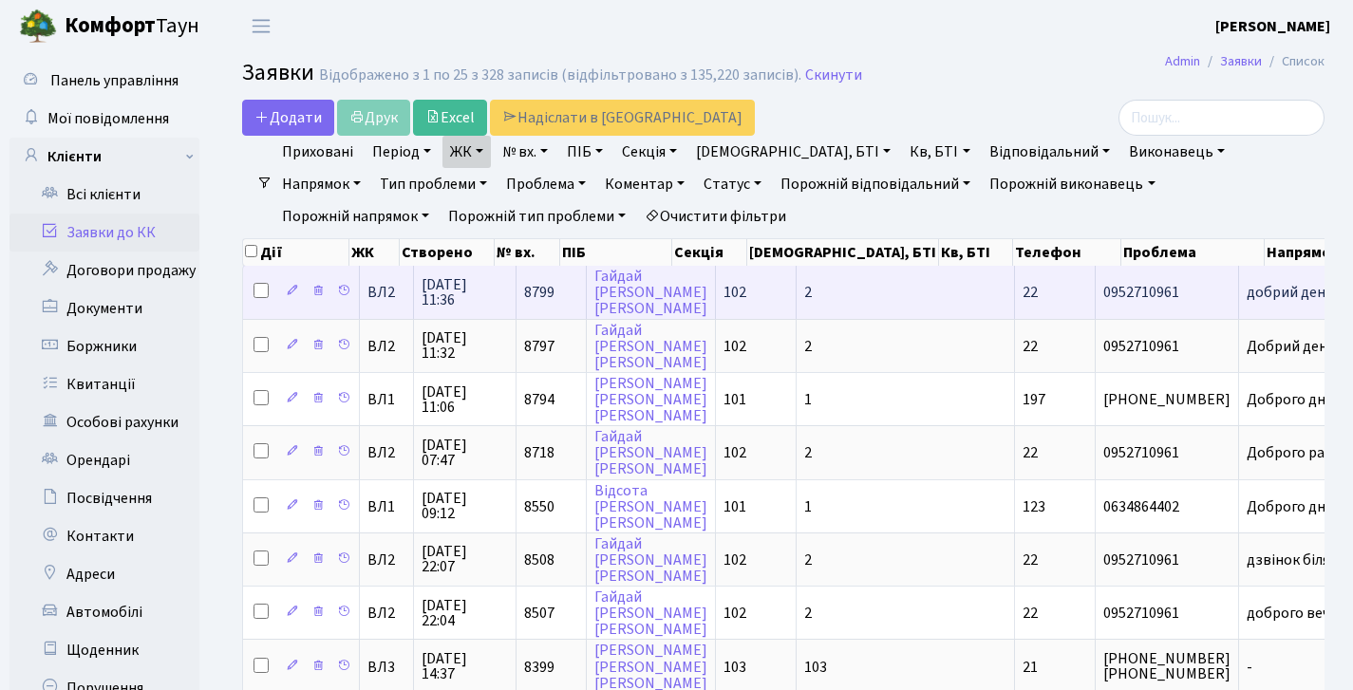
click at [547, 303] on span "8799" at bounding box center [539, 292] width 30 height 21
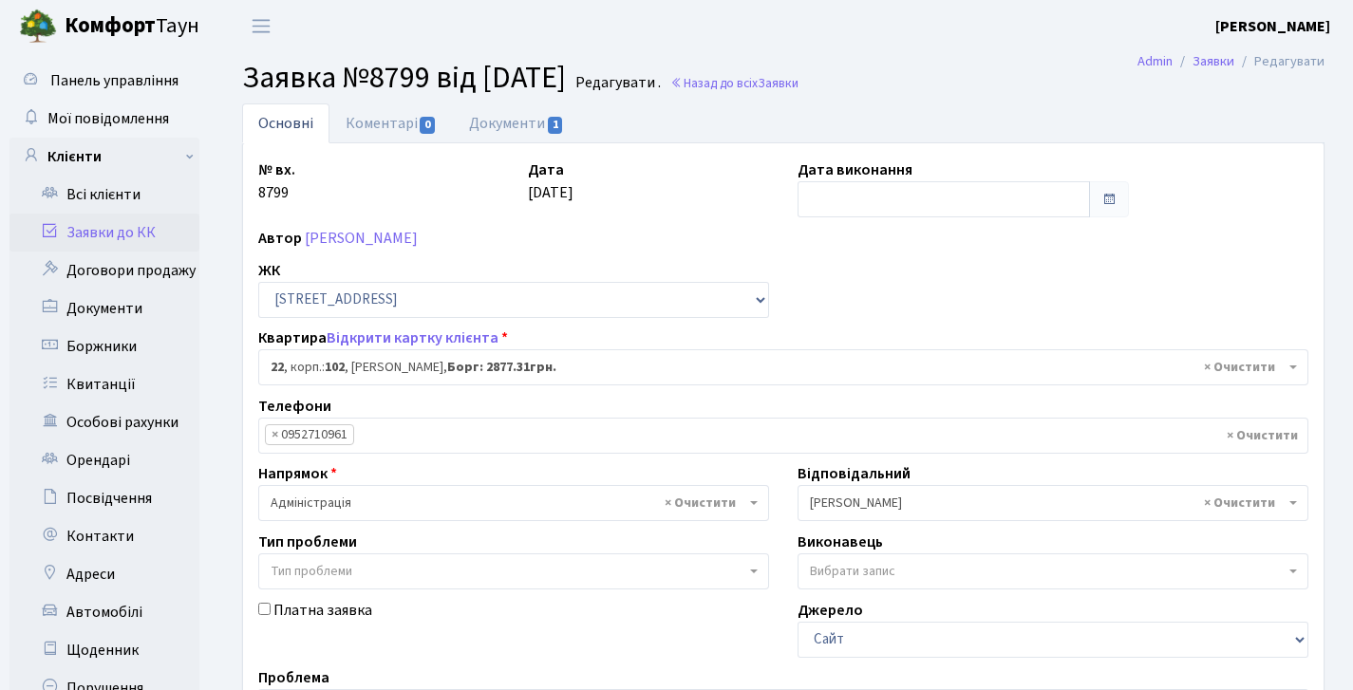
select select "38005"
click at [384, 113] on link "Коментарі 0" at bounding box center [391, 123] width 123 height 39
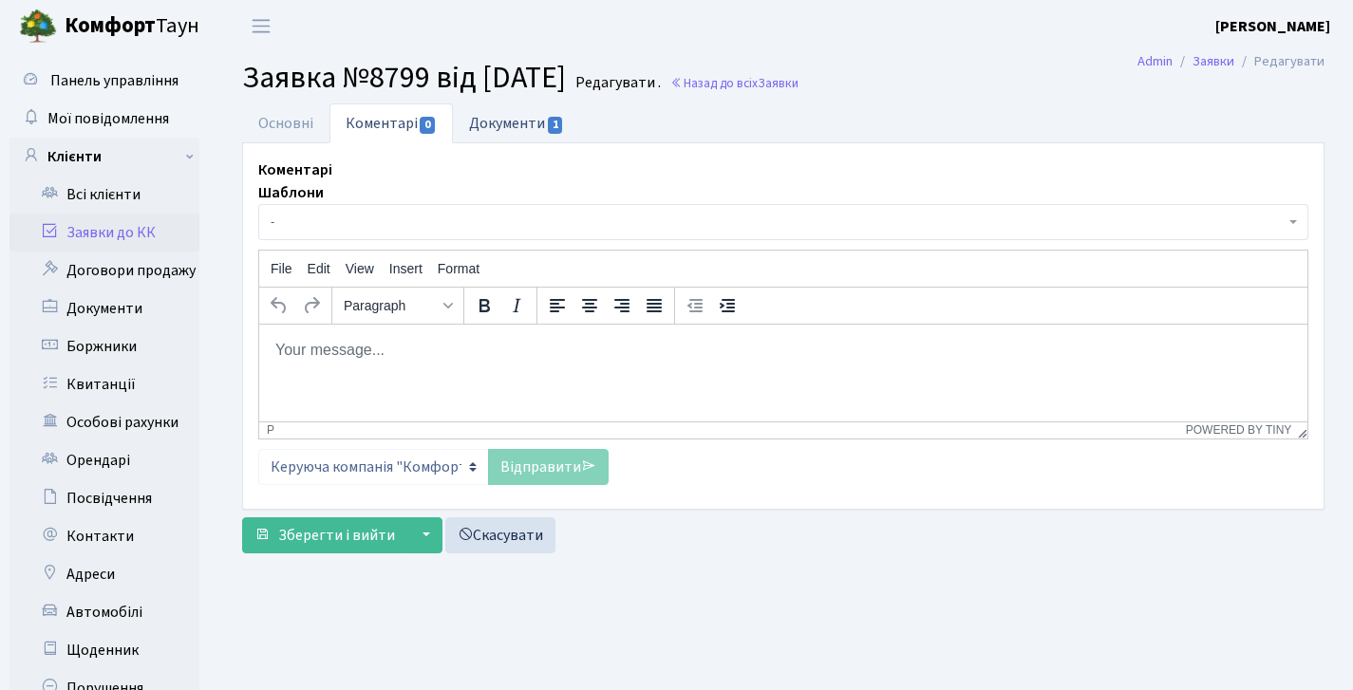
click at [518, 123] on link "Документи 1" at bounding box center [516, 123] width 127 height 39
select select "25"
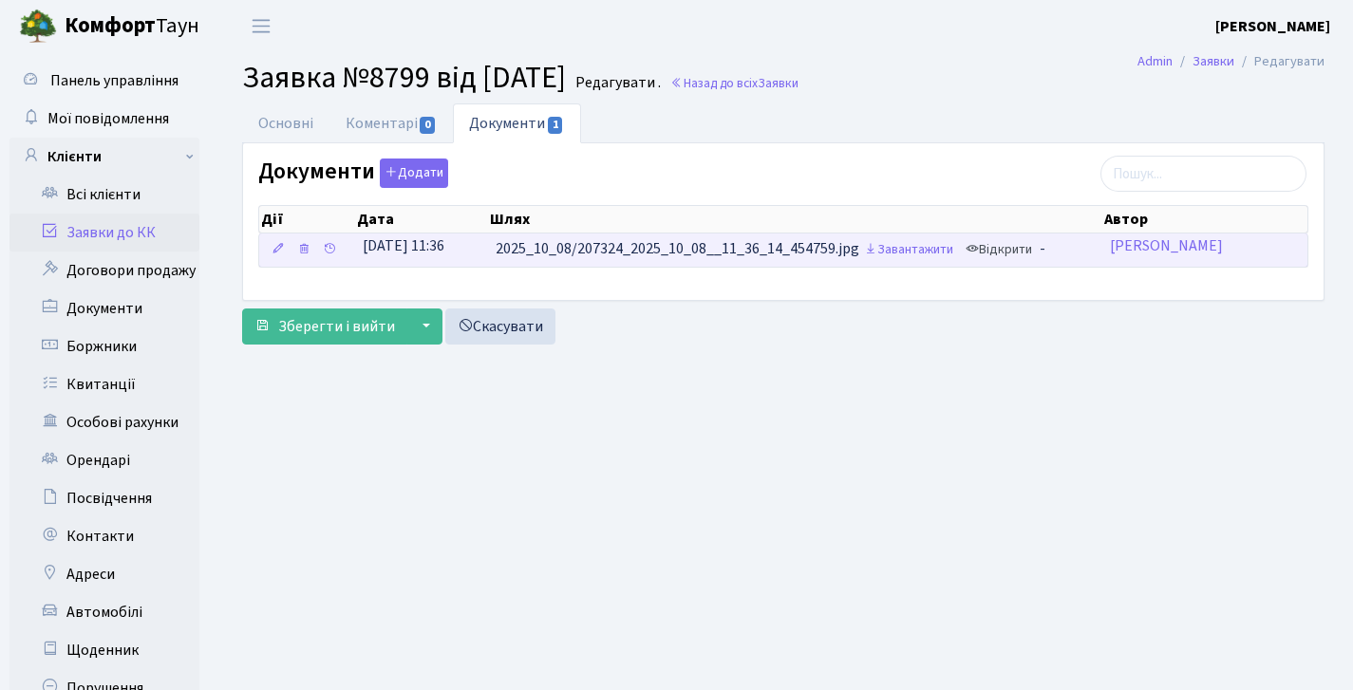
click at [1000, 256] on link "Відкрити" at bounding box center [999, 250] width 76 height 29
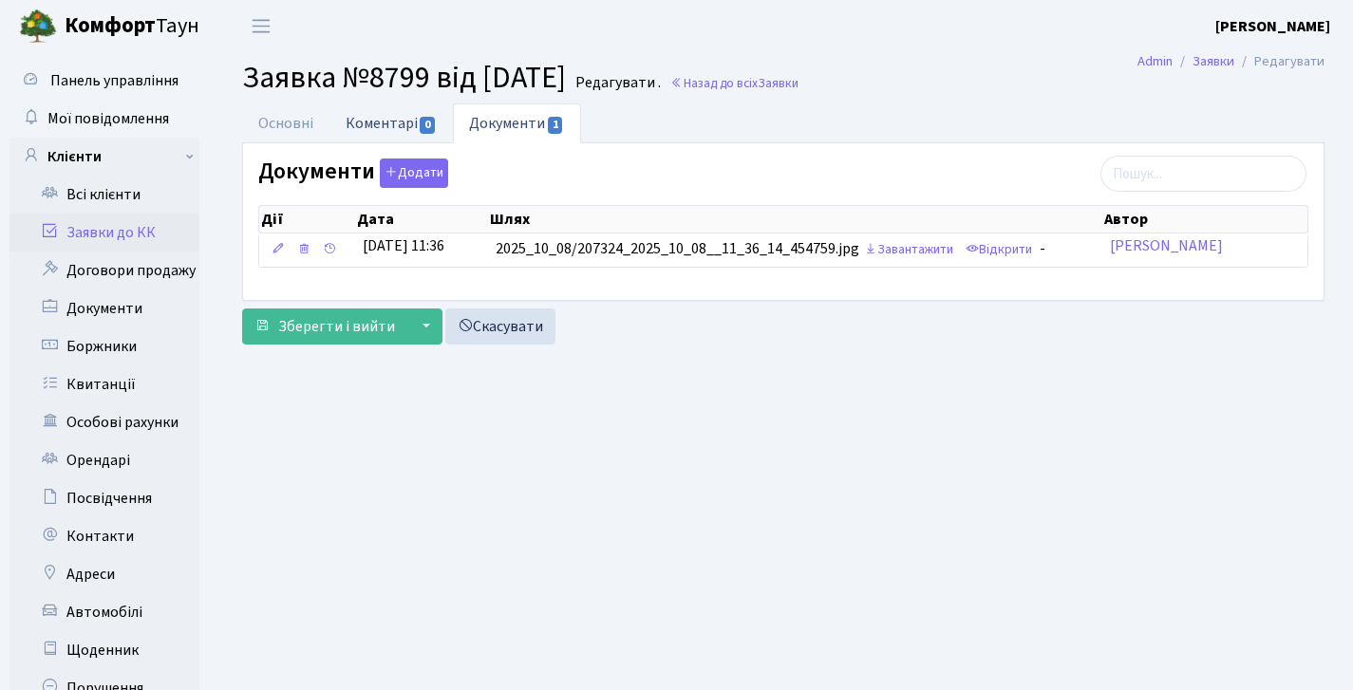
click at [358, 127] on link "Коментарі 0" at bounding box center [391, 123] width 123 height 39
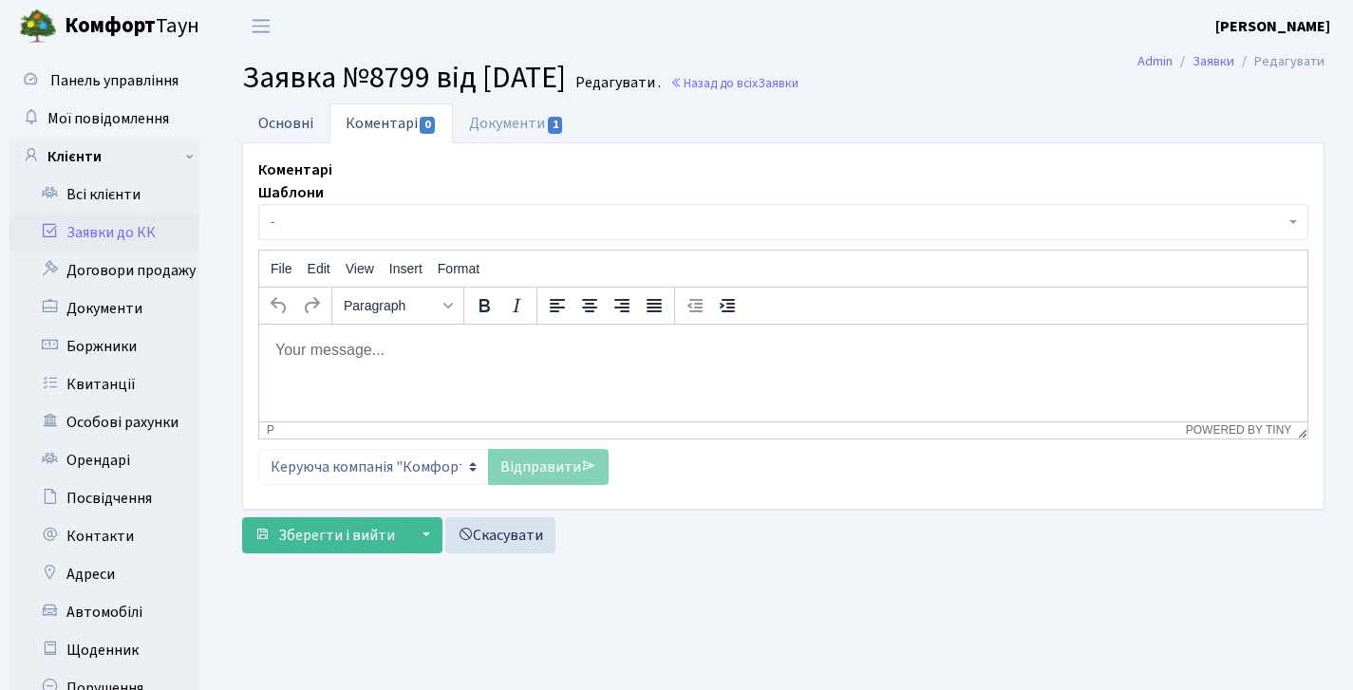
click at [280, 123] on link "Основні" at bounding box center [285, 123] width 87 height 39
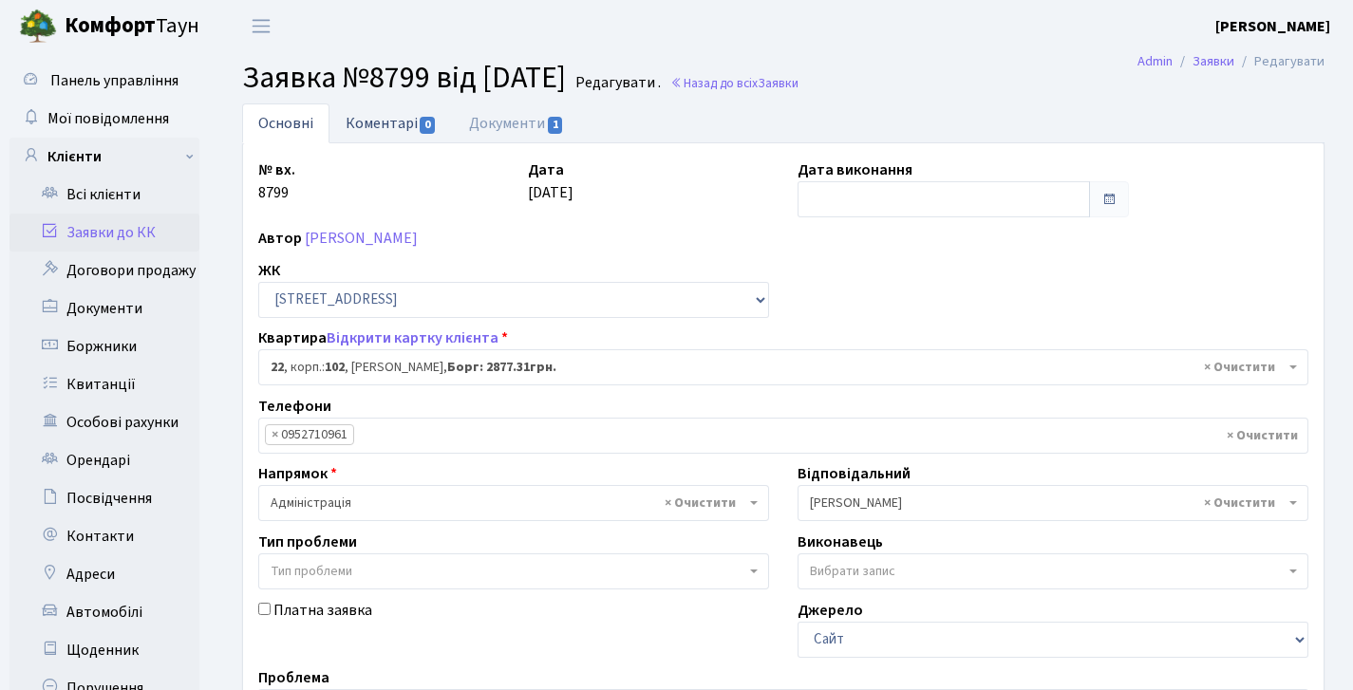
click at [433, 140] on link "Коментарі 0" at bounding box center [391, 123] width 123 height 39
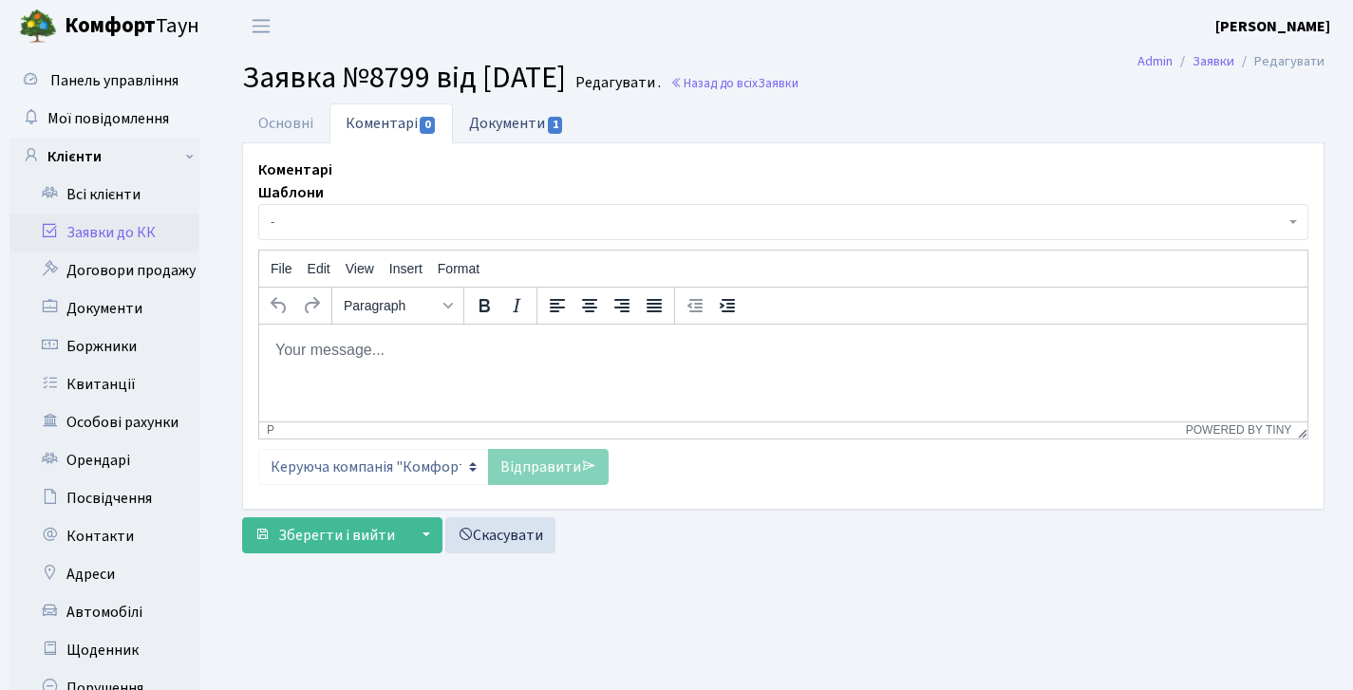
click at [548, 119] on span "1" at bounding box center [555, 125] width 15 height 17
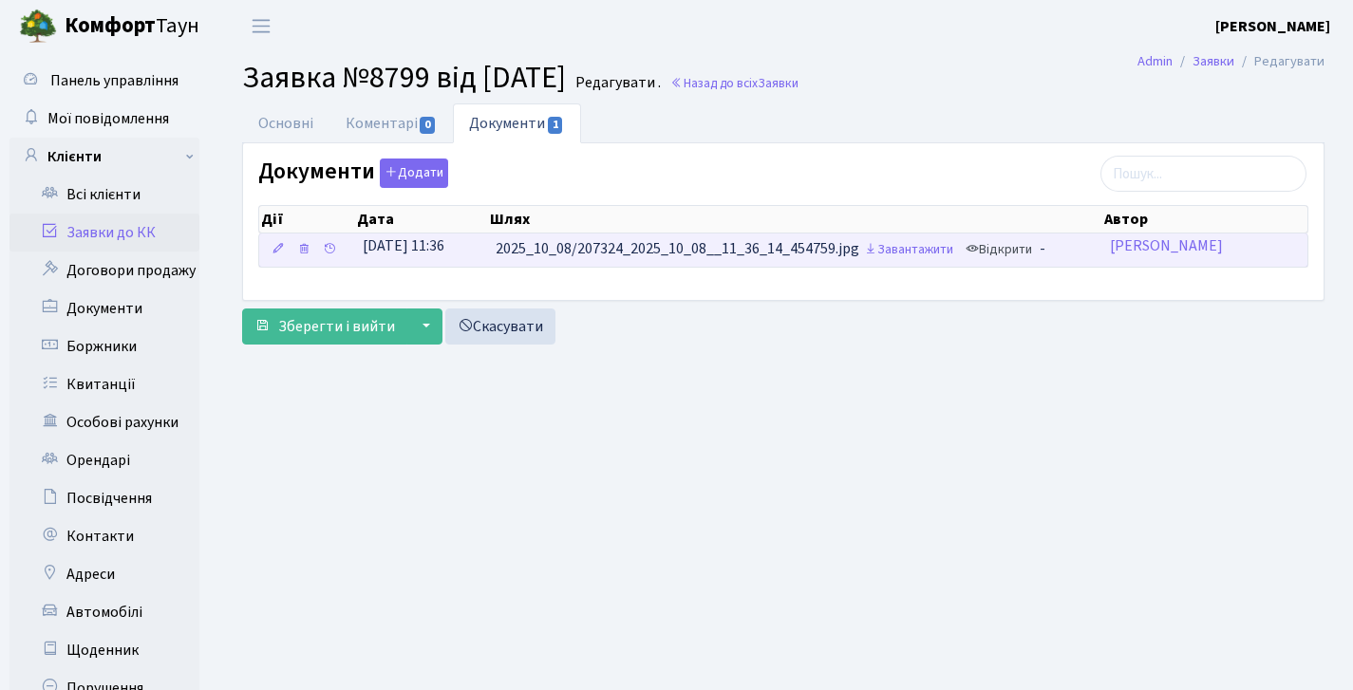
click at [1031, 248] on link "Відкрити" at bounding box center [999, 250] width 76 height 29
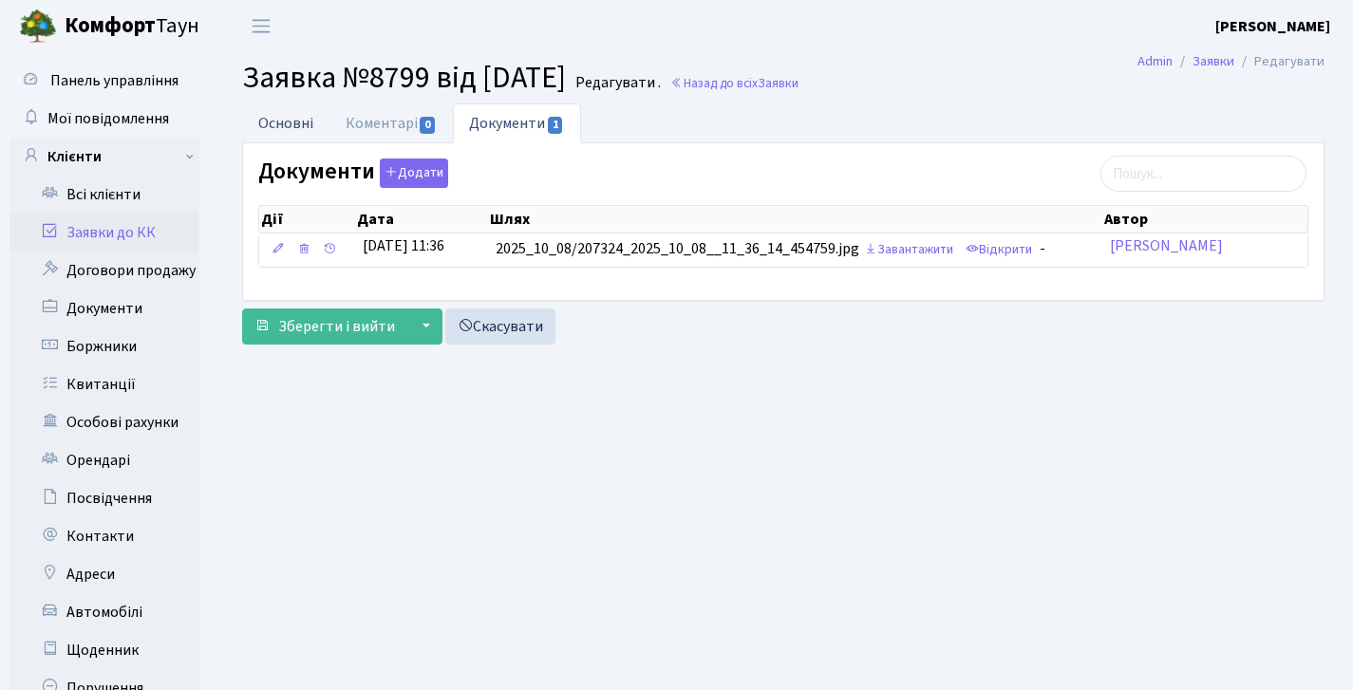
click at [291, 129] on link "Основні" at bounding box center [285, 123] width 87 height 39
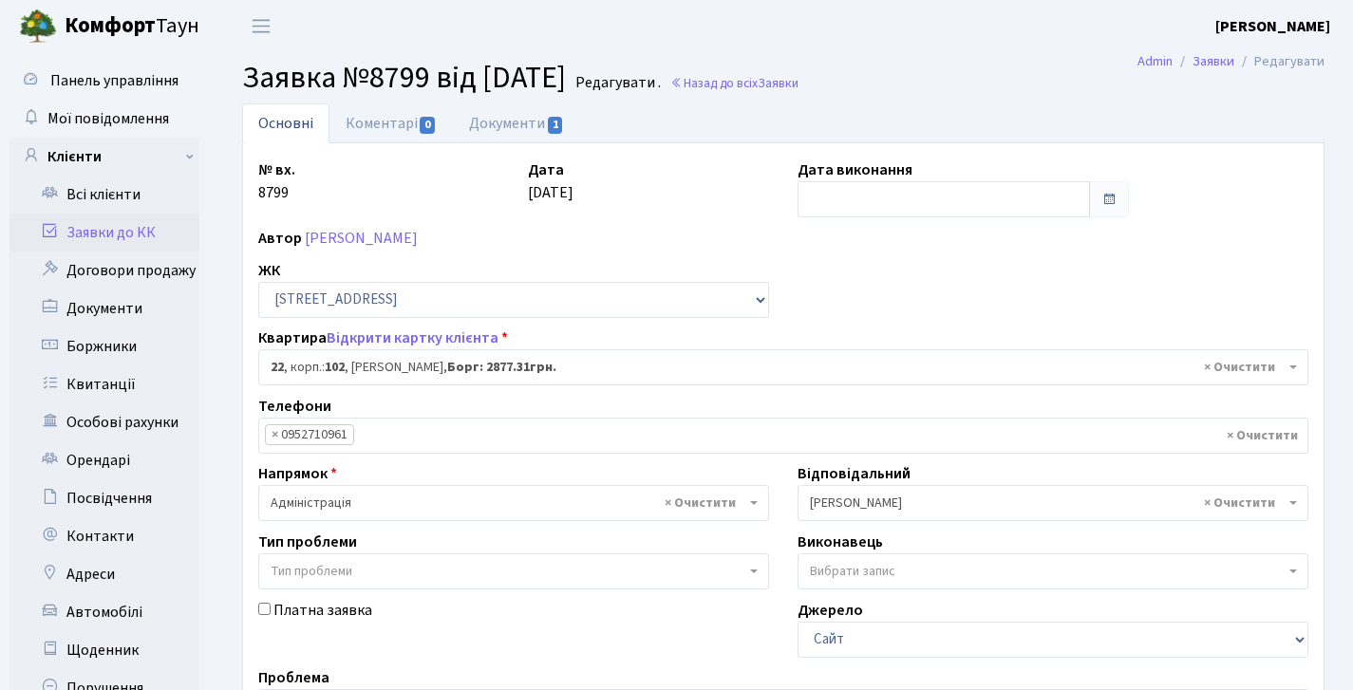
click at [123, 239] on link "Заявки до КК" at bounding box center [104, 233] width 190 height 38
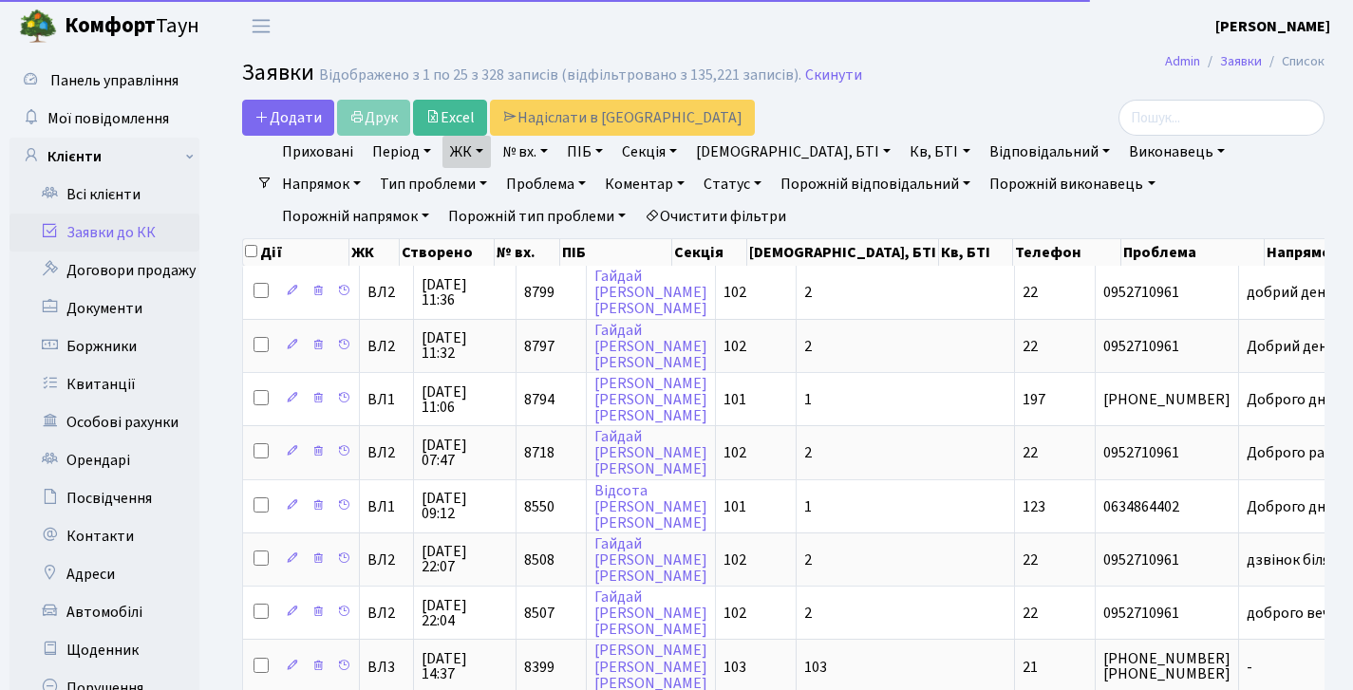
select select "25"
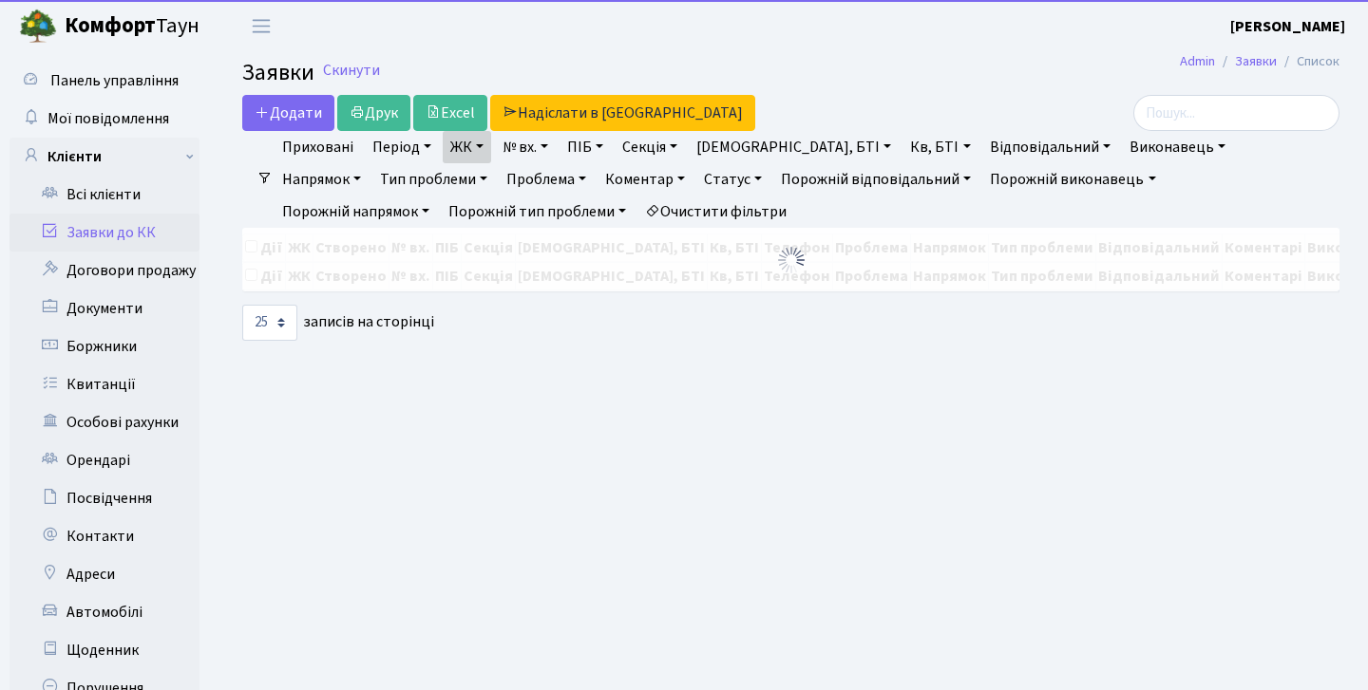
select select "25"
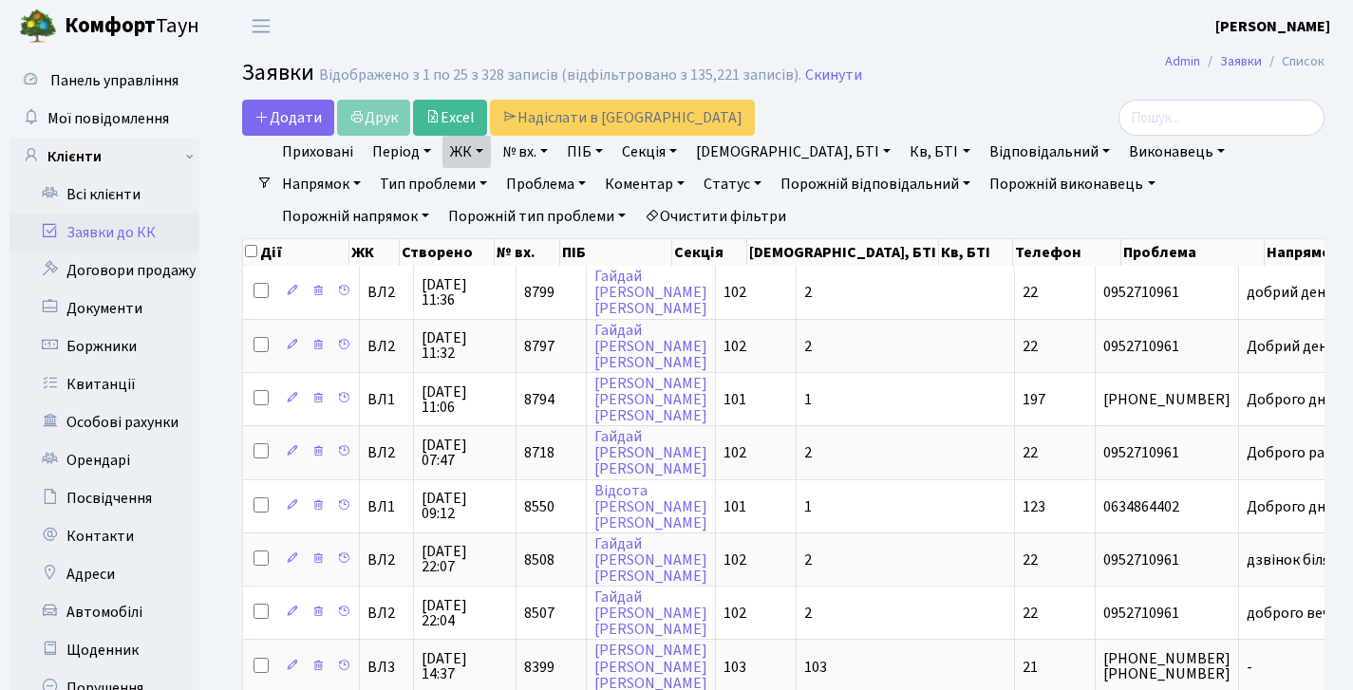
click at [101, 17] on b "Комфорт" at bounding box center [110, 25] width 91 height 30
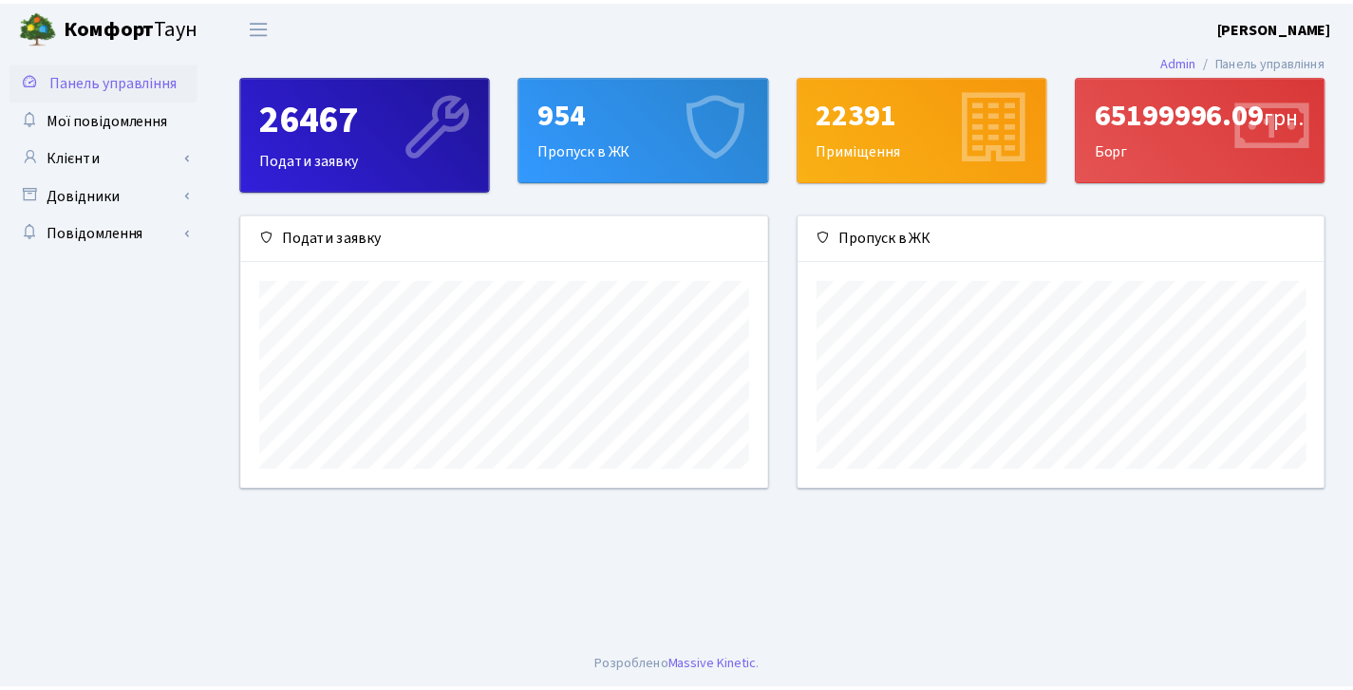
scroll to position [274, 532]
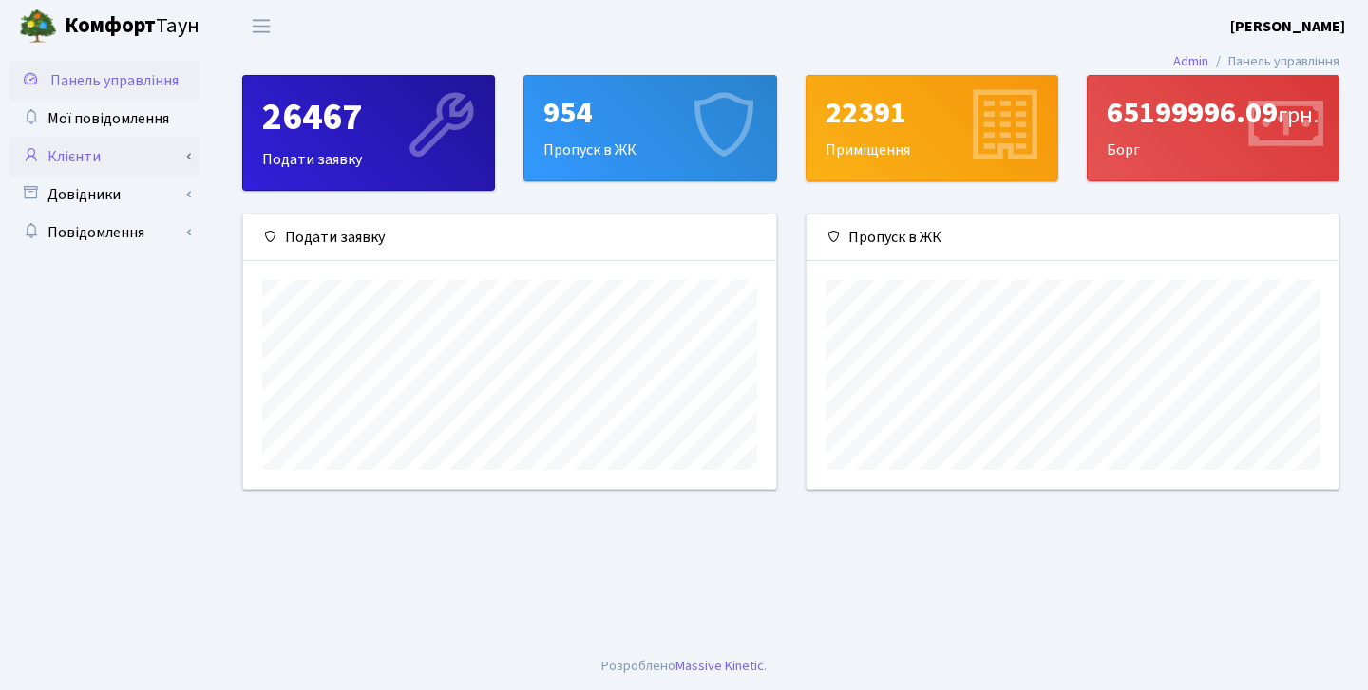
click at [183, 160] on link "Клієнти" at bounding box center [104, 157] width 190 height 38
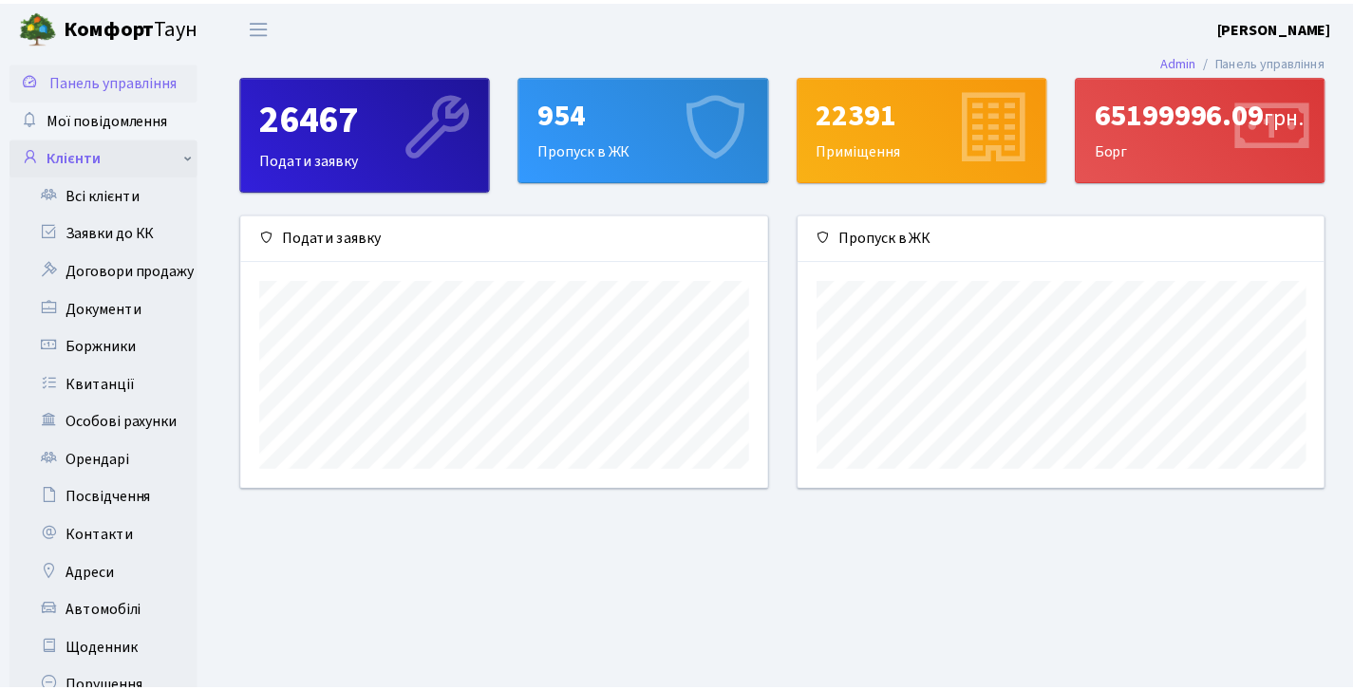
scroll to position [949388, 949137]
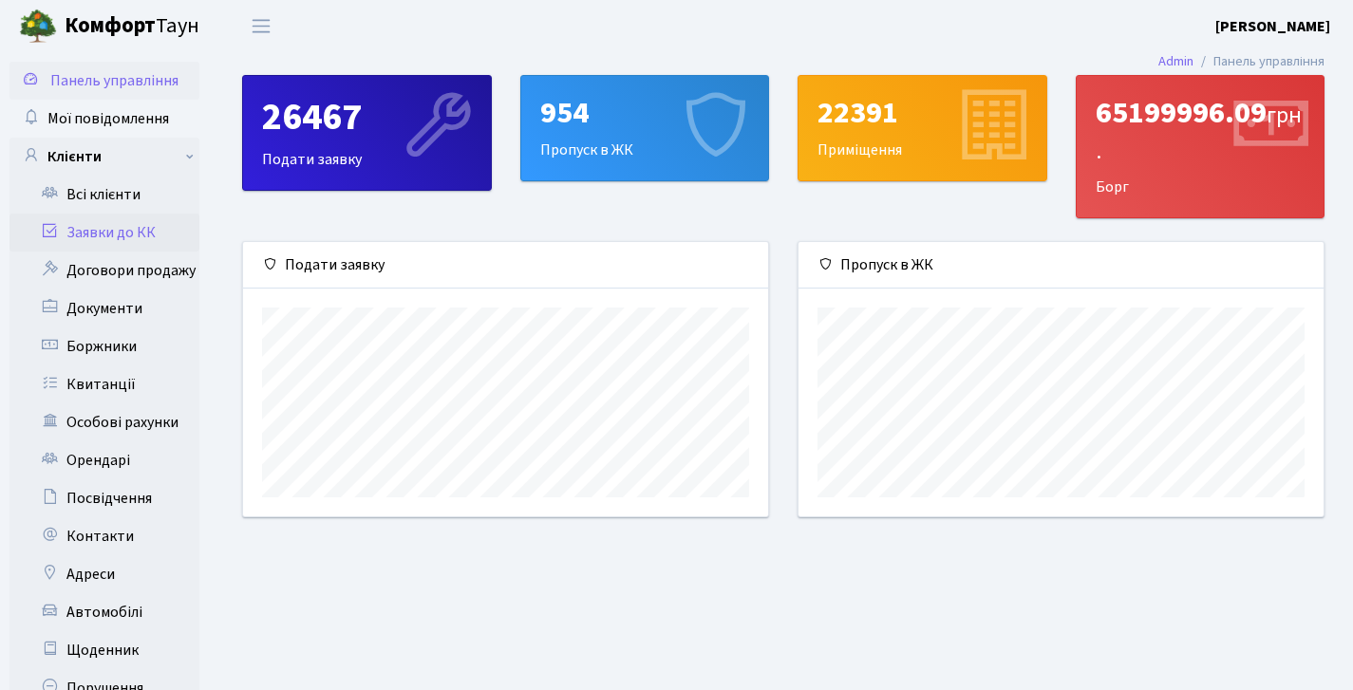
click at [142, 228] on link "Заявки до КК" at bounding box center [104, 233] width 190 height 38
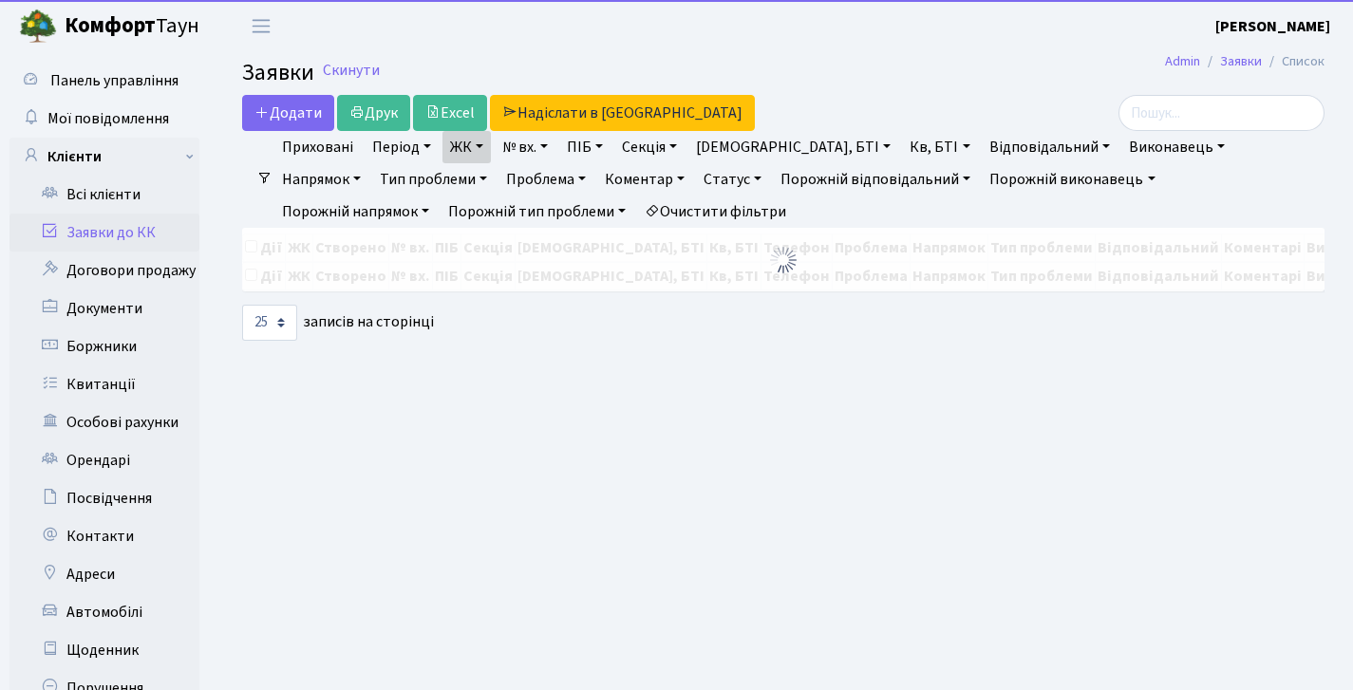
select select "25"
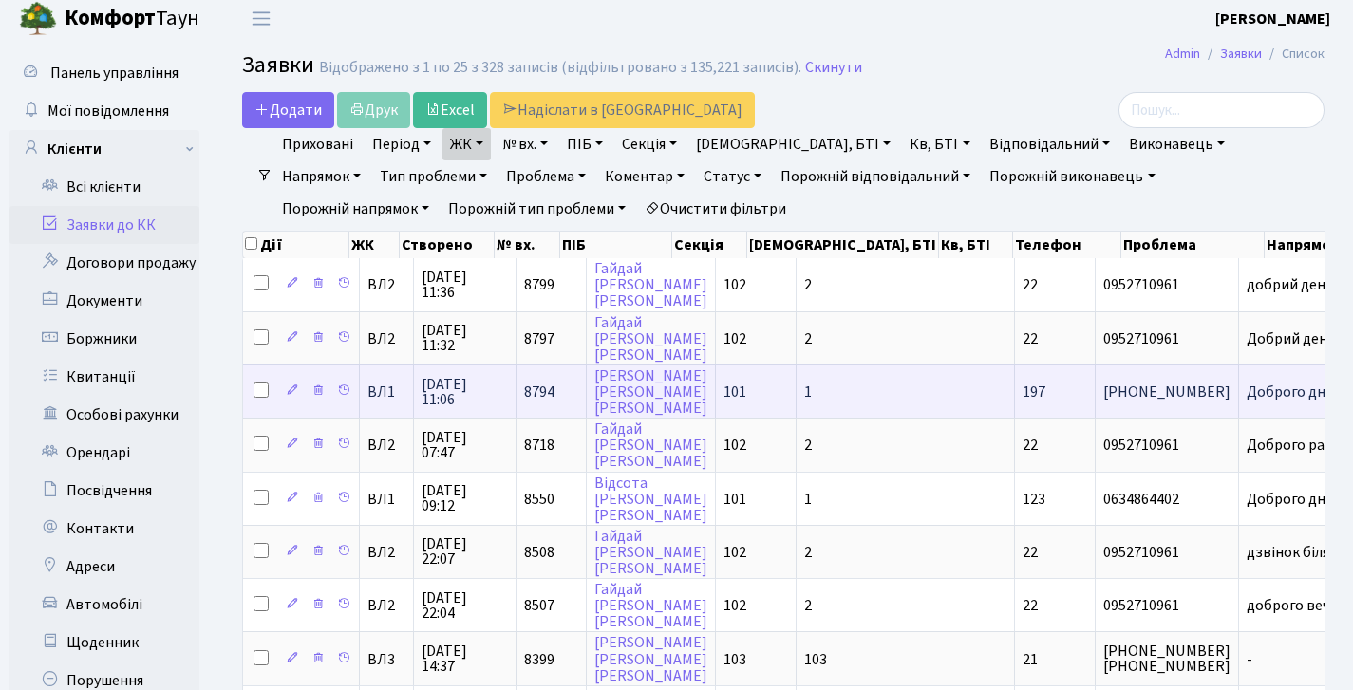
scroll to position [11, 0]
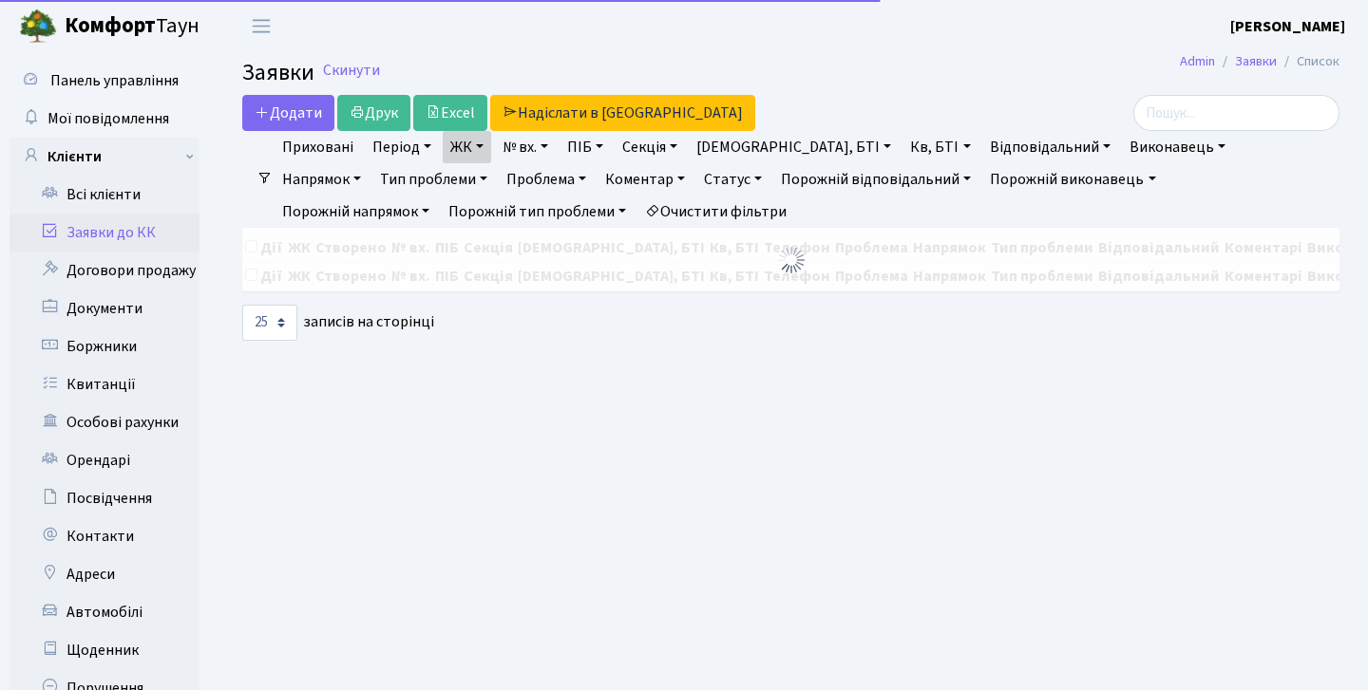
select select "25"
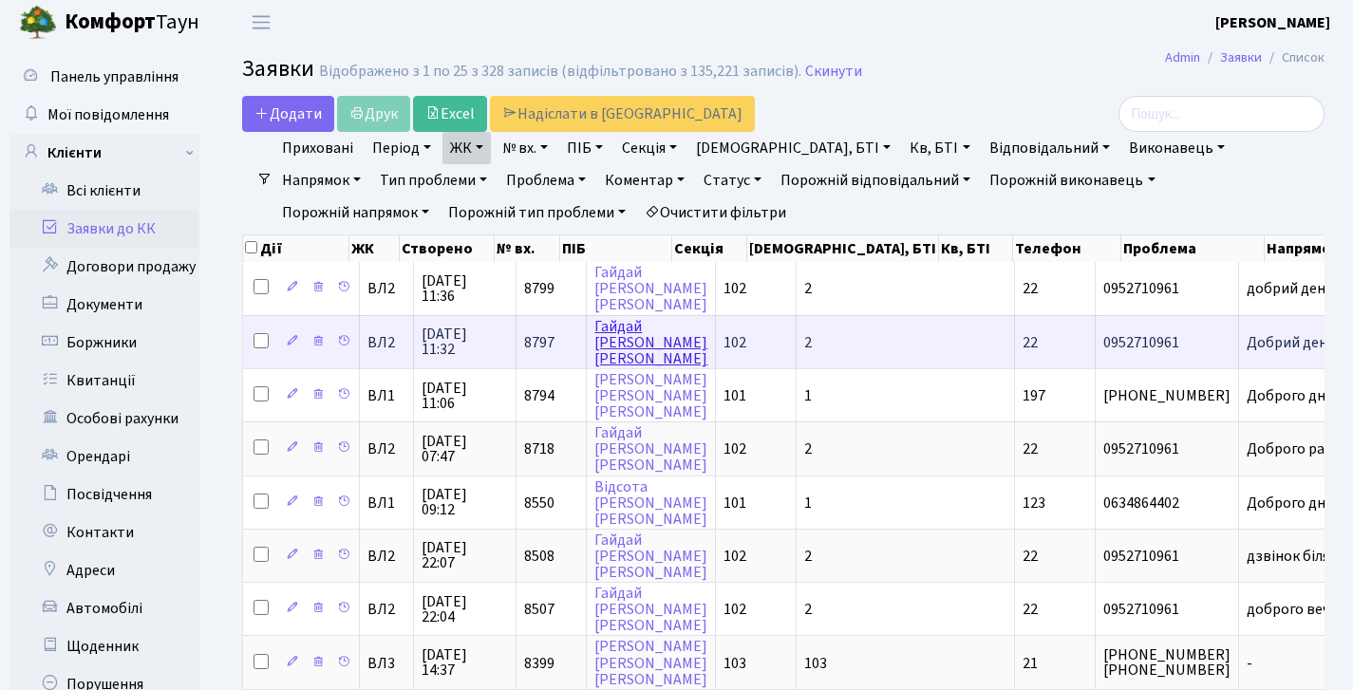
scroll to position [8, 0]
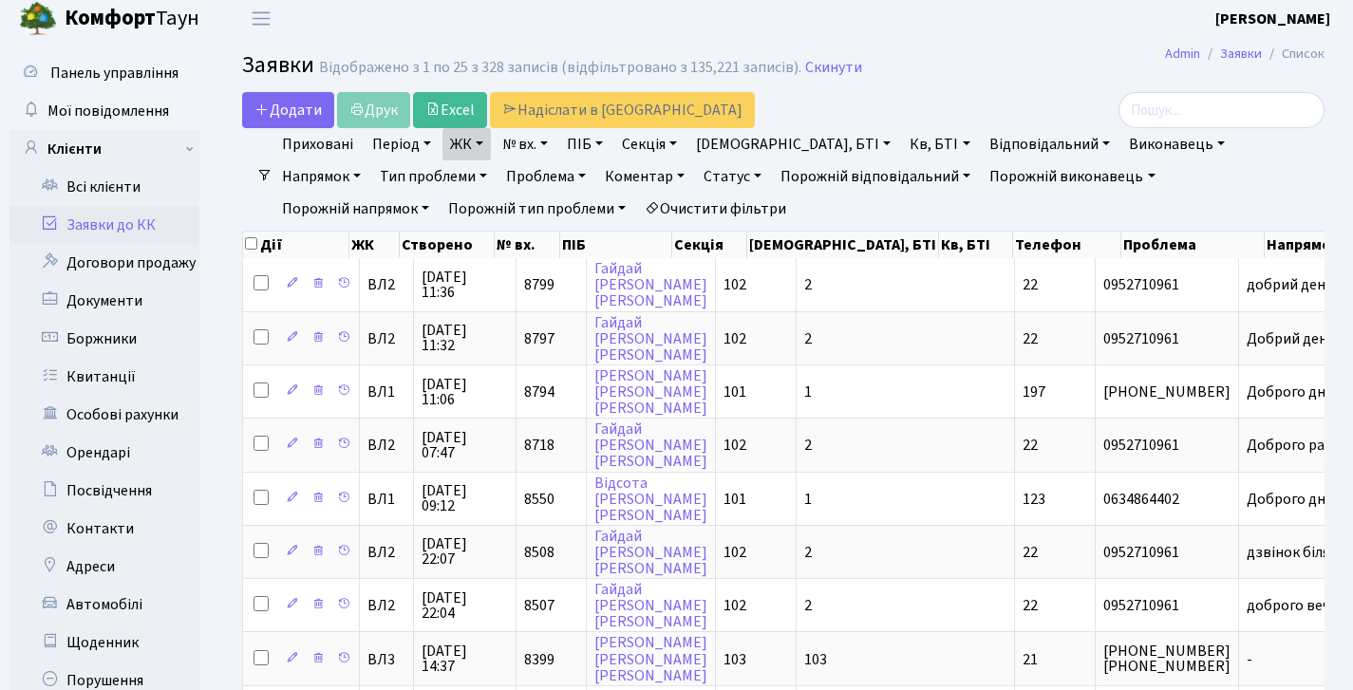
click at [139, 218] on link "Заявки до КК" at bounding box center [104, 225] width 190 height 38
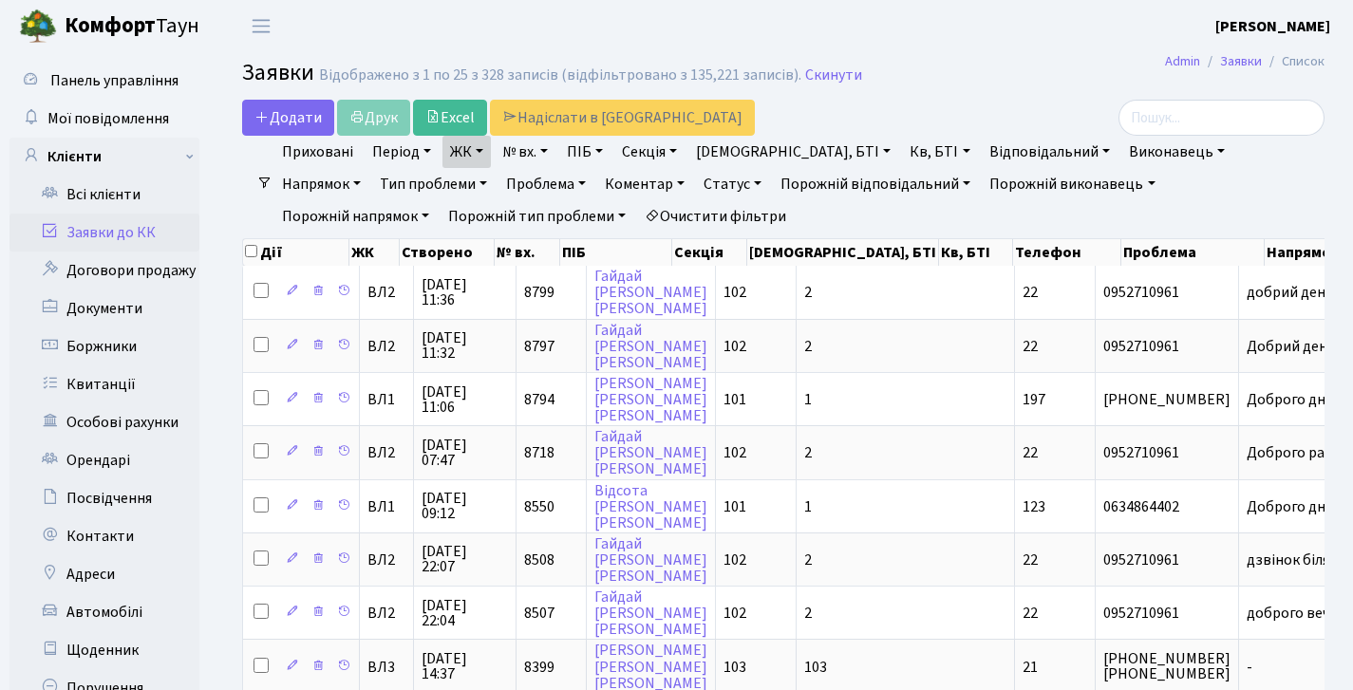
select select "25"
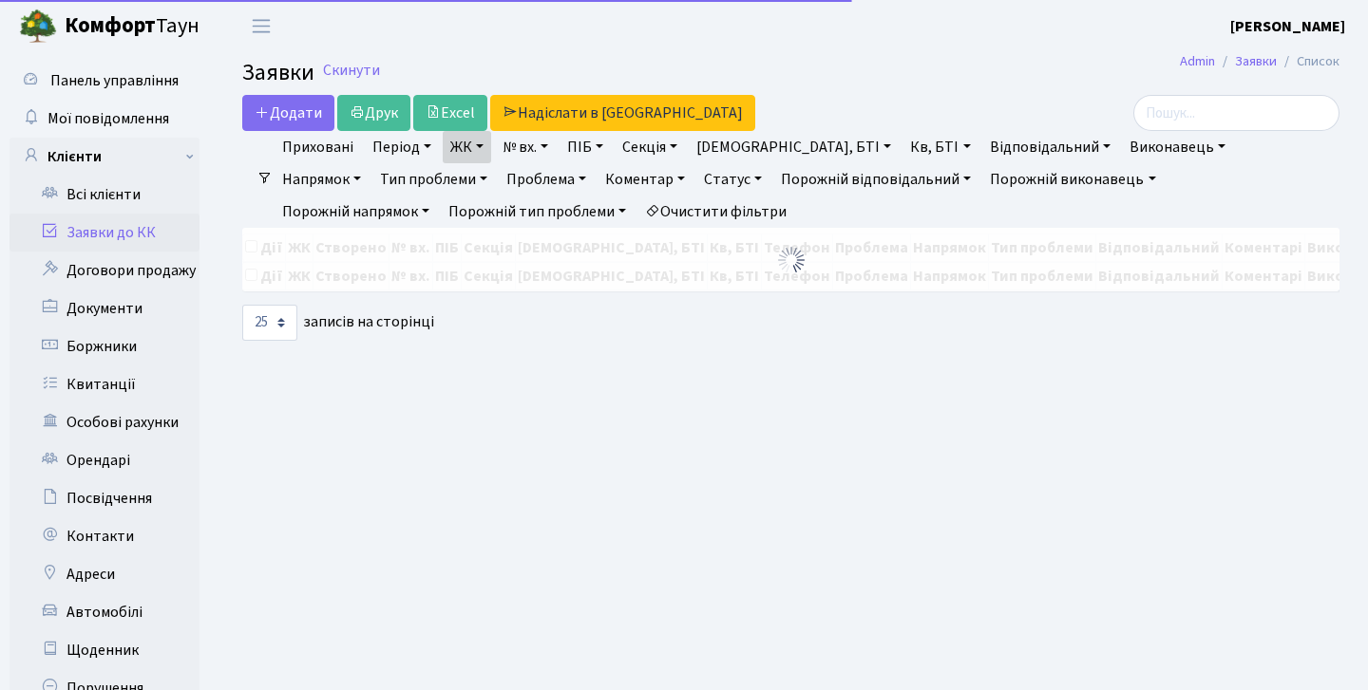
select select "25"
